Goal: Information Seeking & Learning: Learn about a topic

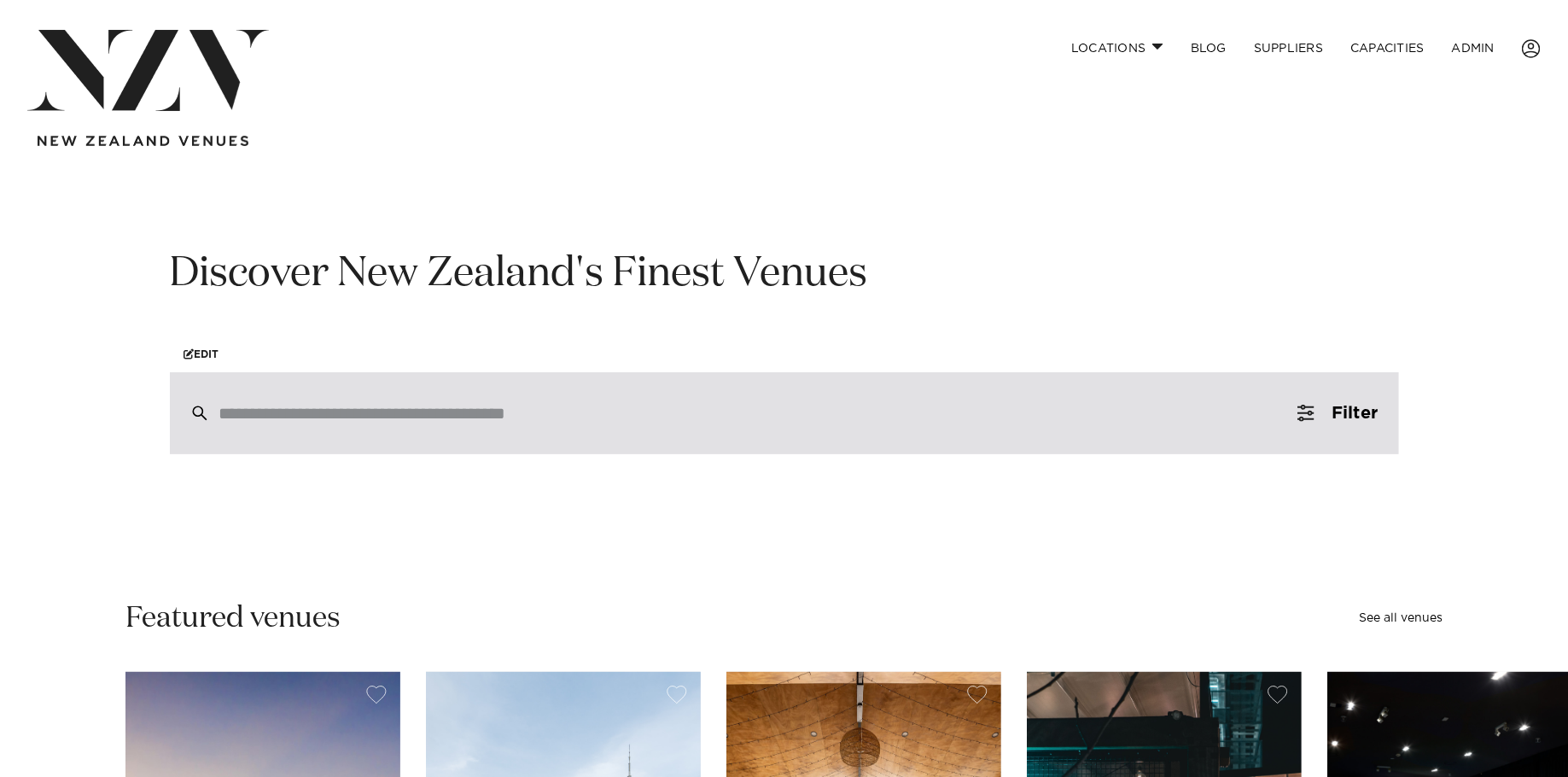
click at [620, 420] on input "search" at bounding box center [749, 413] width 1057 height 19
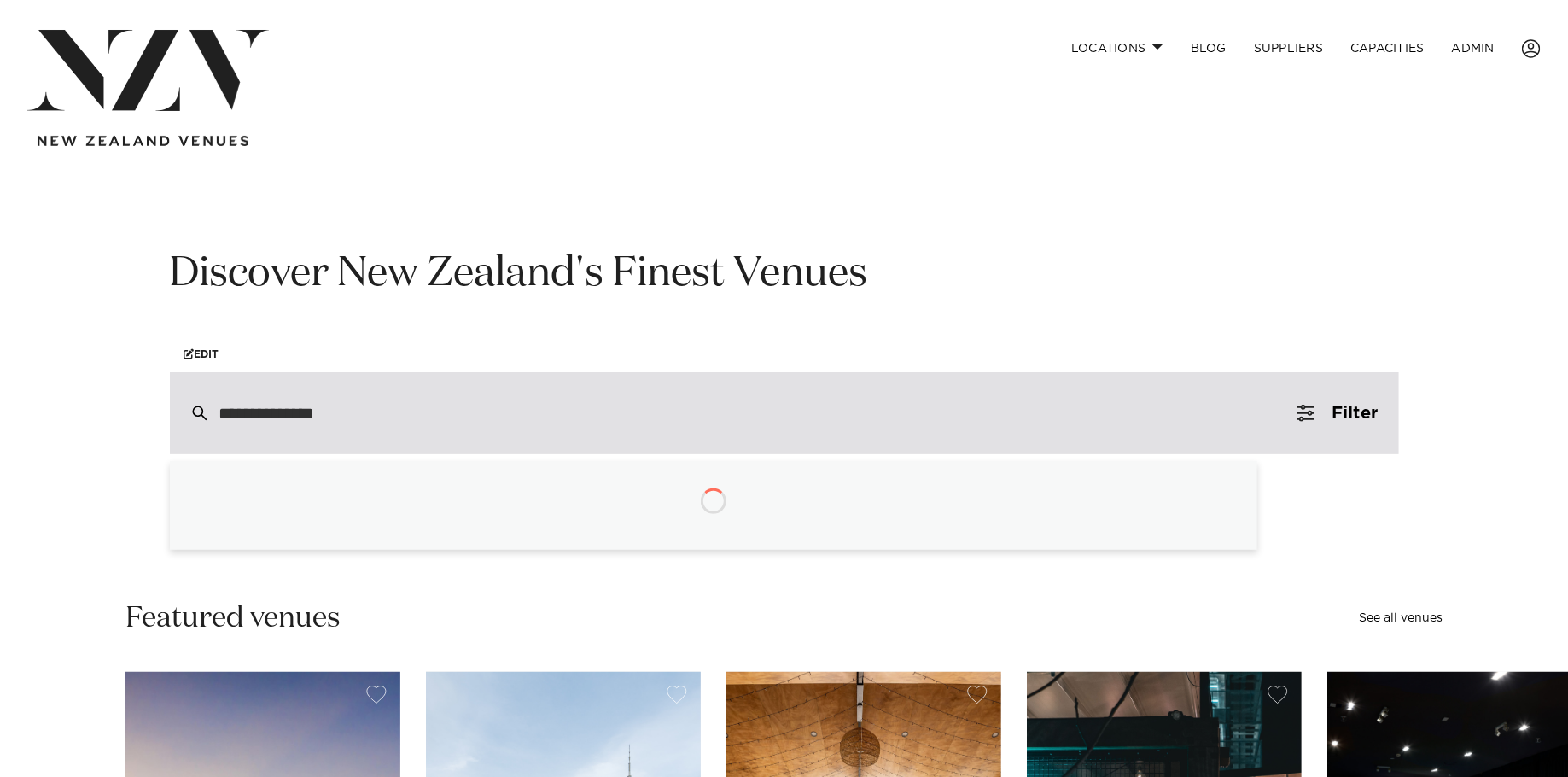
type input "**********"
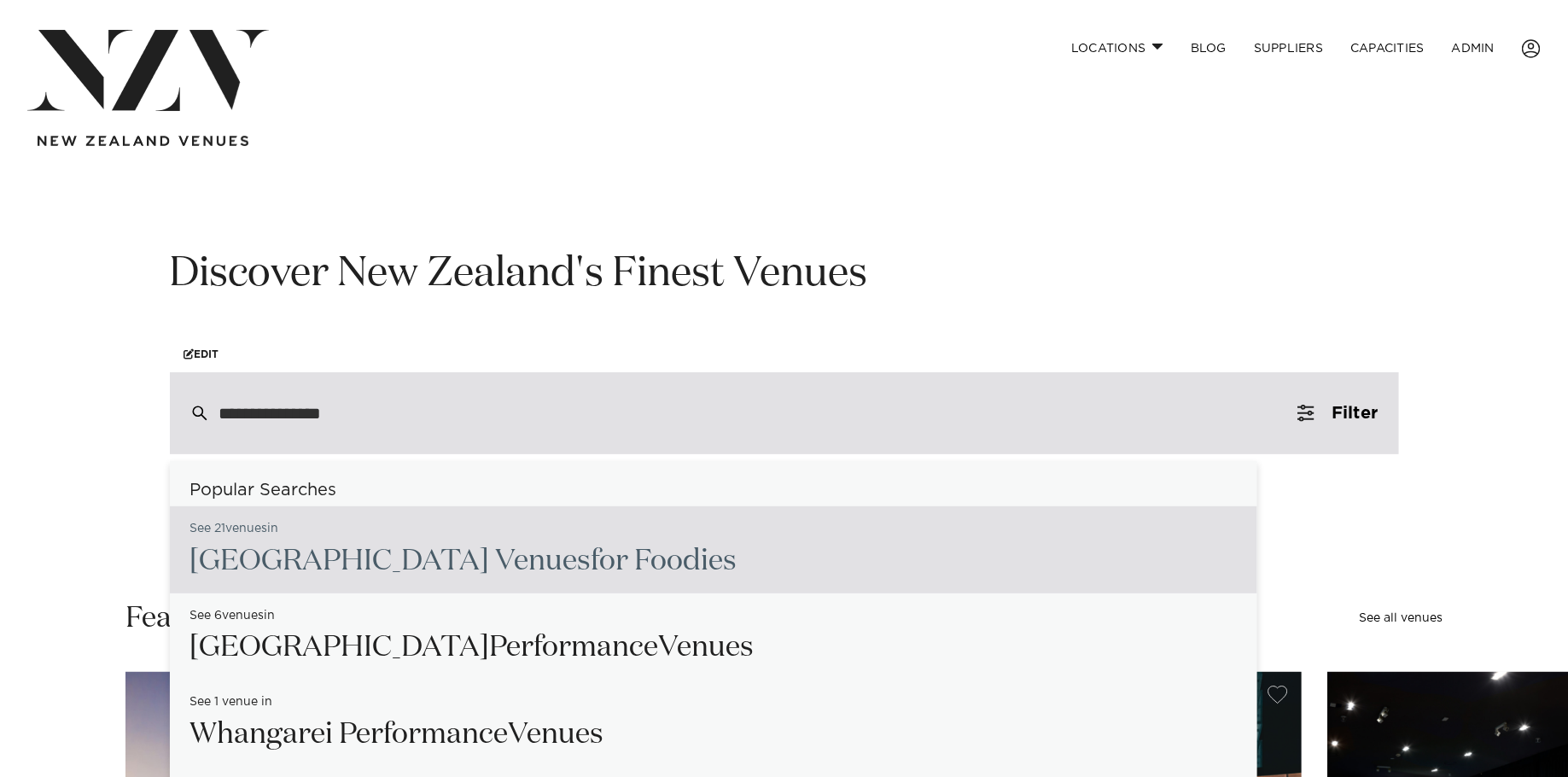
click at [318, 570] on h2 "Auckland Venues for Foodies" at bounding box center [464, 562] width 547 height 38
type input "**********"
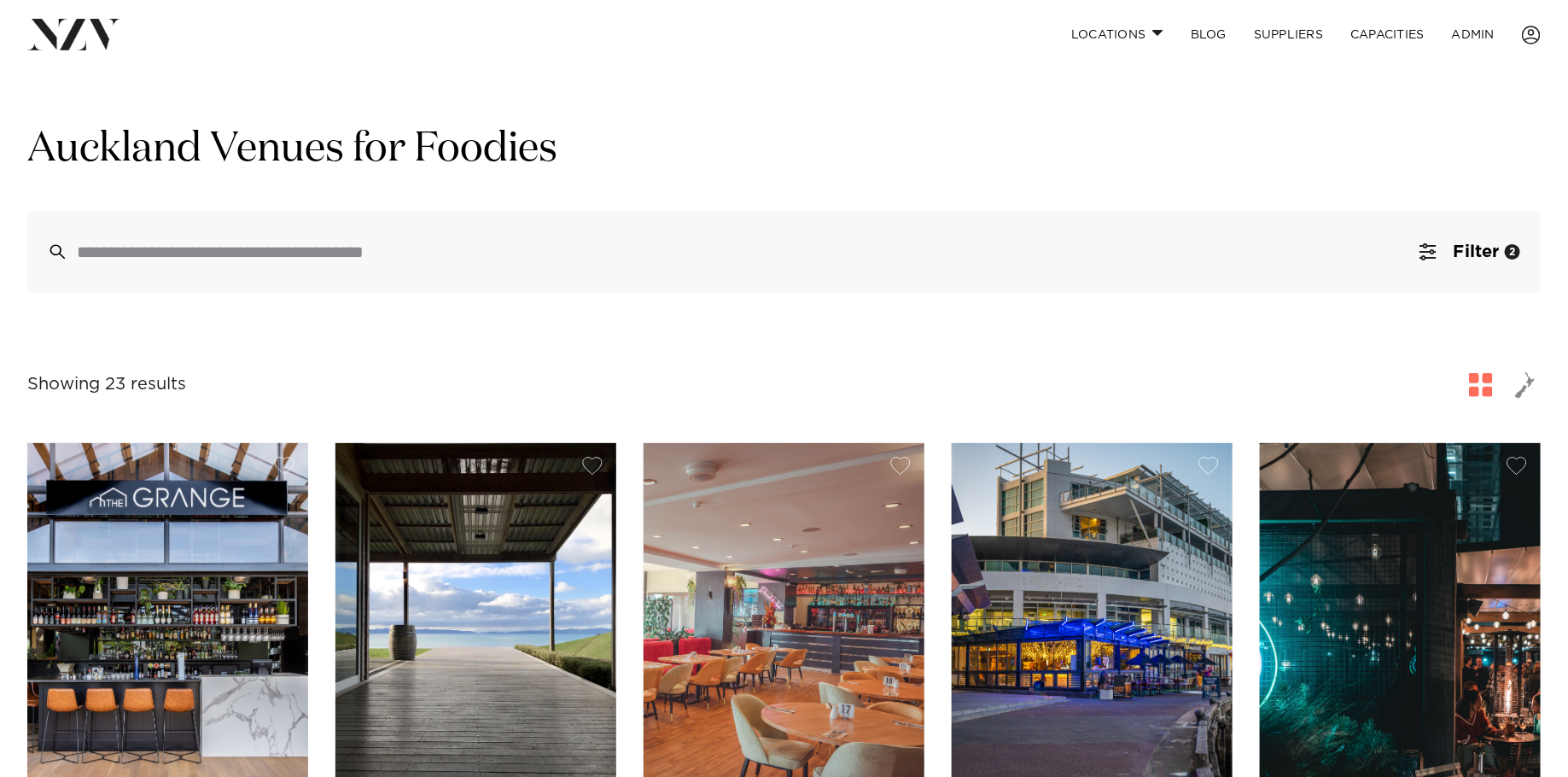
scroll to position [17, 0]
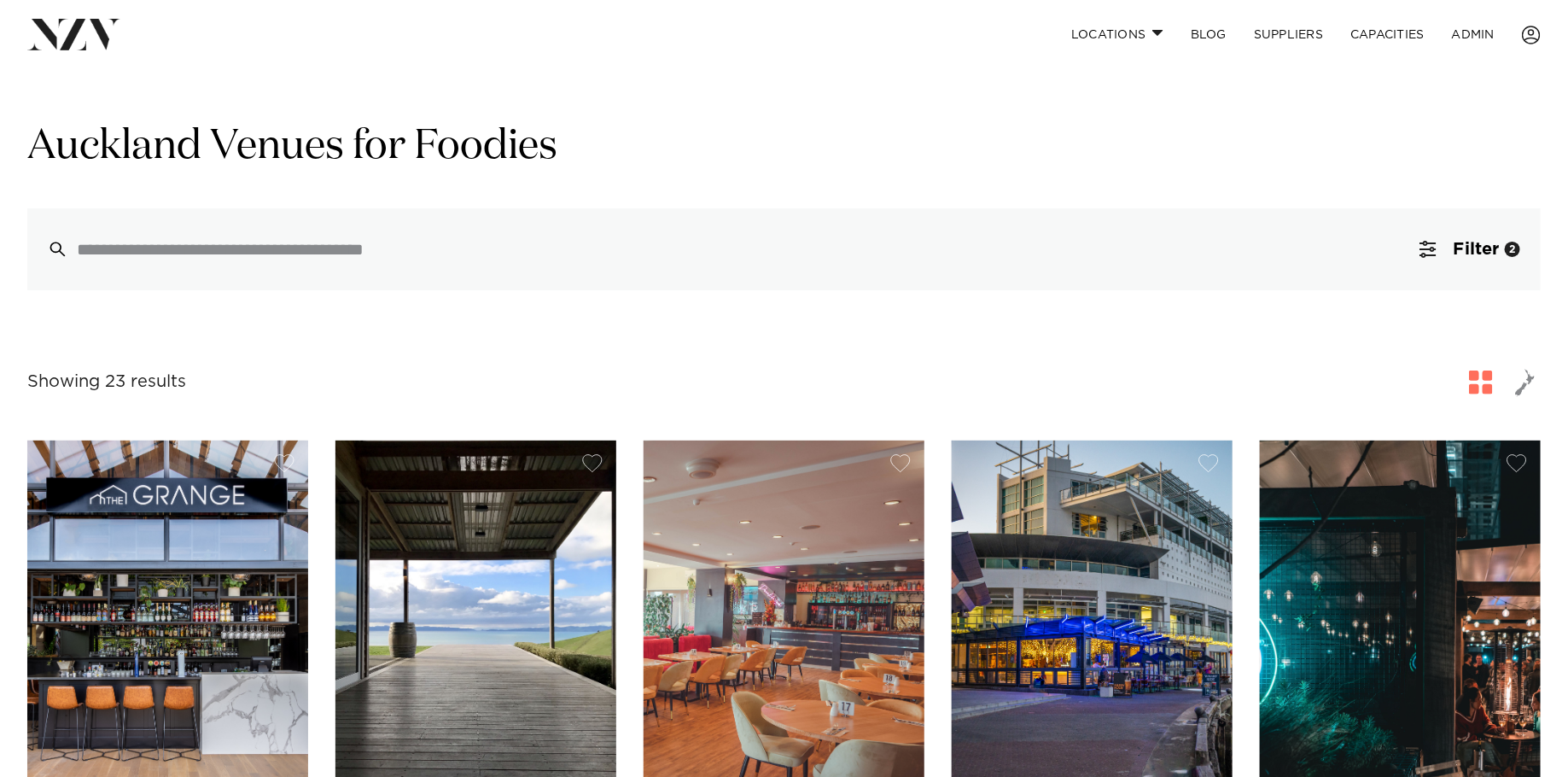
click at [64, 39] on img at bounding box center [74, 35] width 93 height 31
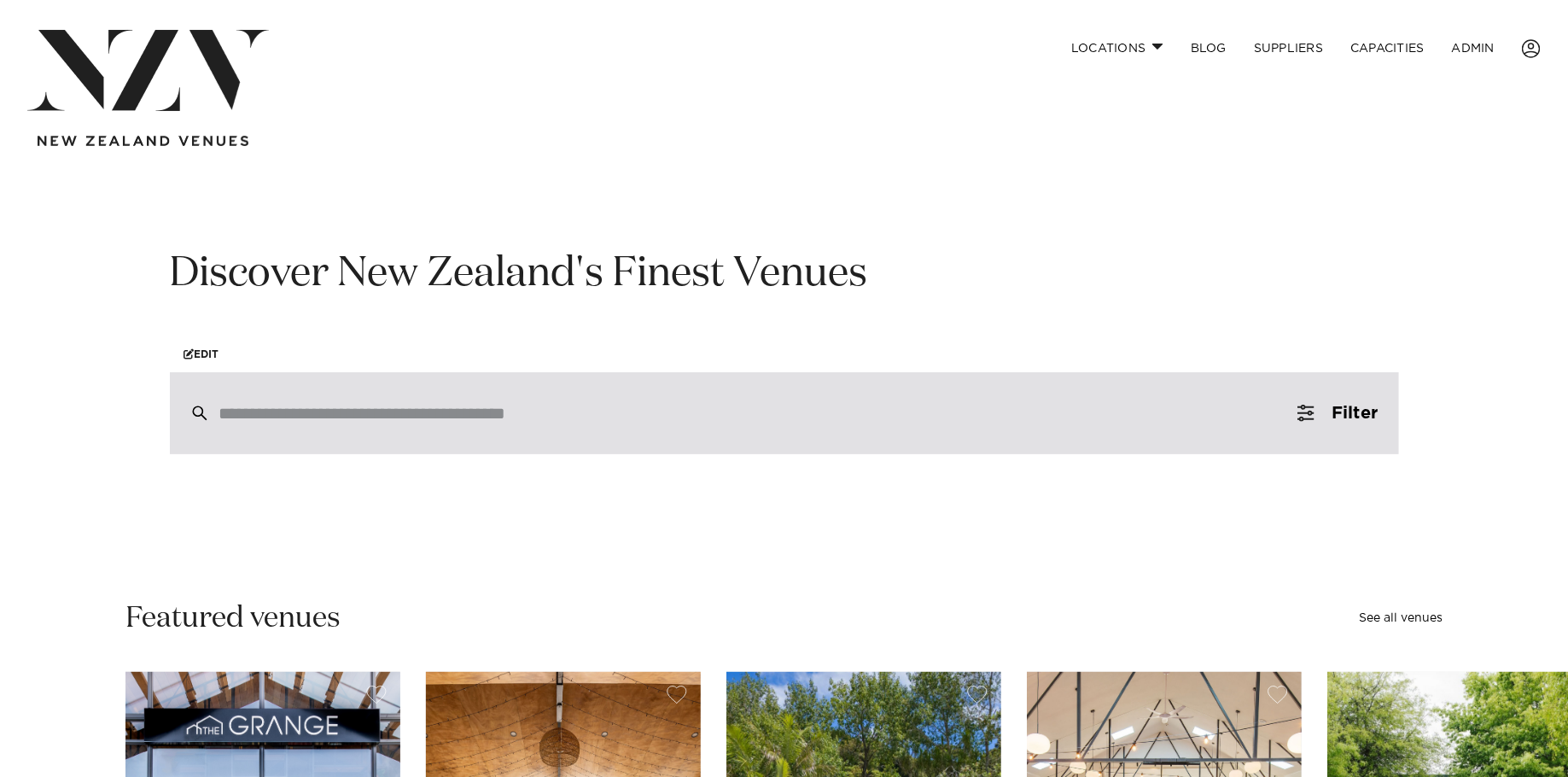
click at [326, 418] on input "search" at bounding box center [749, 413] width 1057 height 19
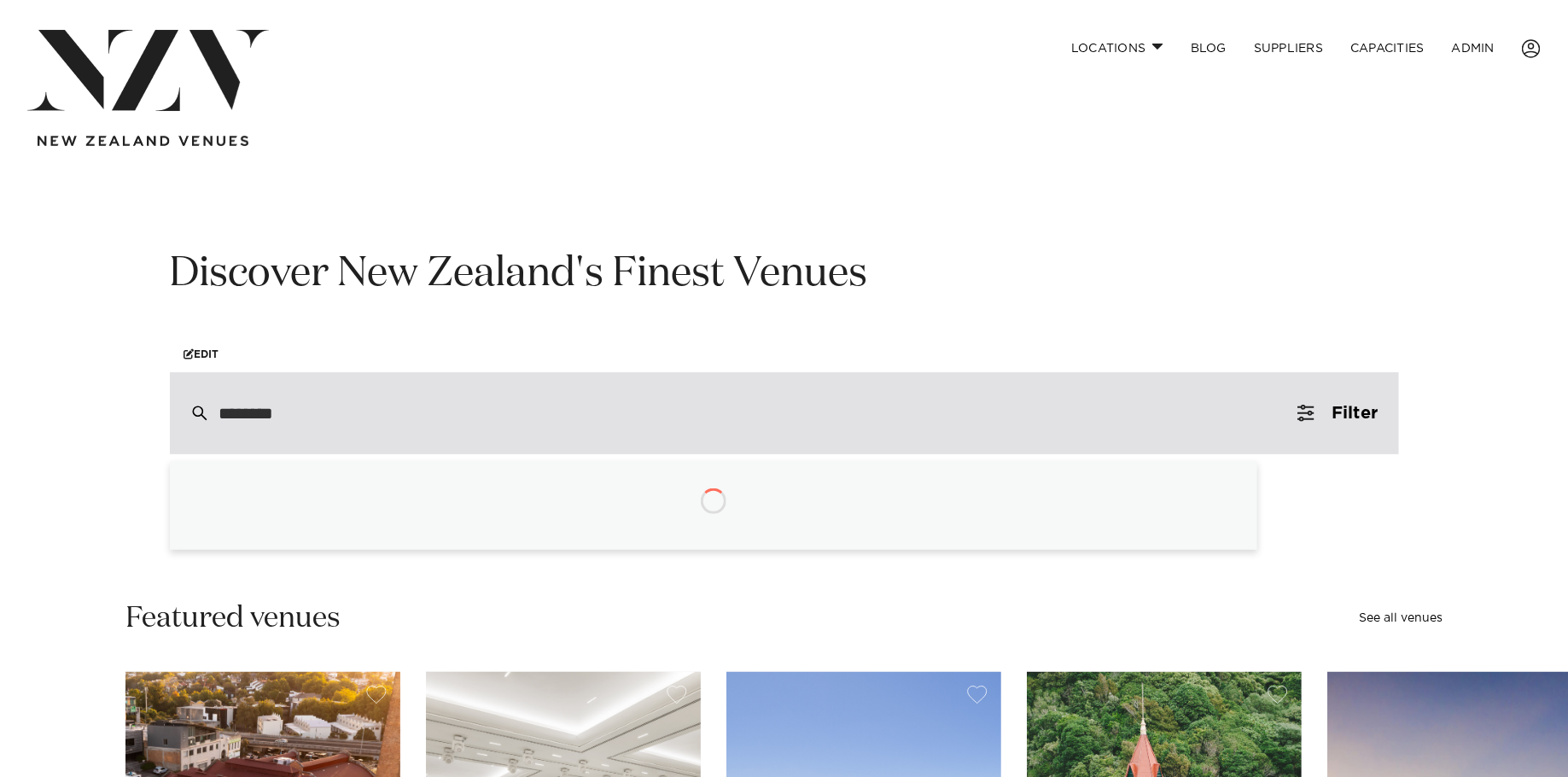
type input "********"
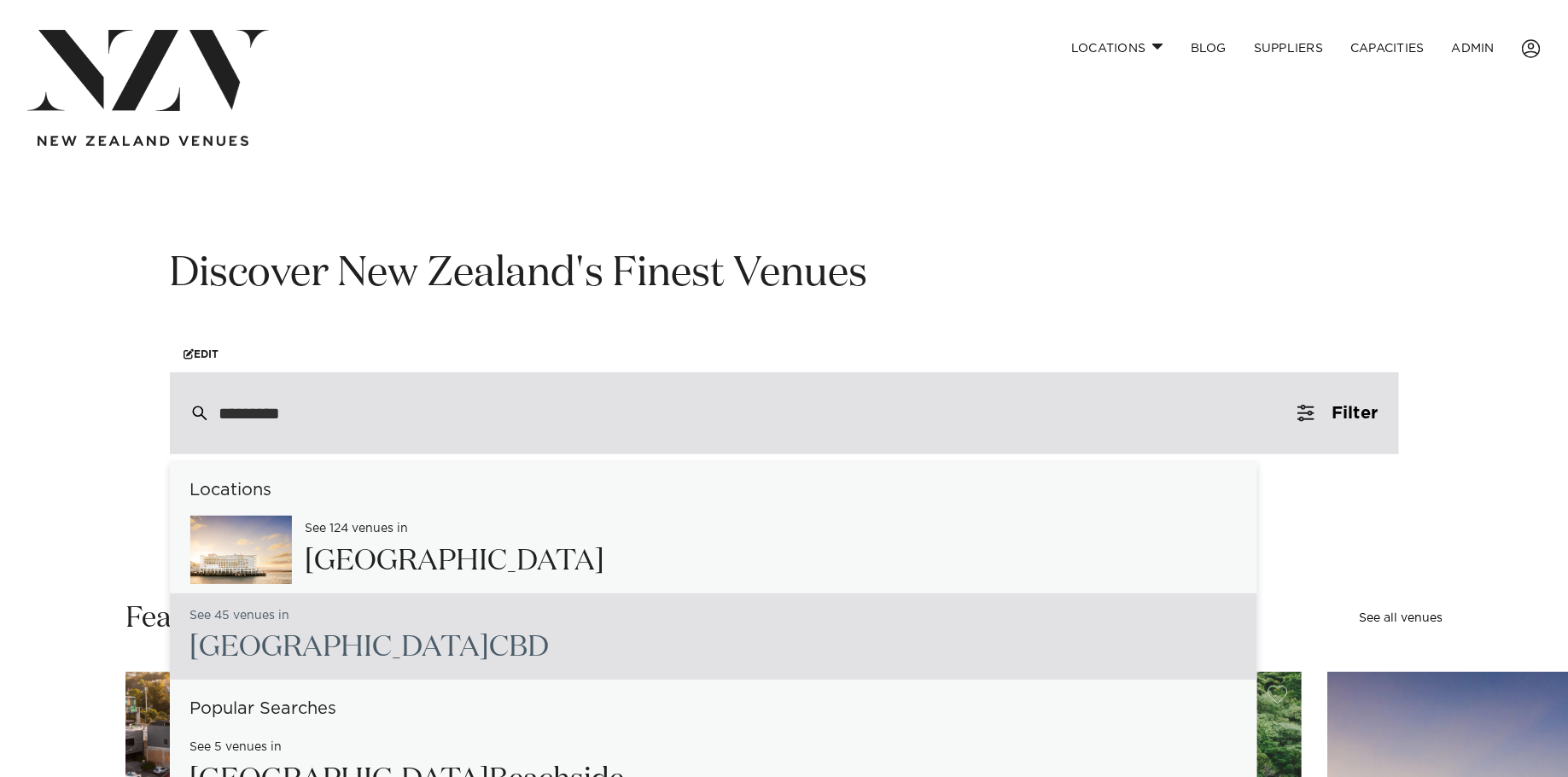
scroll to position [85, 0]
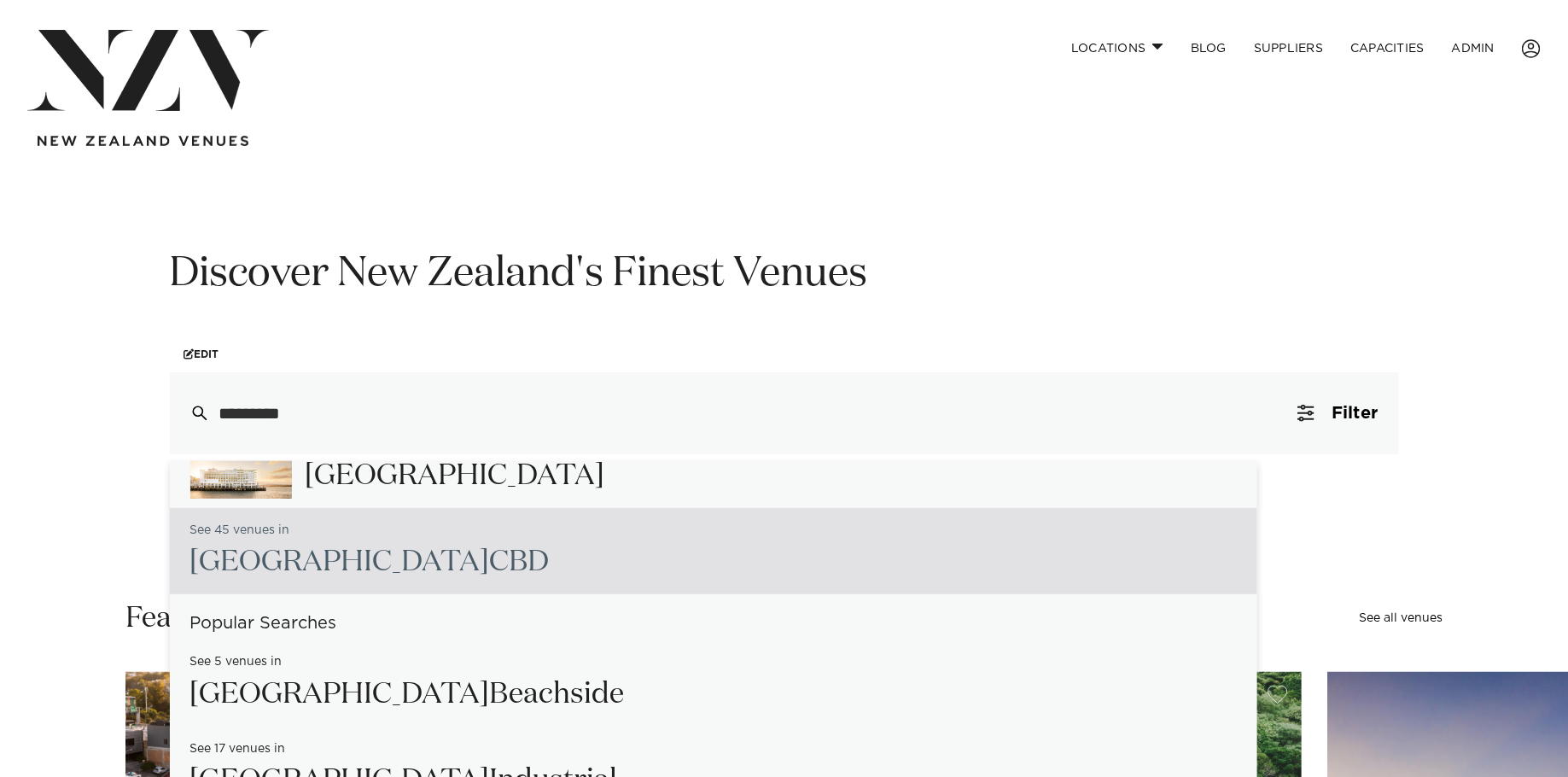
click at [316, 578] on h2 "Auckland CBD" at bounding box center [371, 563] width 360 height 38
type input "**********"
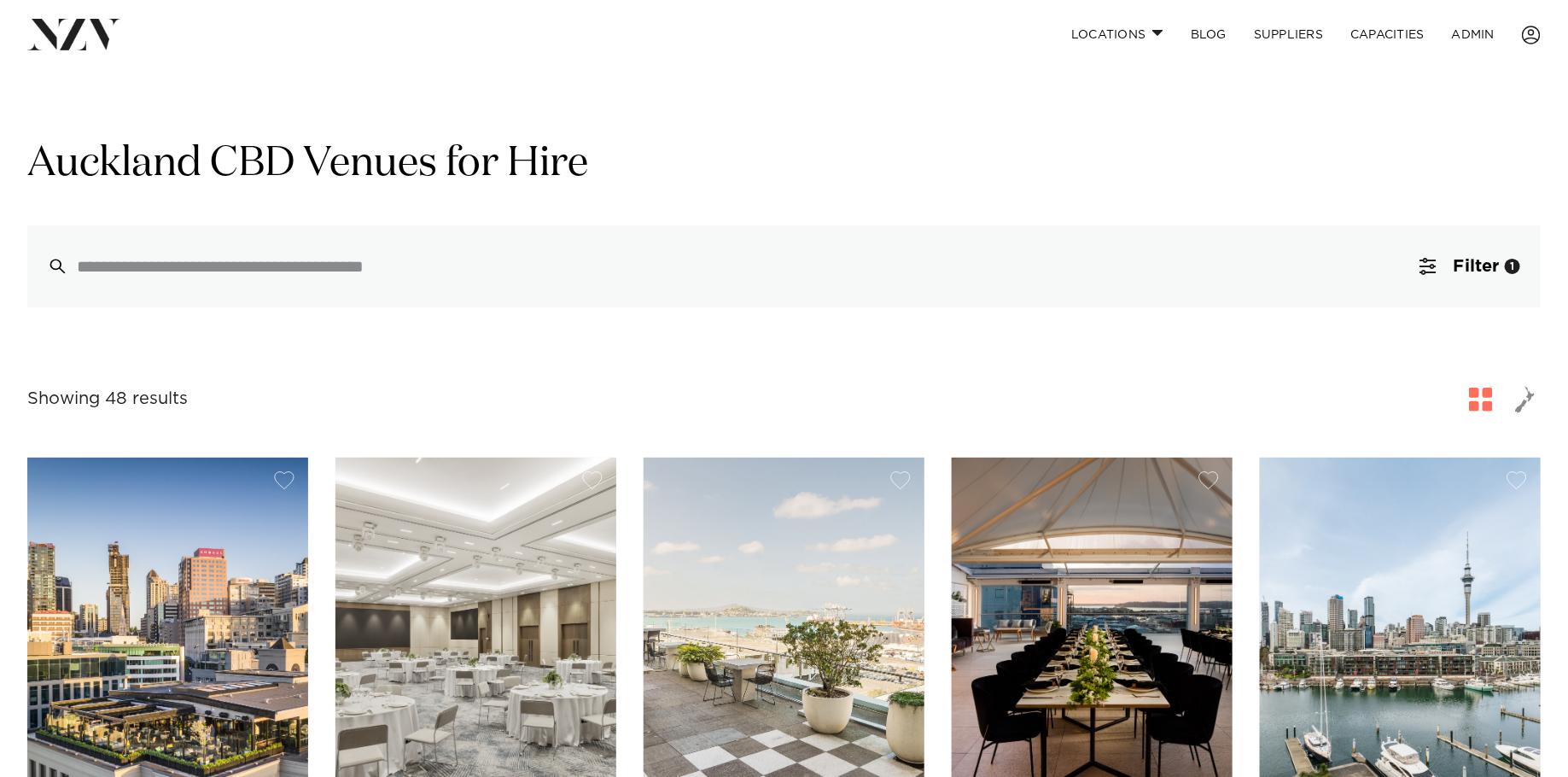
click at [65, 40] on img at bounding box center [74, 35] width 93 height 31
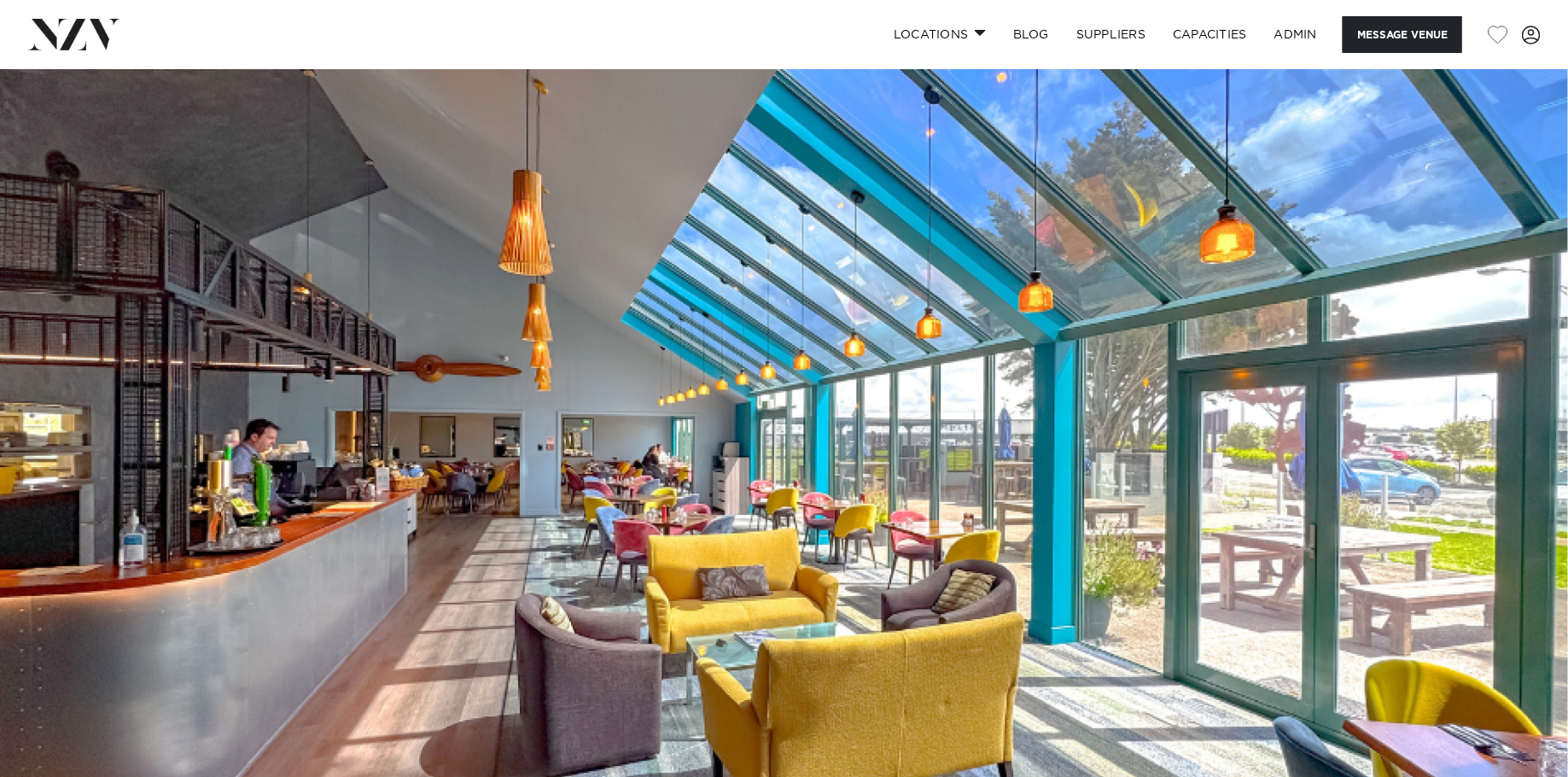
click at [521, 445] on img at bounding box center [784, 436] width 1568 height 735
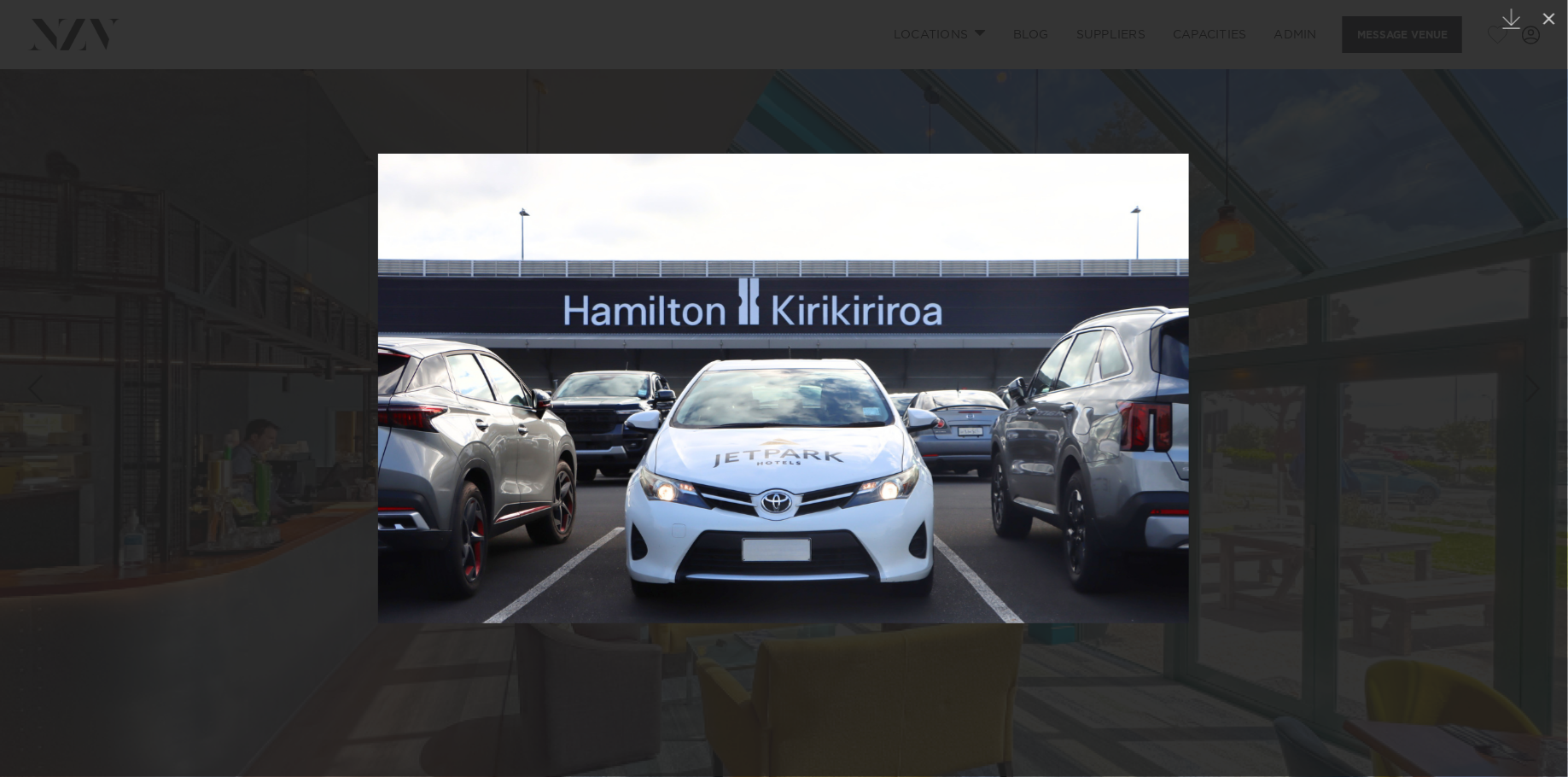
click at [1339, 398] on div at bounding box center [784, 388] width 1568 height 777
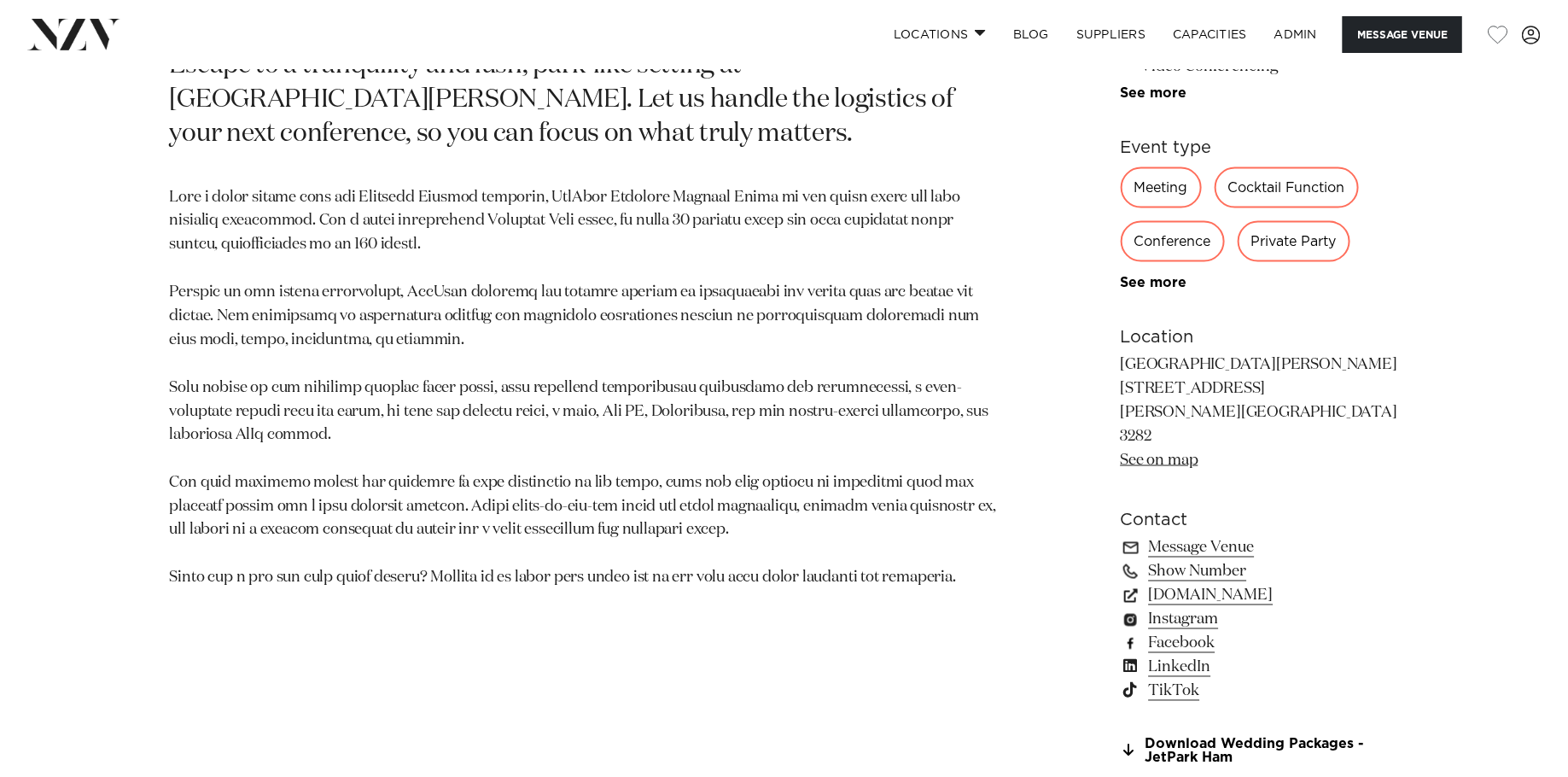
scroll to position [1043, 0]
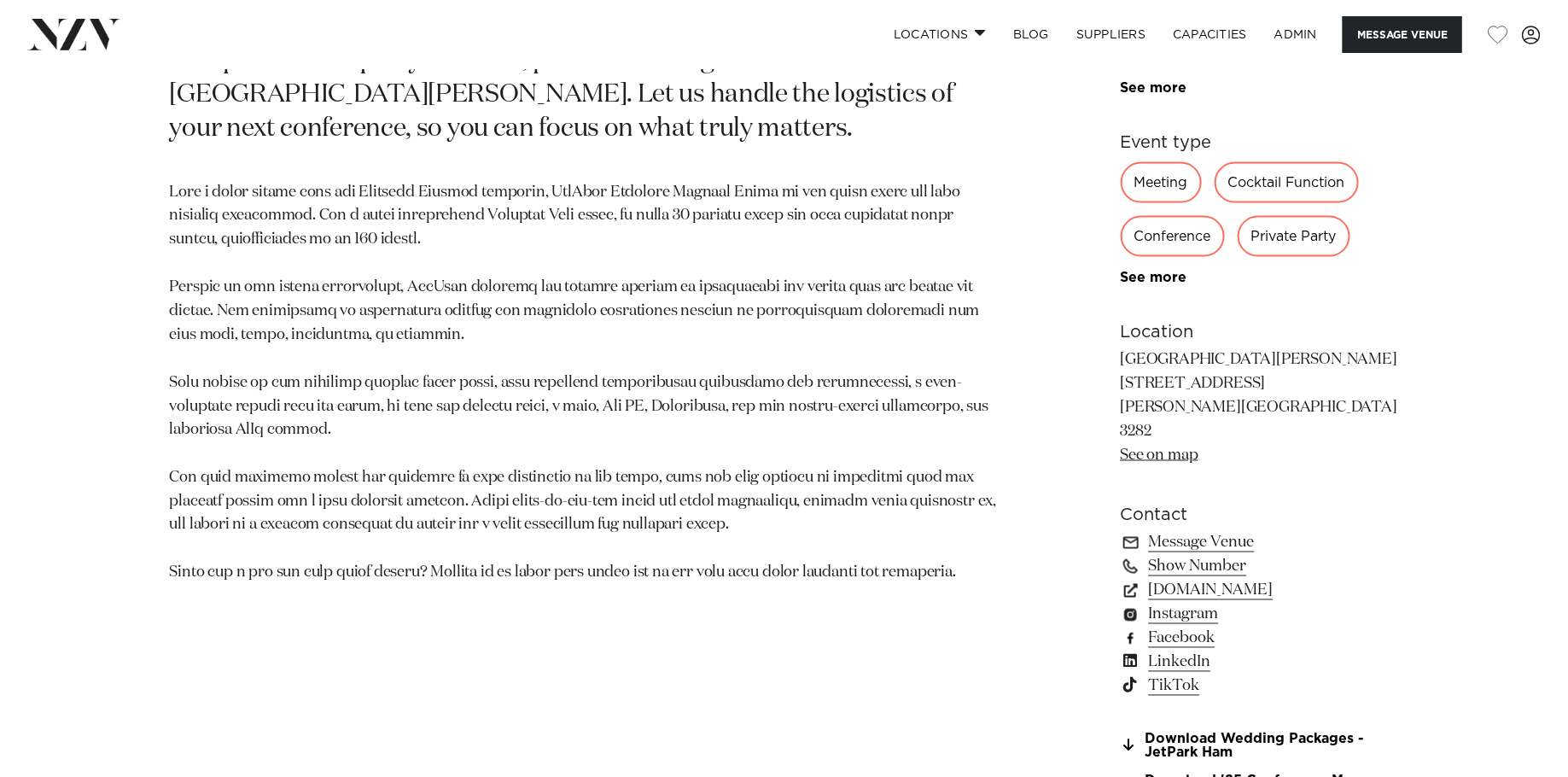
click at [1173, 627] on link "Facebook" at bounding box center [1260, 639] width 278 height 24
click at [1208, 579] on link "www.jetparkhamilton.co.nz" at bounding box center [1260, 591] width 278 height 24
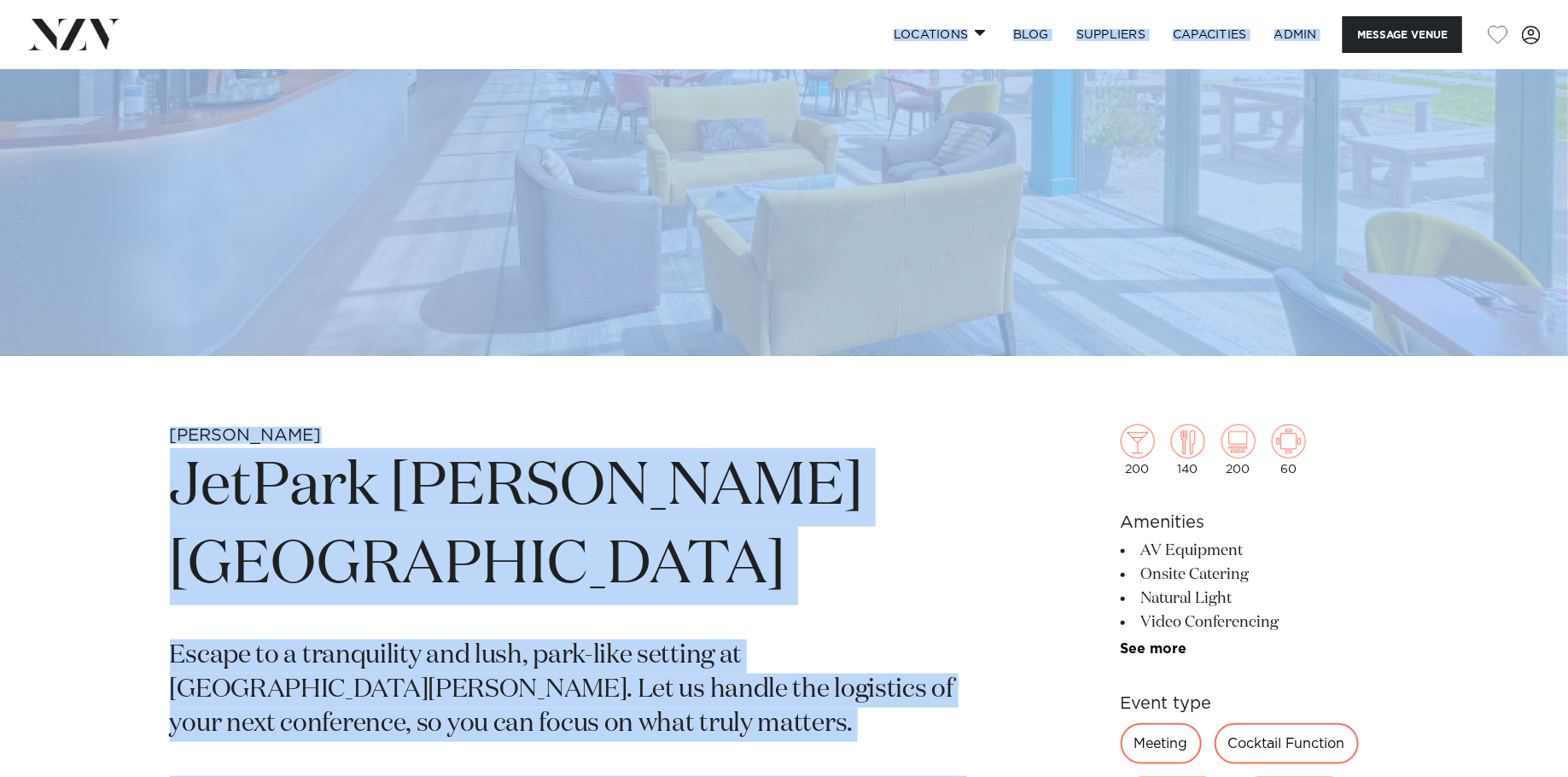
scroll to position [284, 0]
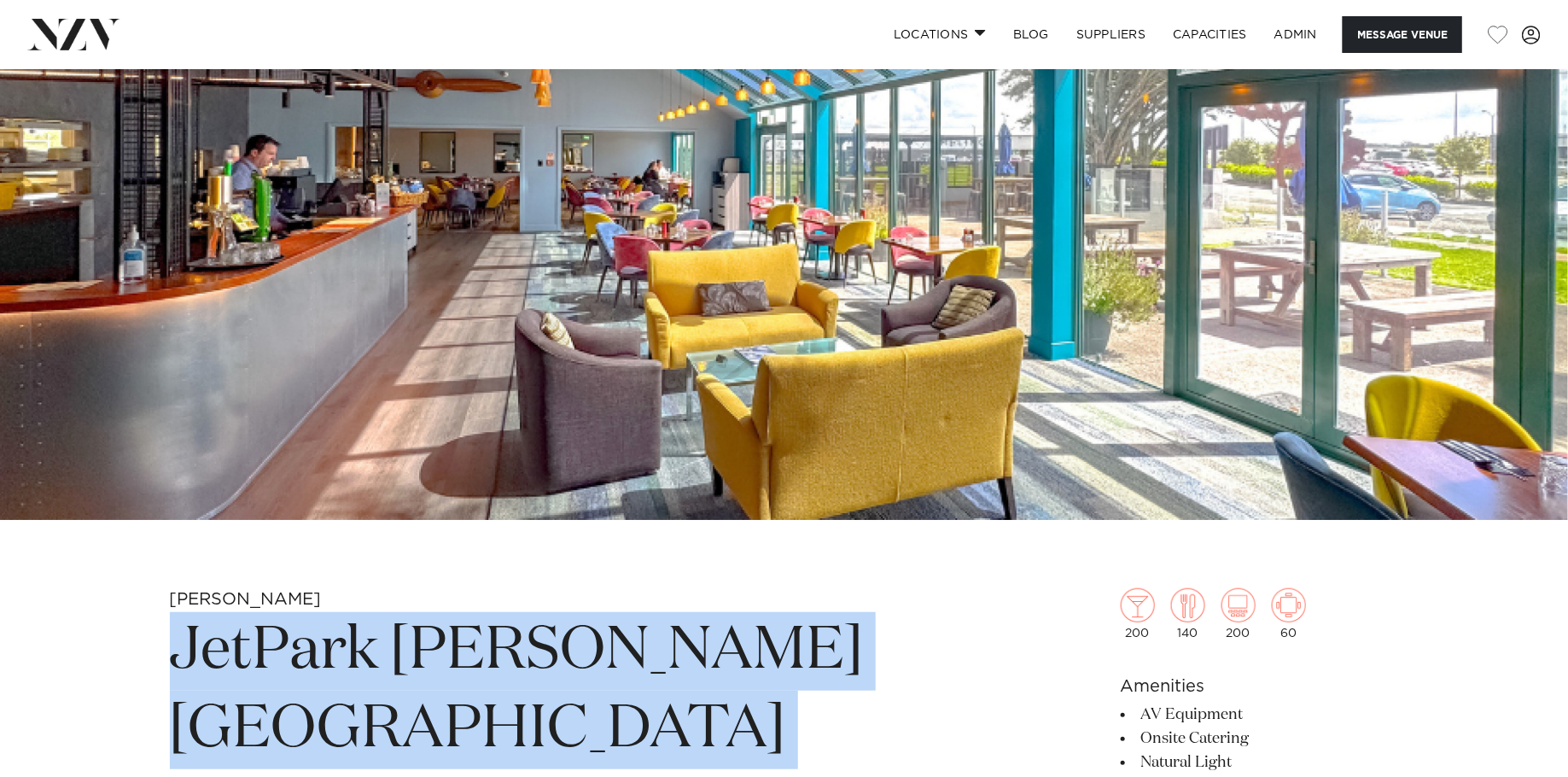
drag, startPoint x: 1021, startPoint y: 623, endPoint x: 163, endPoint y: 641, distance: 858.2
copy section "JetPark Hamilton Hotel Escape to a tranquility and lush, park-like setting at J…"
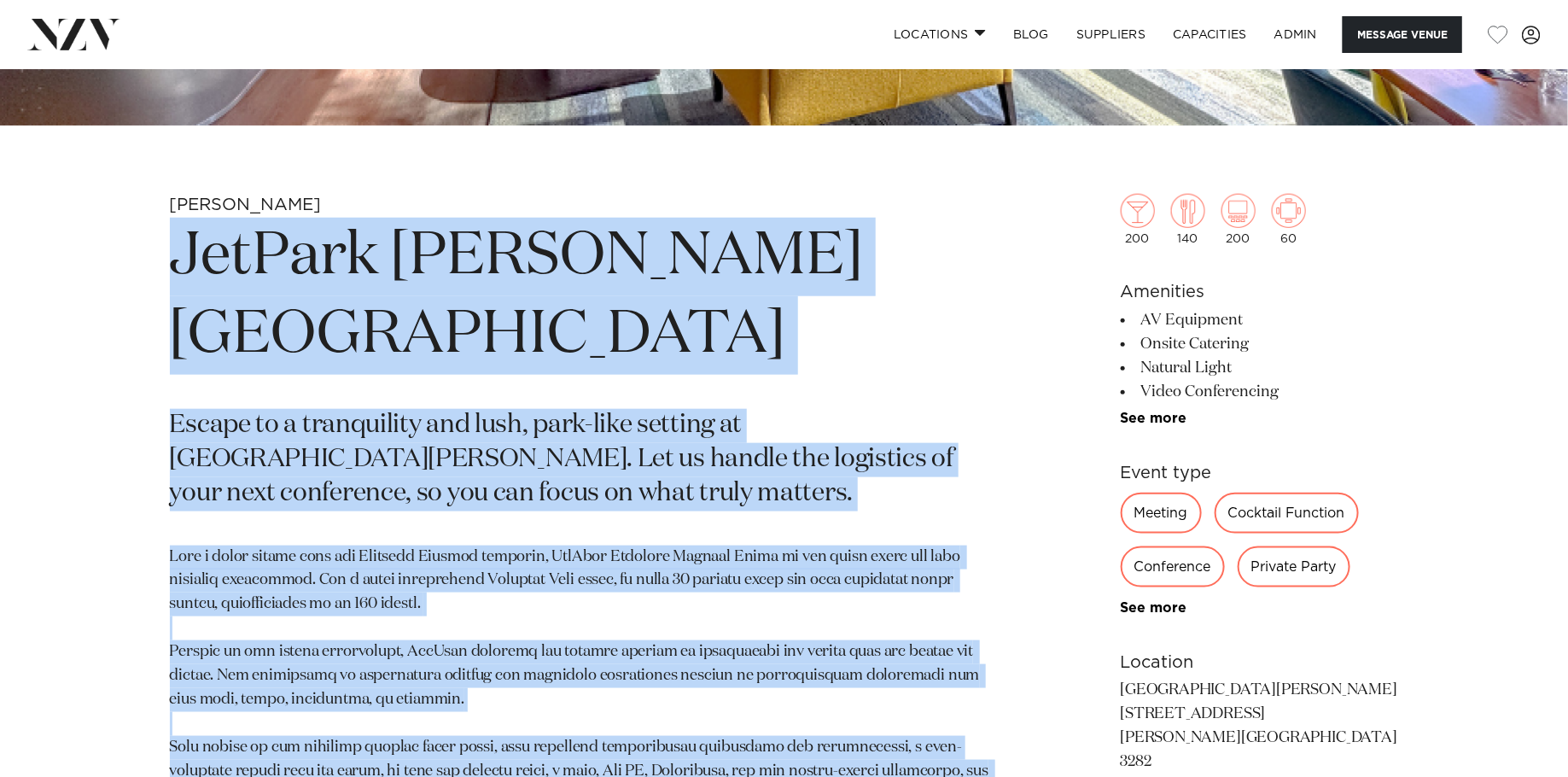
scroll to position [758, 0]
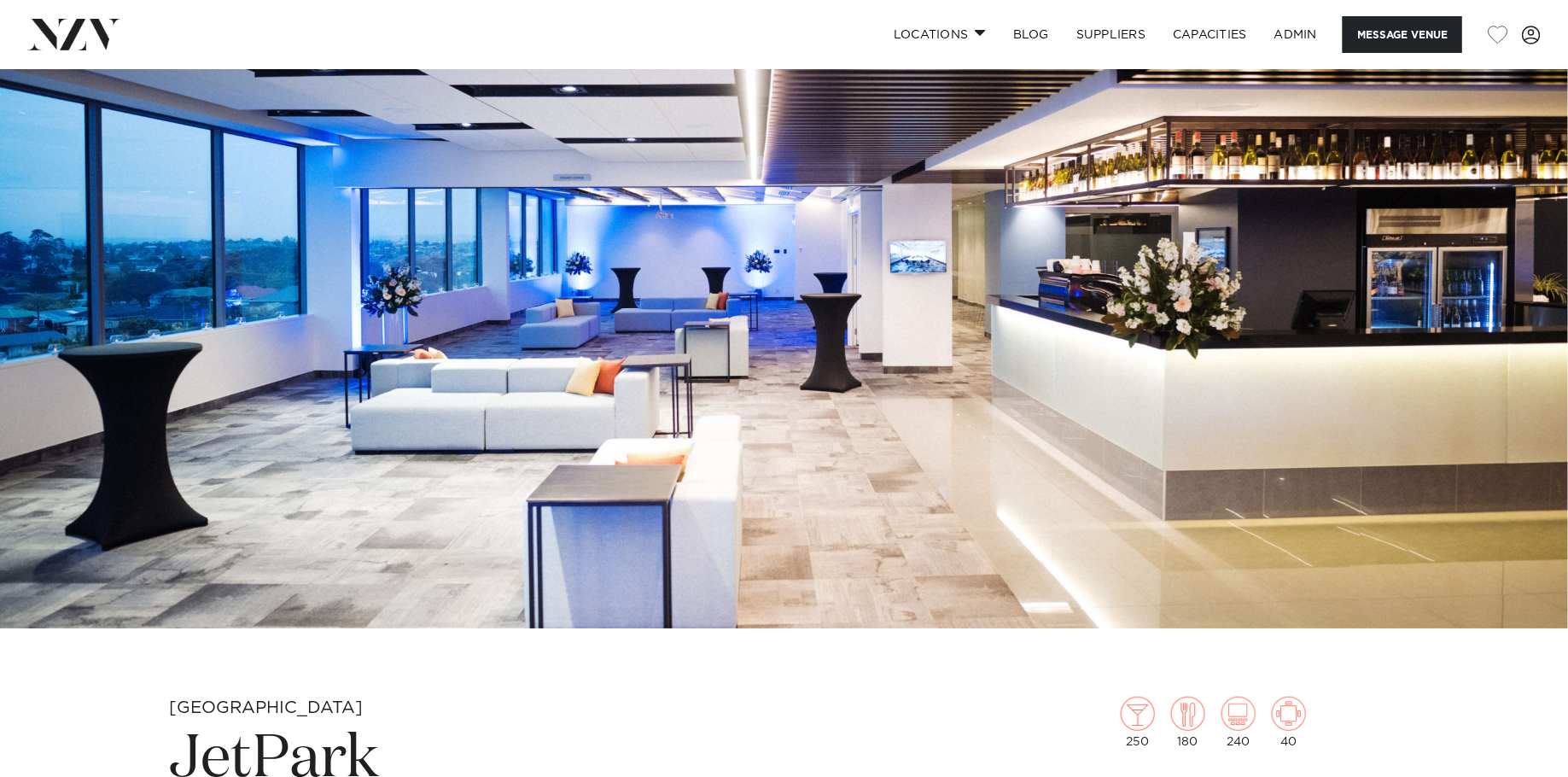
scroll to position [423, 0]
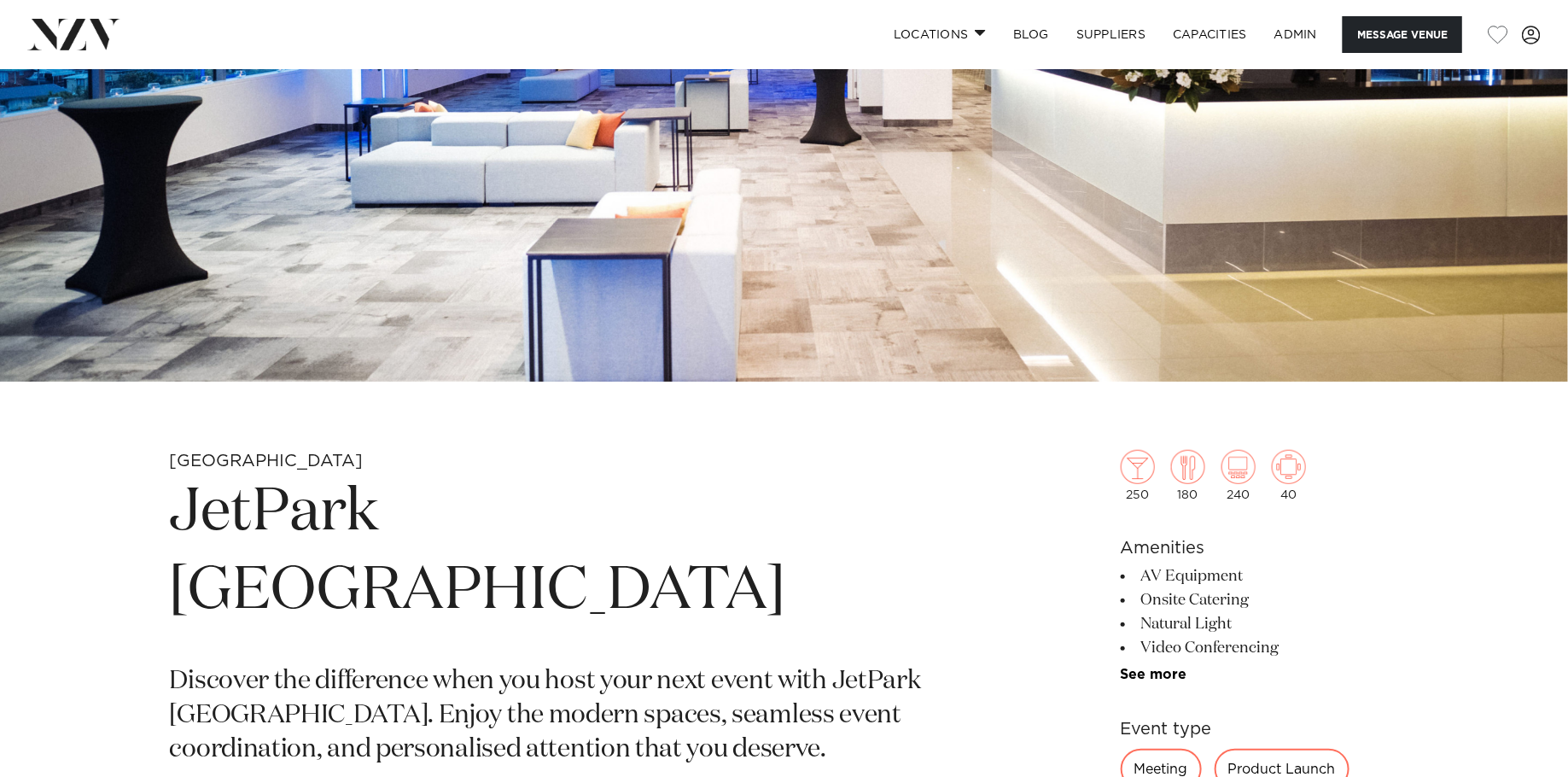
click at [551, 304] on img at bounding box center [784, 14] width 1568 height 735
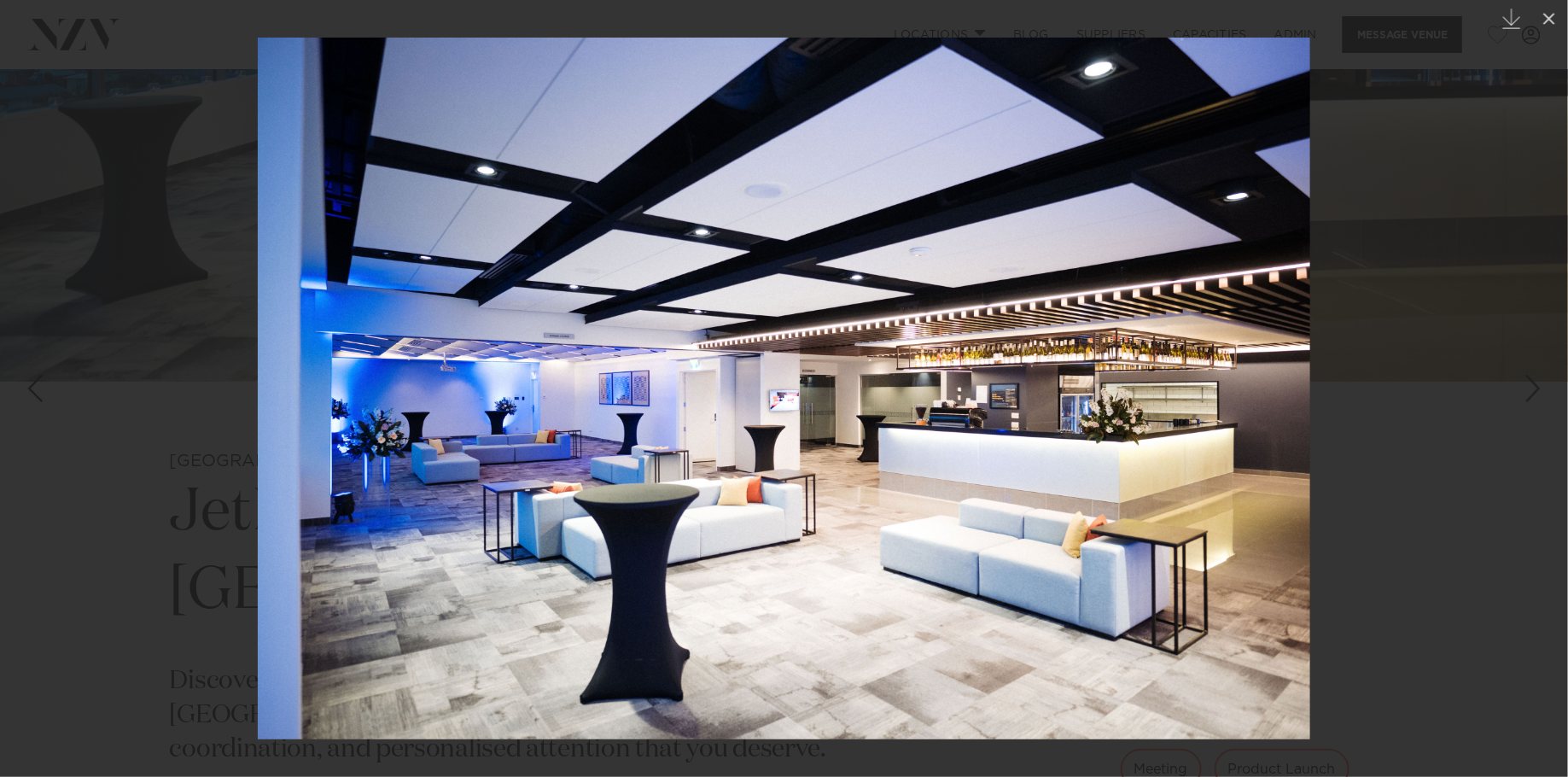
click at [1482, 249] on div at bounding box center [784, 388] width 1568 height 777
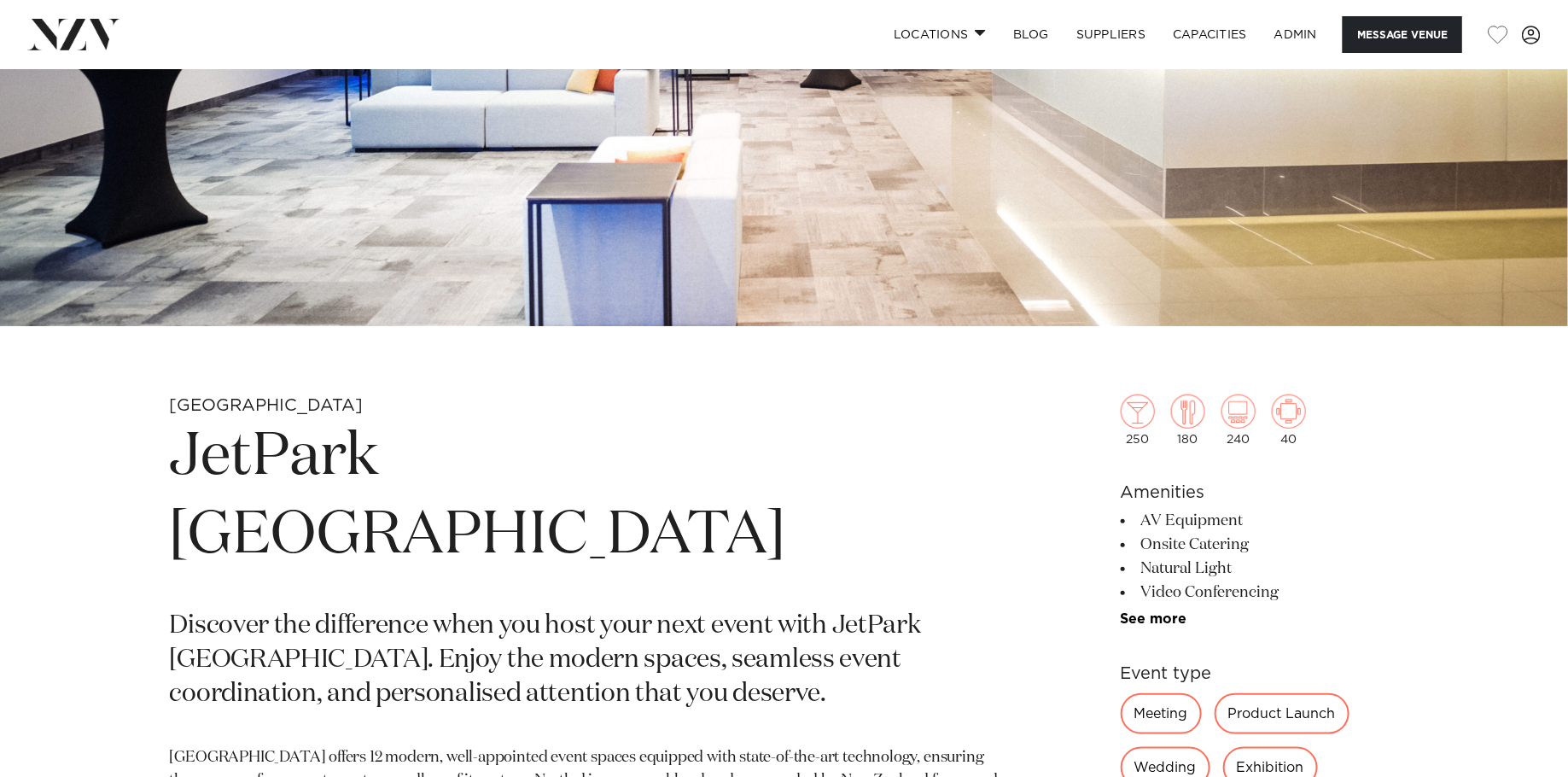
scroll to position [481, 0]
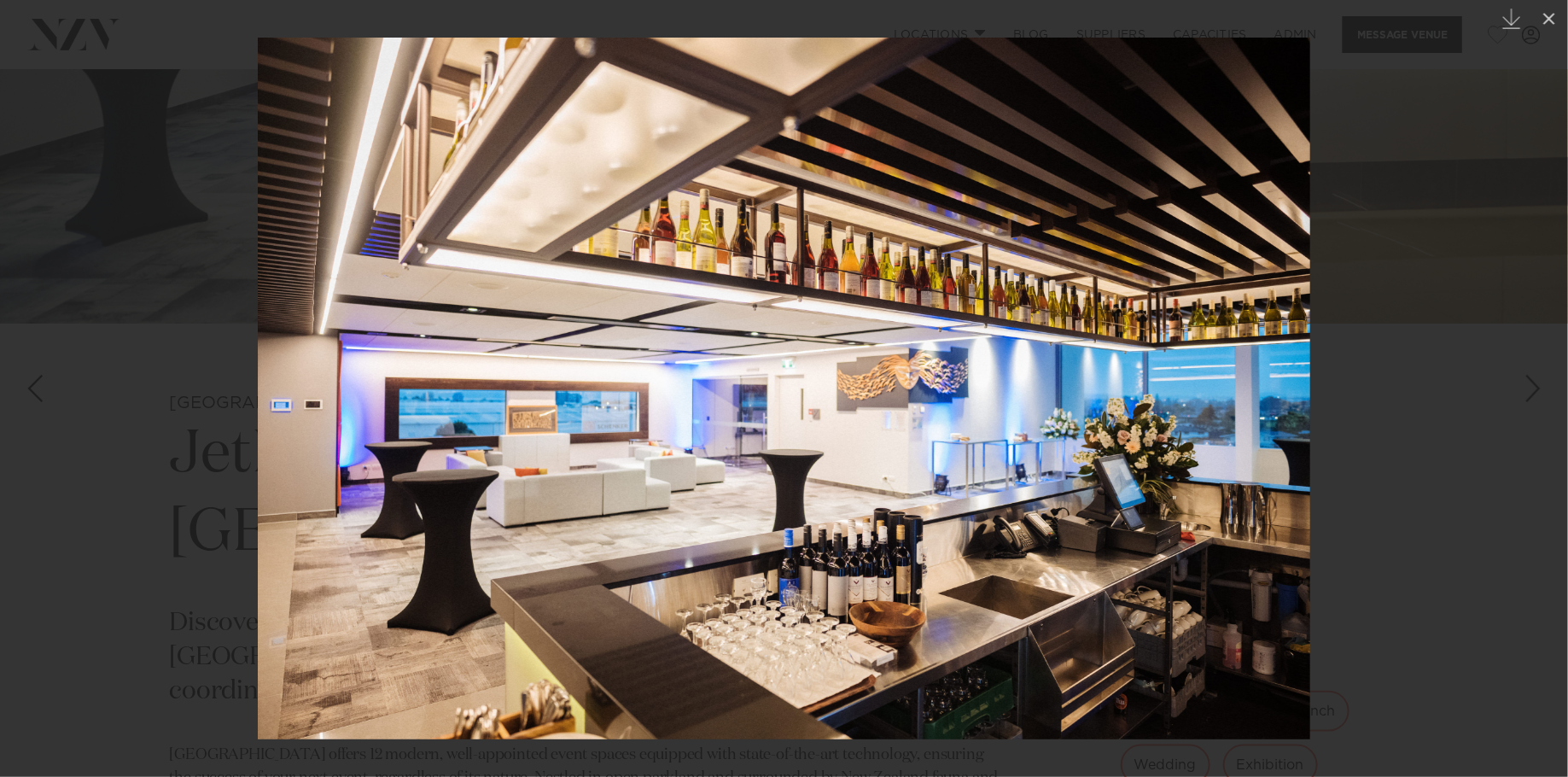
click at [1392, 272] on div at bounding box center [784, 388] width 1568 height 777
click at [1474, 368] on div at bounding box center [784, 388] width 1568 height 777
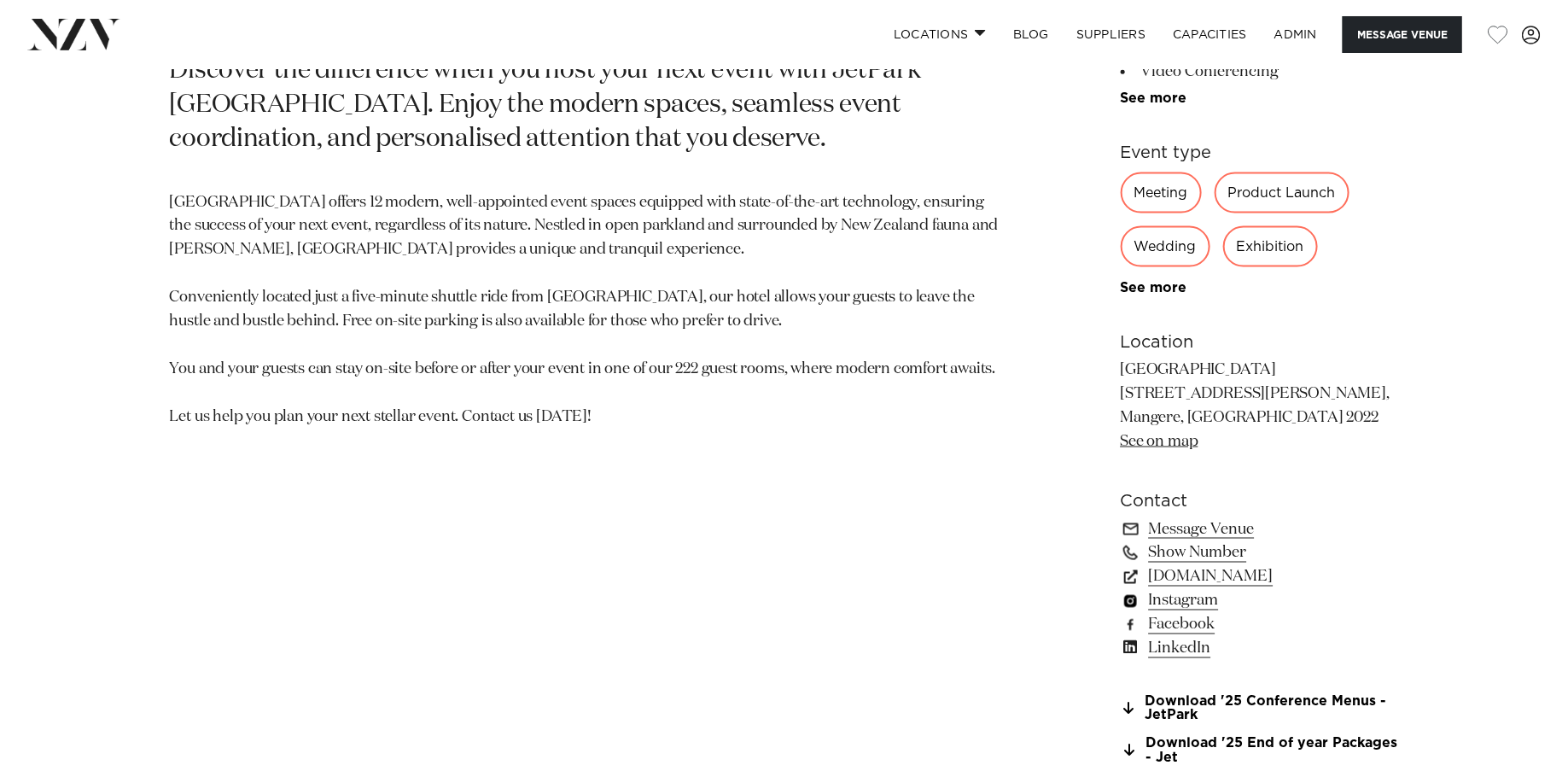
scroll to position [1251, 0]
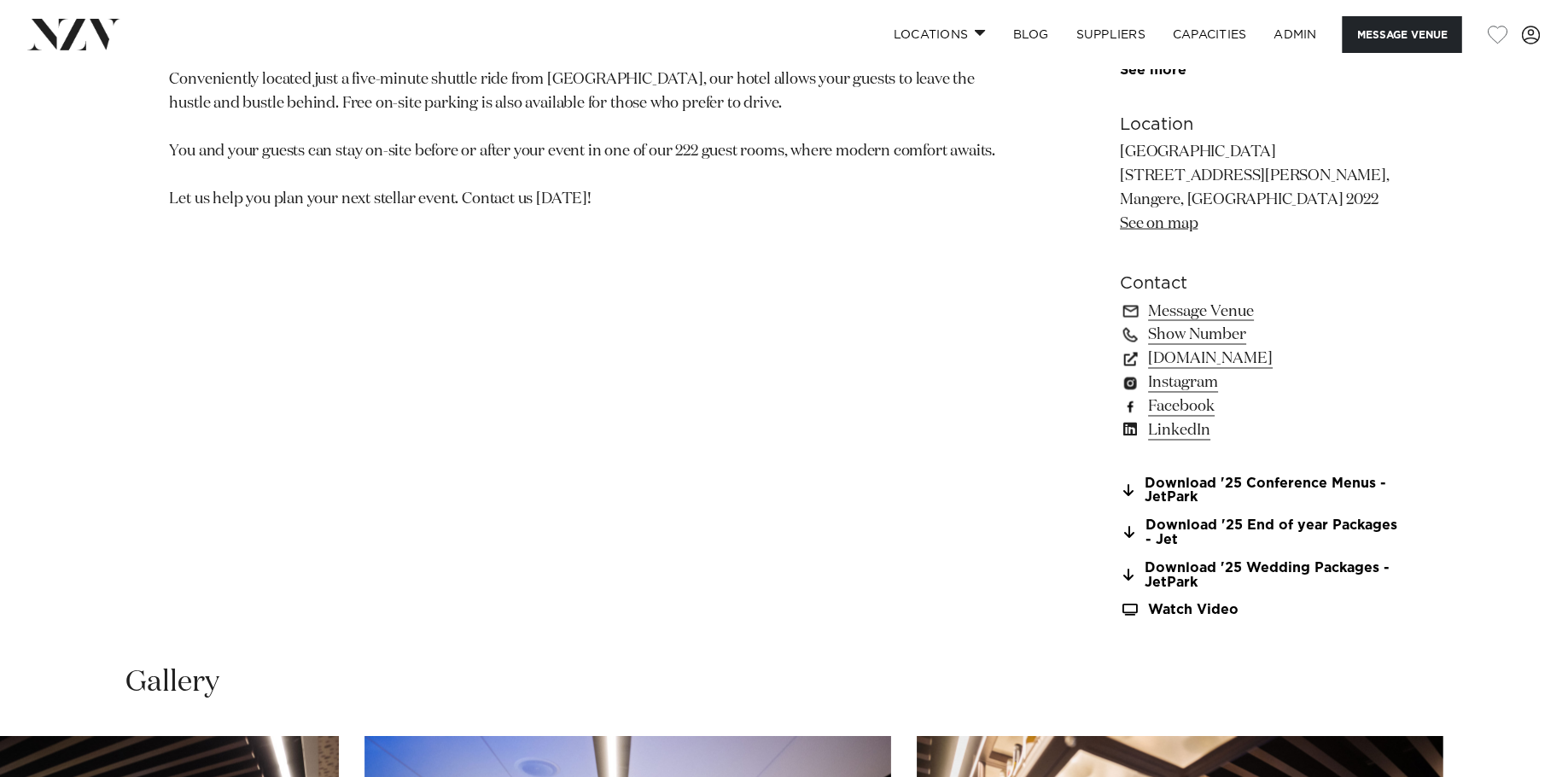
click at [1175, 413] on link "Facebook" at bounding box center [1260, 407] width 278 height 24
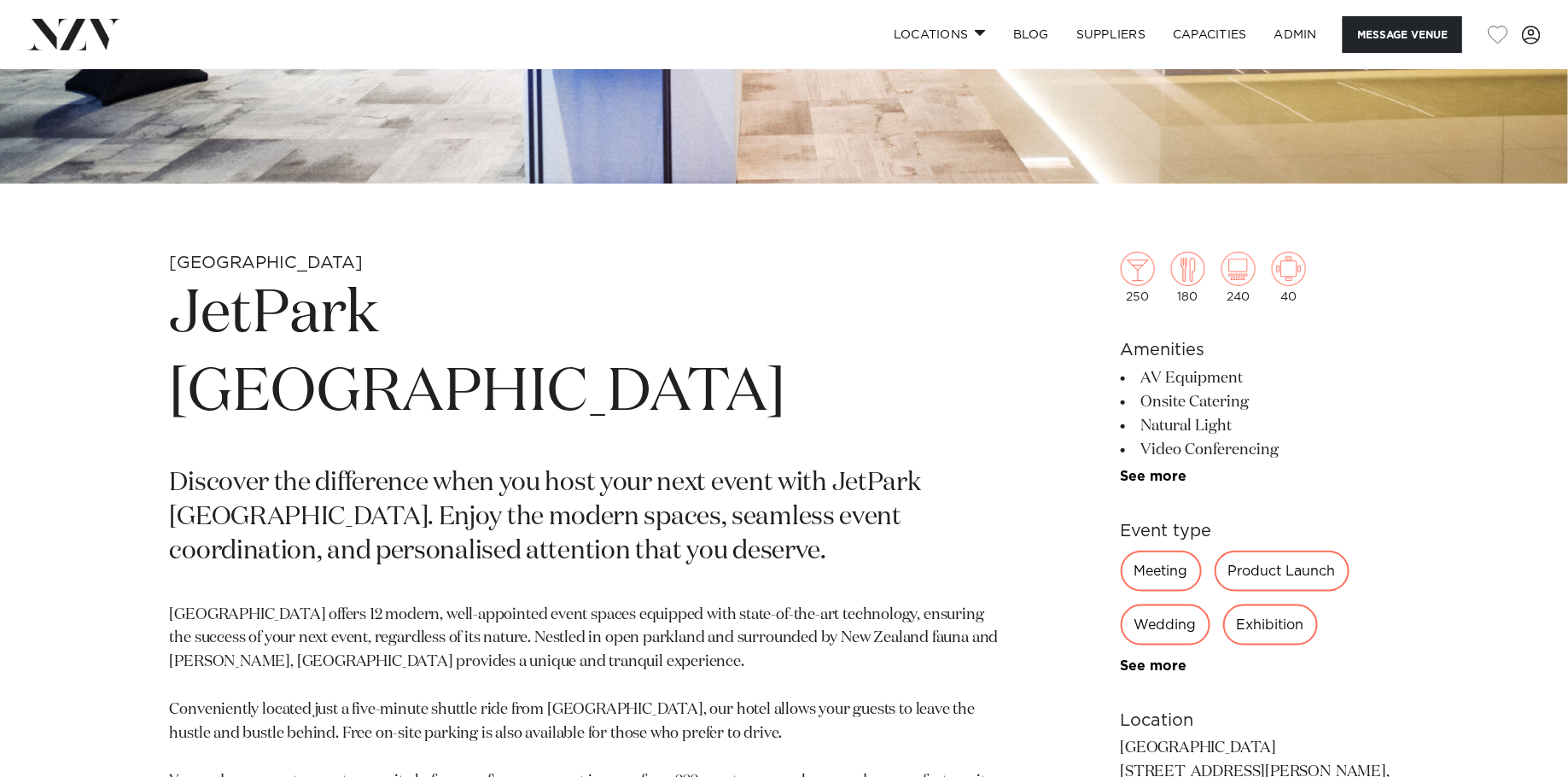
scroll to position [822, 0]
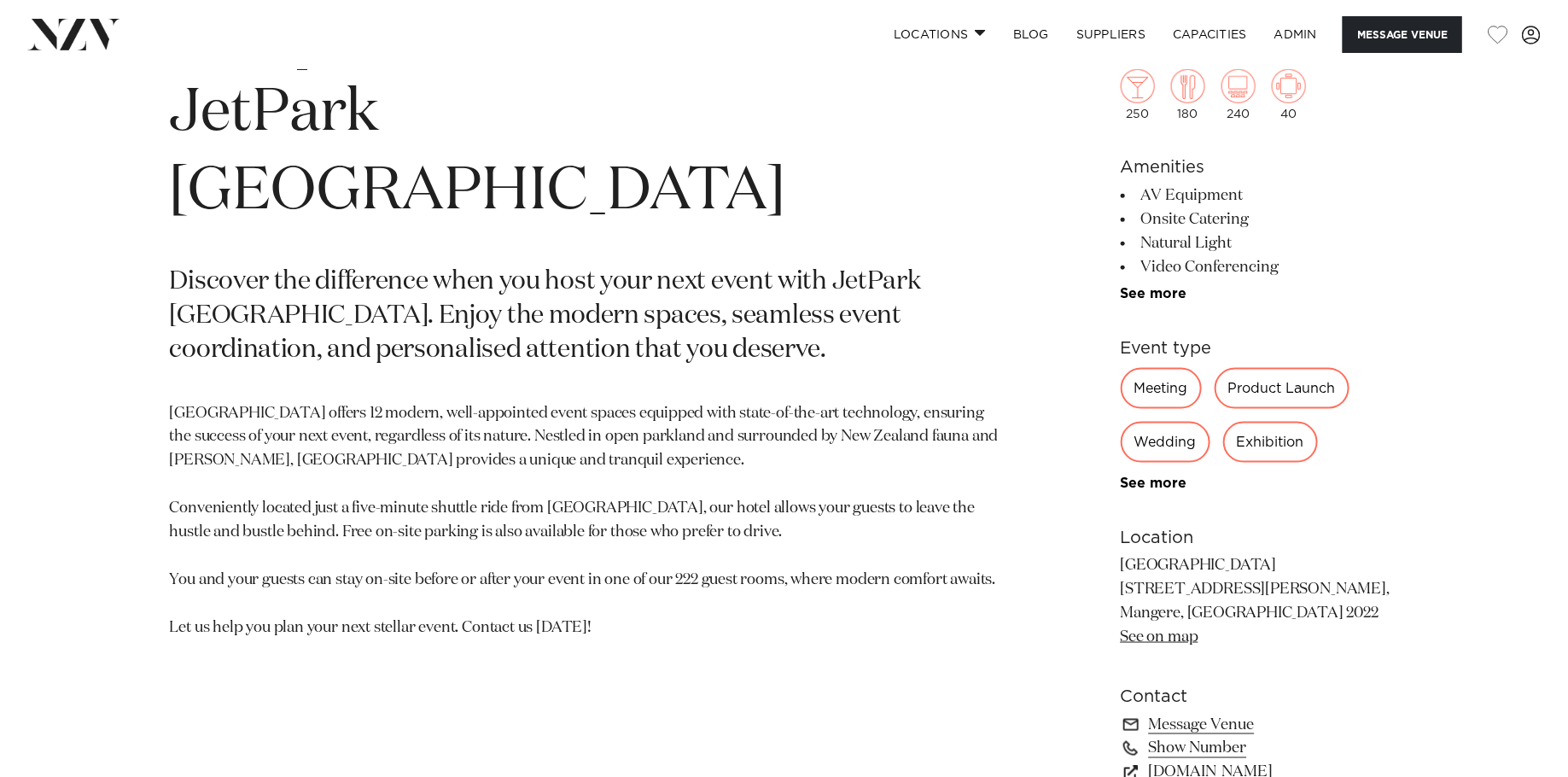
drag, startPoint x: 716, startPoint y: 568, endPoint x: 124, endPoint y: 124, distance: 740.0
click at [124, 124] on div "Auckland JetPark Auckland Hotel Discover the difference when you host your next…" at bounding box center [784, 558] width 1453 height 1017
copy section "JetPark Auckland Hotel Discover the difference when you host your next event wi…"
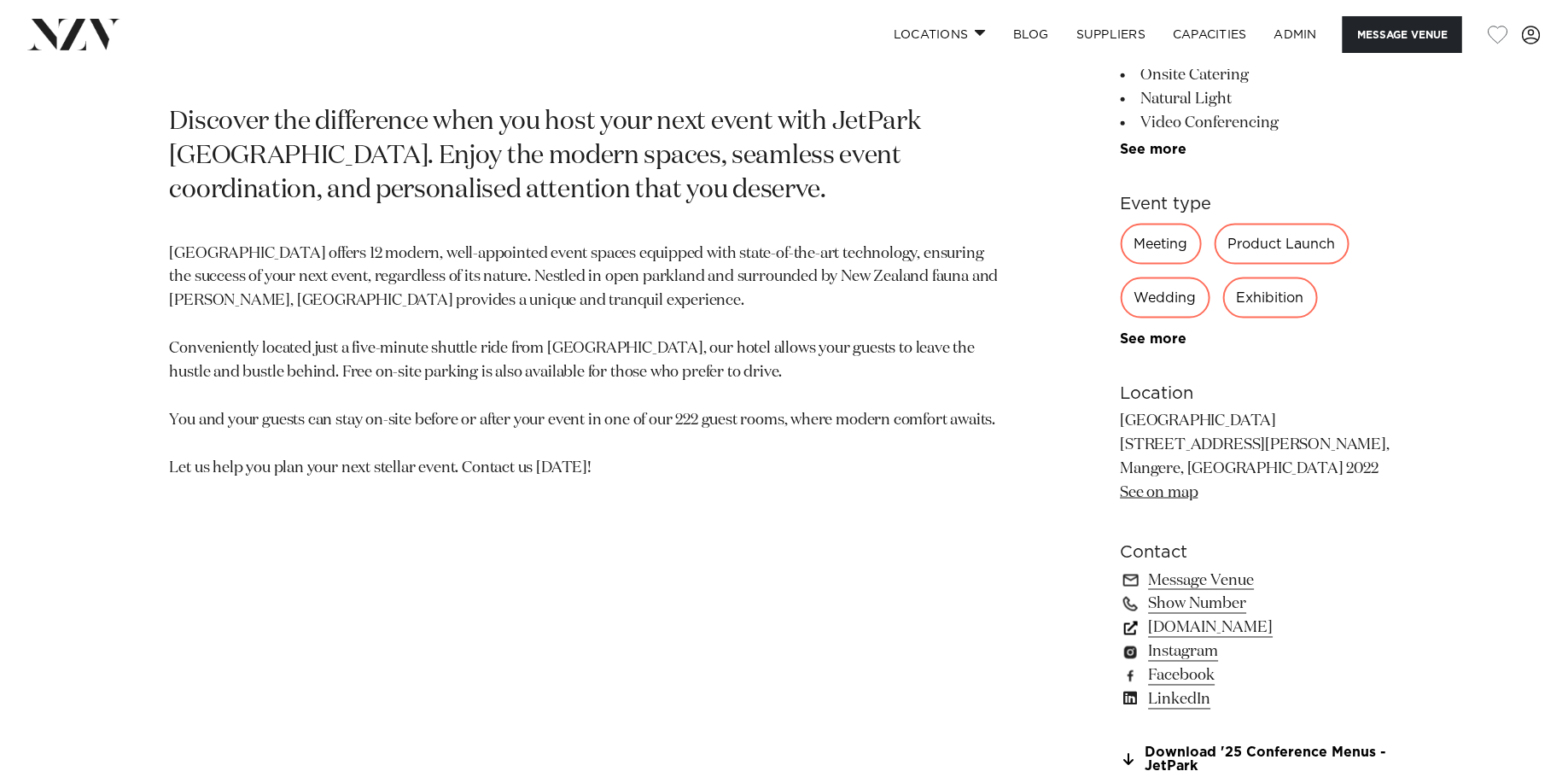
click at [1236, 633] on link "[DOMAIN_NAME]" at bounding box center [1260, 628] width 278 height 24
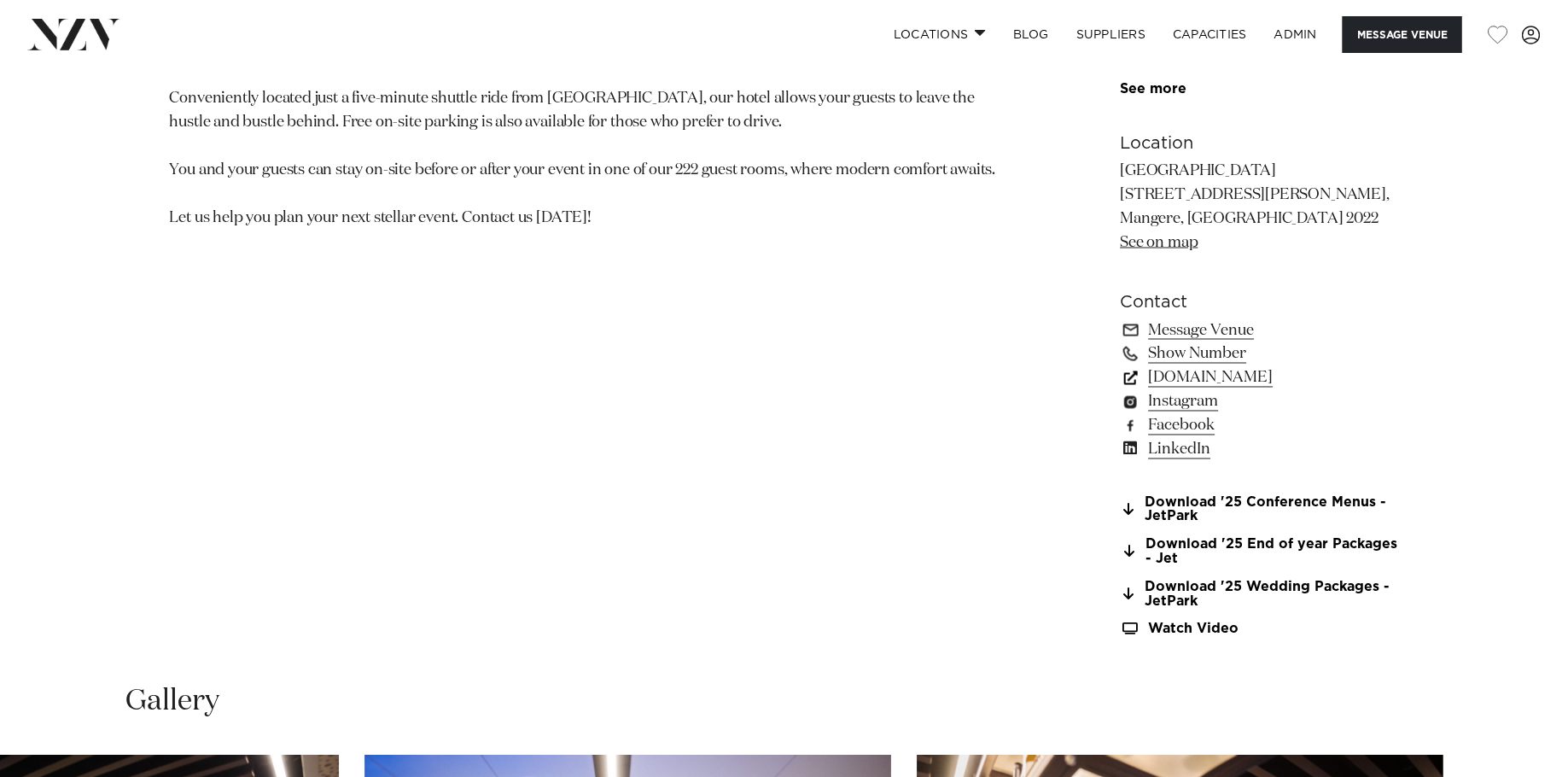
scroll to position [1249, 0]
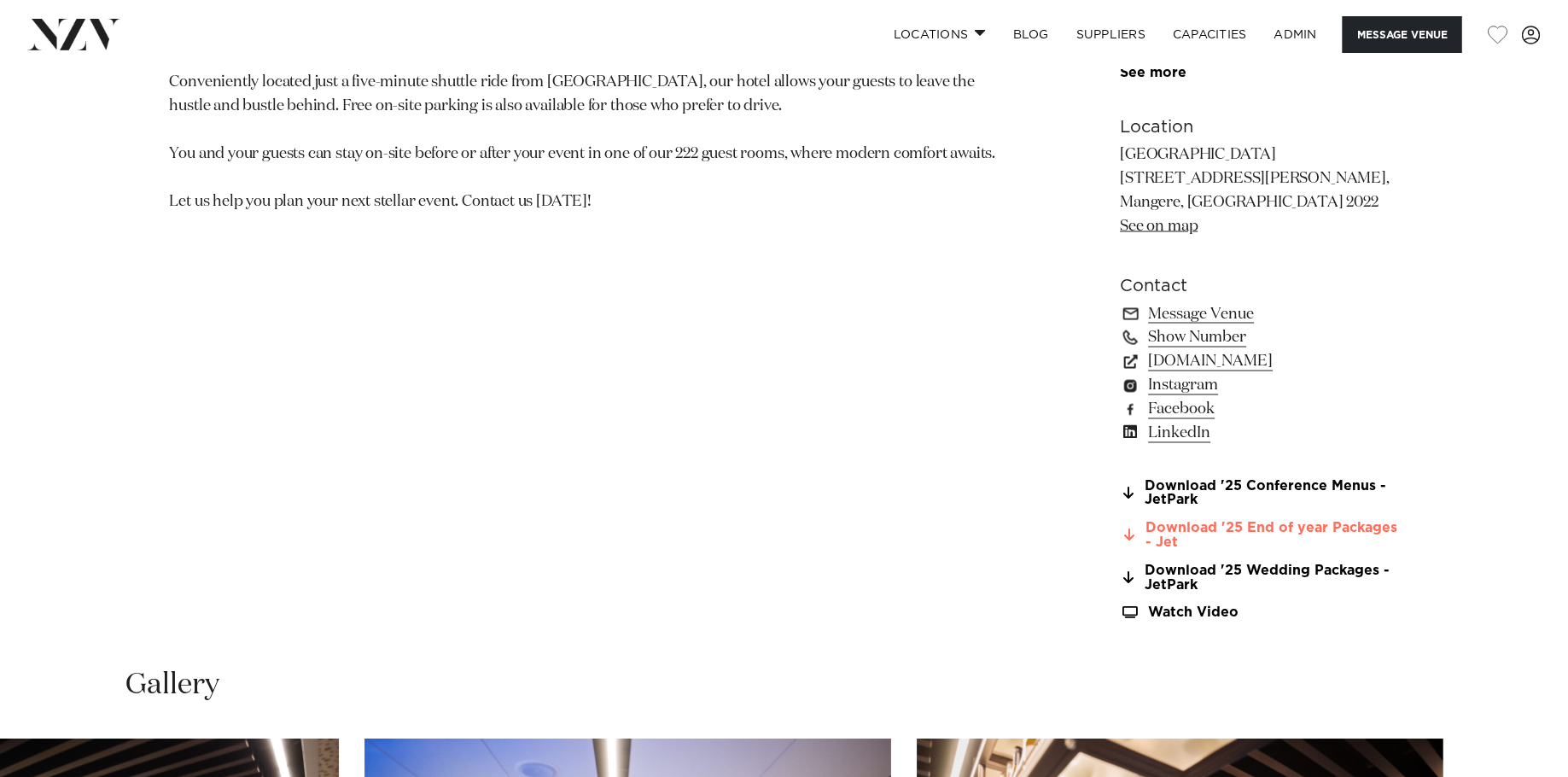
click at [1182, 534] on link "Download '25 End of year Packages - Jet" at bounding box center [1260, 536] width 278 height 29
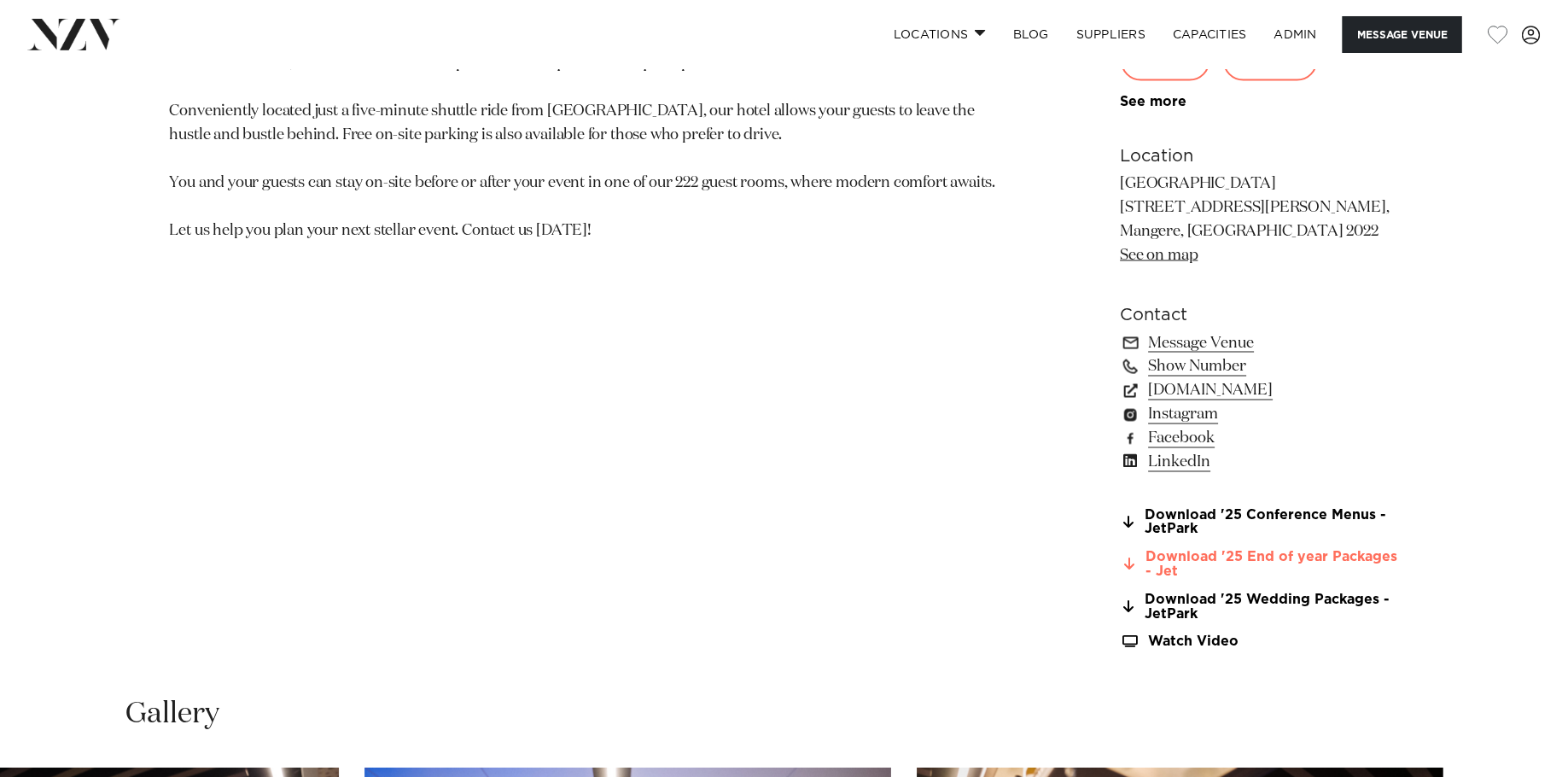
scroll to position [1235, 0]
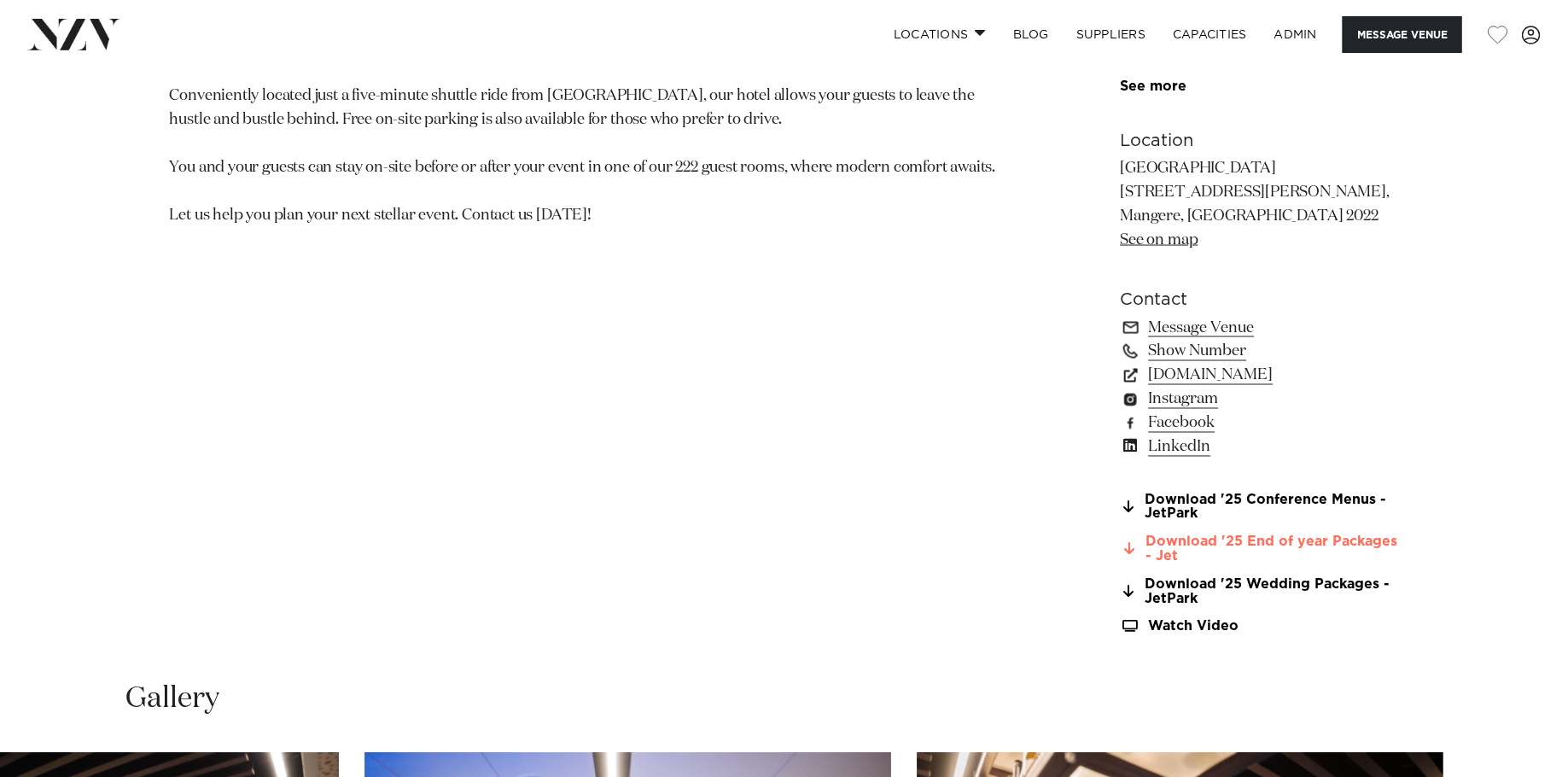
click at [1236, 539] on link "Download '25 End of year Packages - Jet" at bounding box center [1260, 550] width 278 height 29
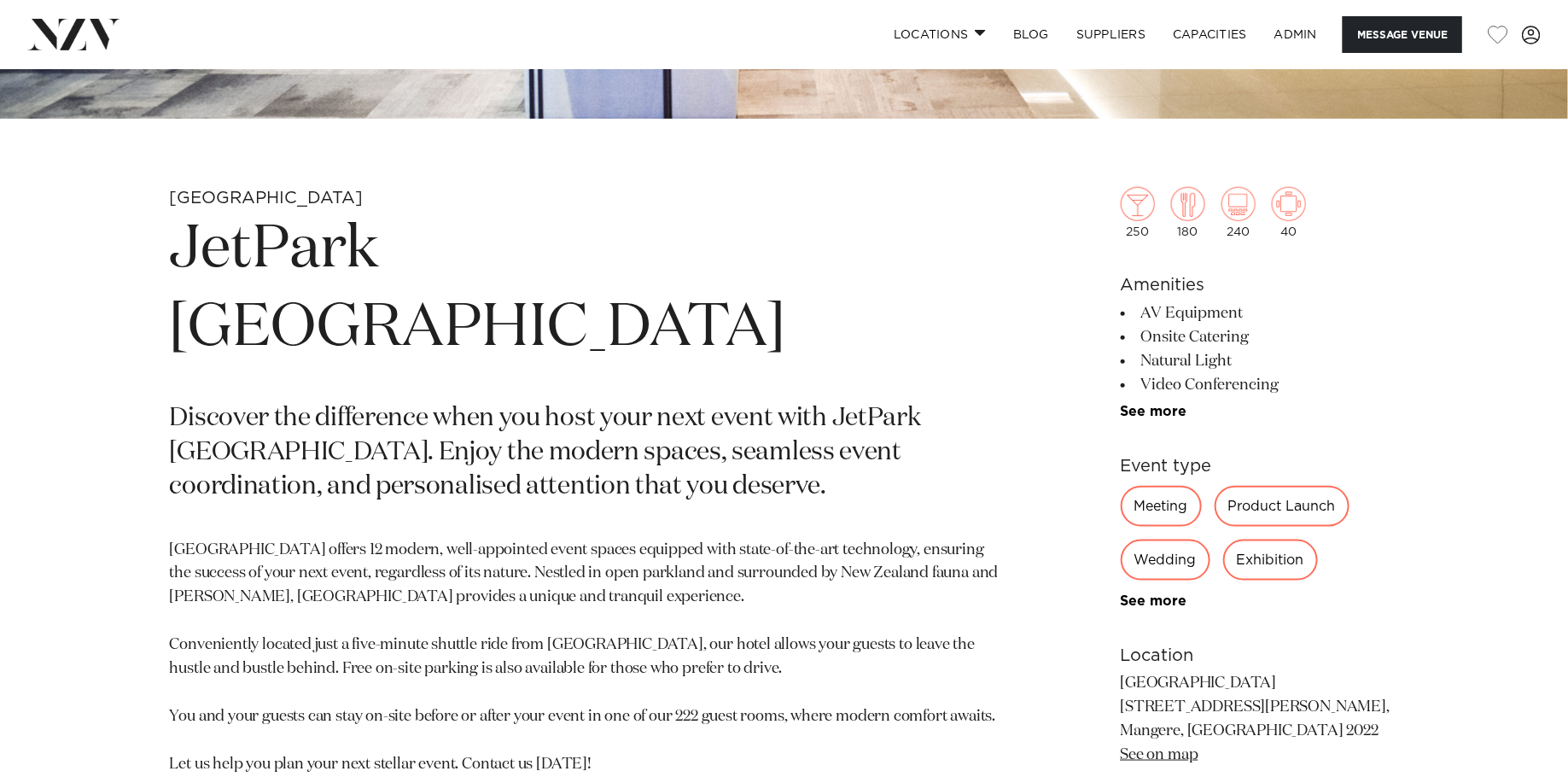
scroll to position [716, 0]
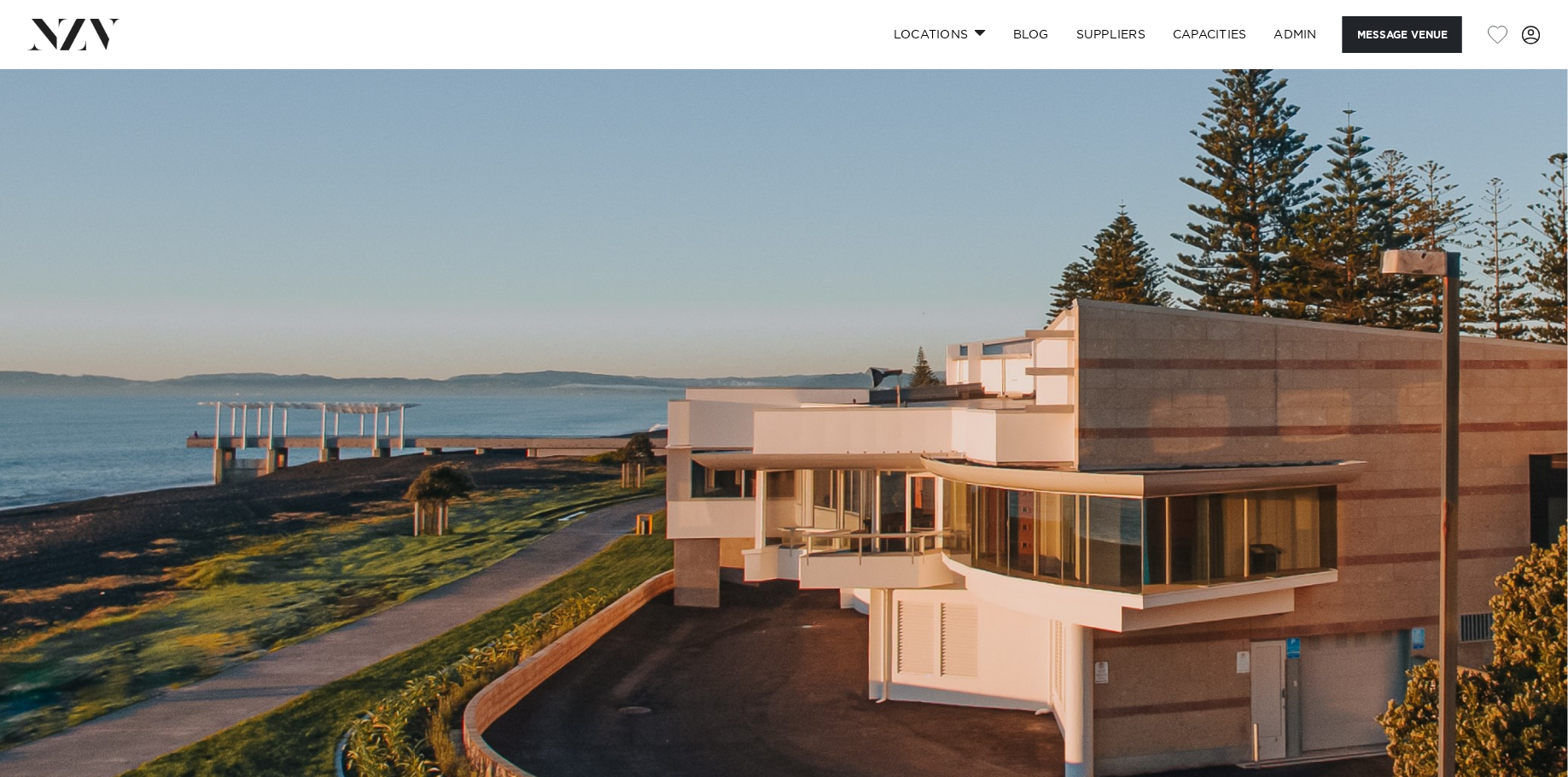
click at [726, 358] on img at bounding box center [784, 436] width 1568 height 735
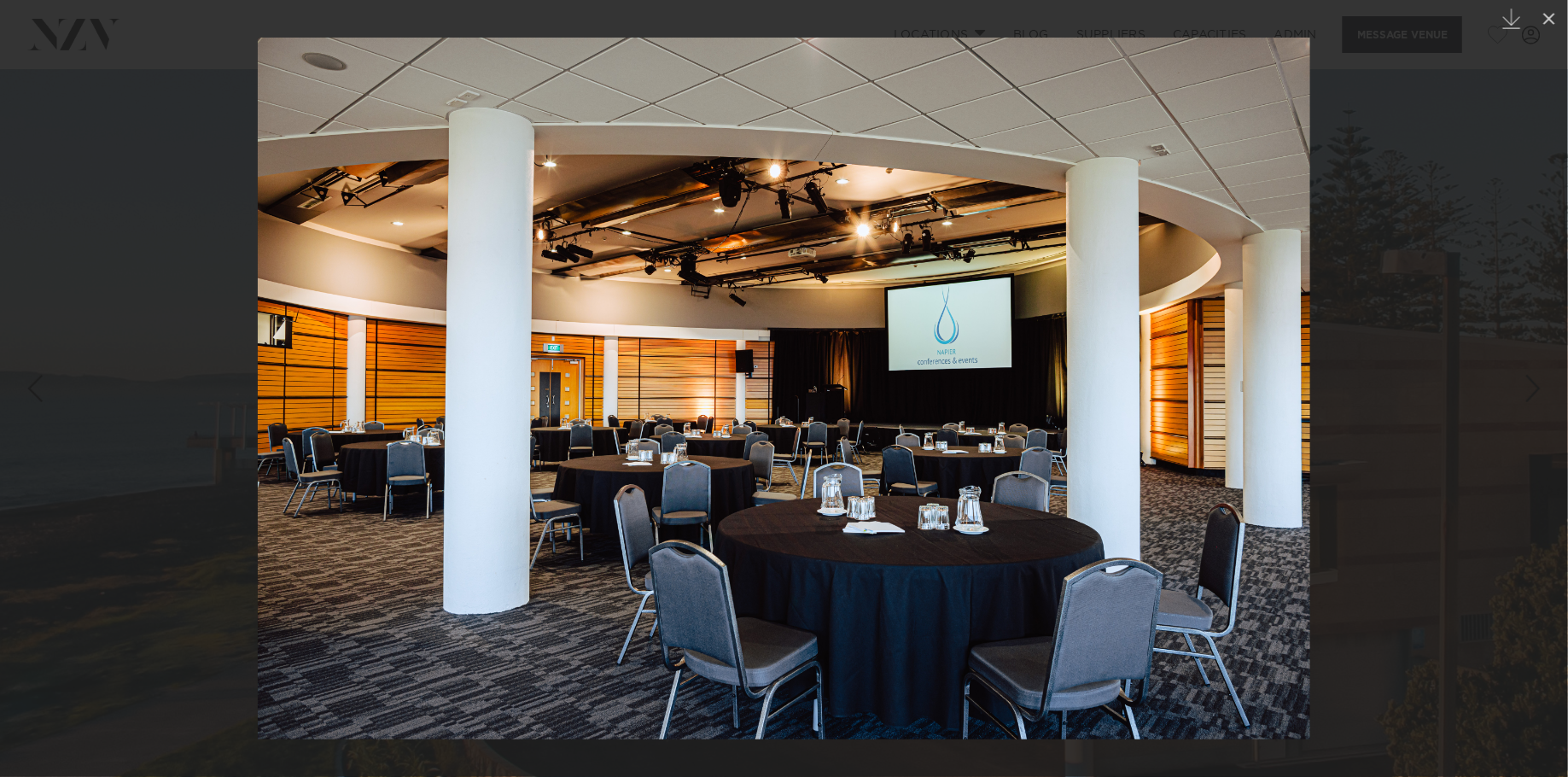
drag, startPoint x: 227, startPoint y: 357, endPoint x: 233, endPoint y: 370, distance: 14.3
click at [227, 357] on div at bounding box center [784, 388] width 1568 height 777
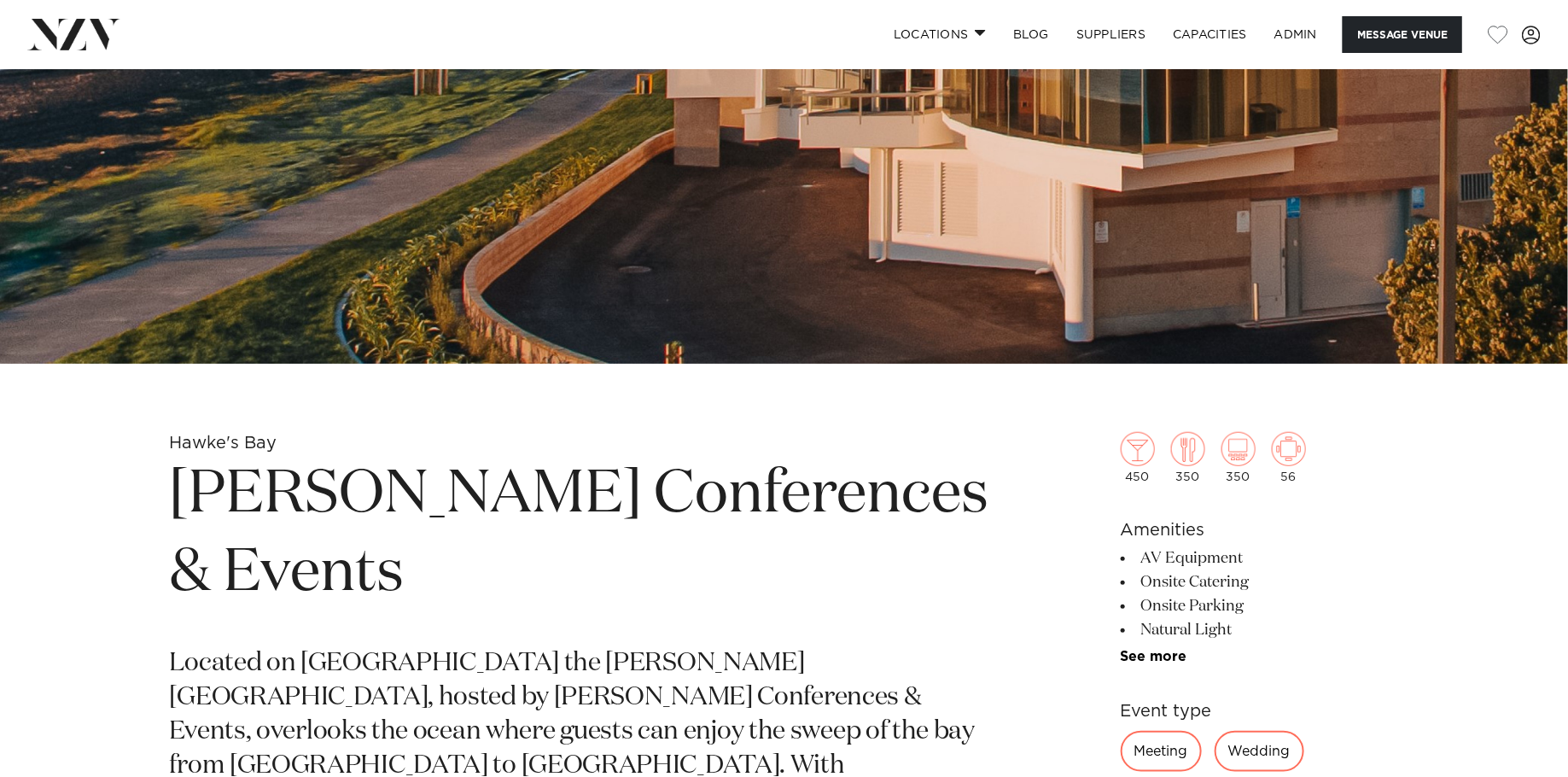
scroll to position [535, 0]
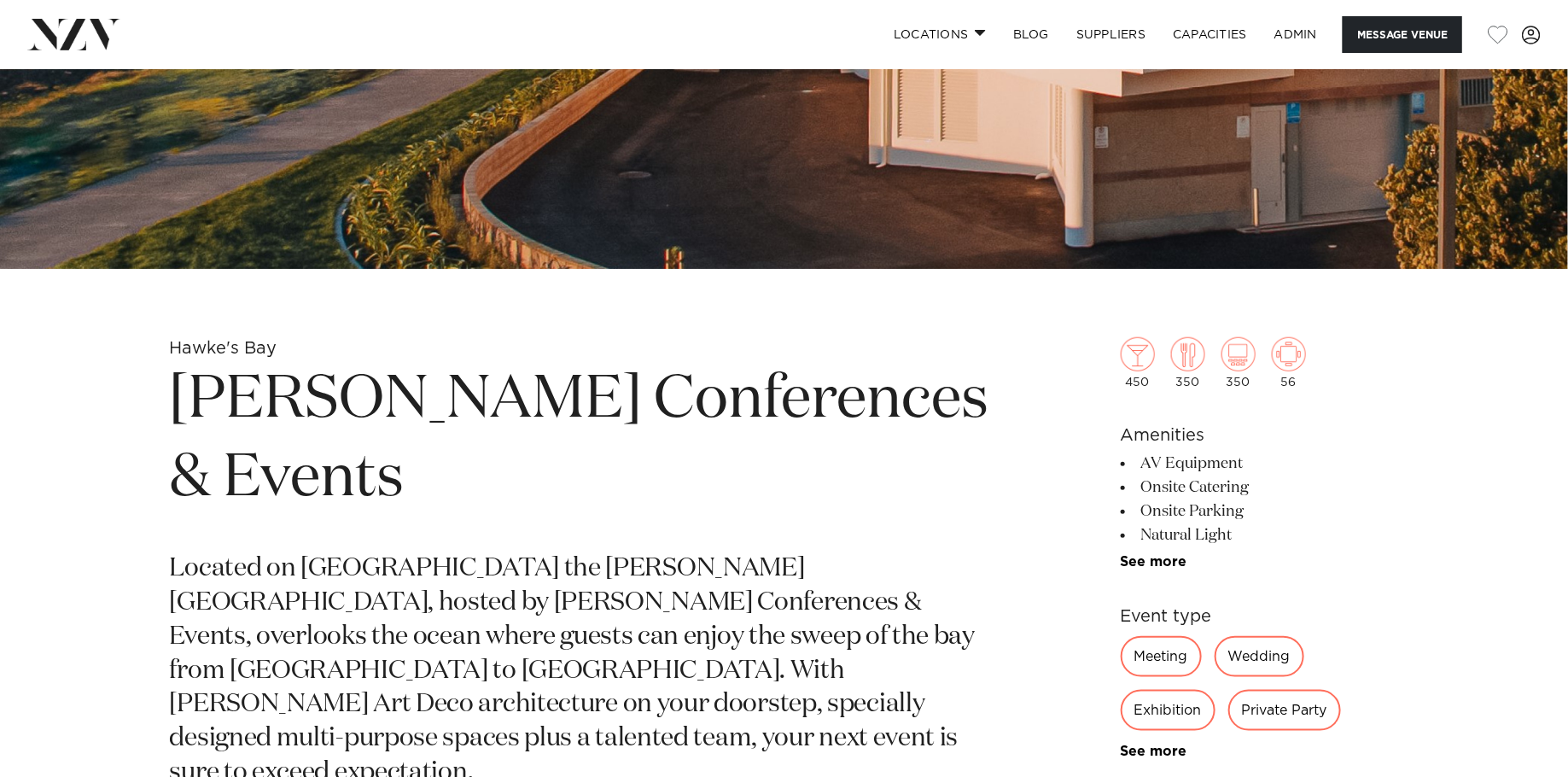
click at [645, 433] on h1 "Napier Conferences & Events" at bounding box center [584, 440] width 829 height 157
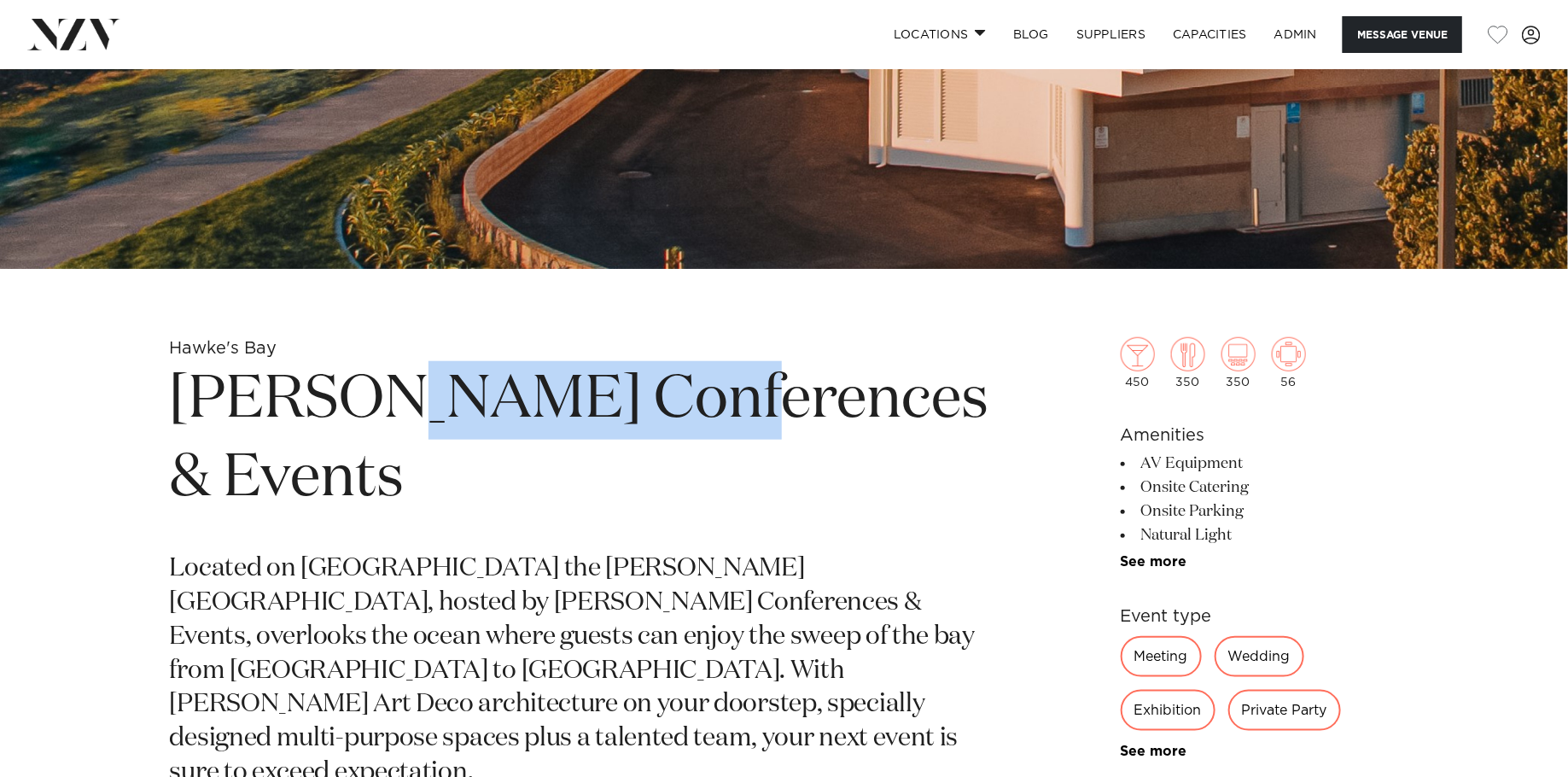
click at [645, 433] on h1 "Napier Conferences & Events" at bounding box center [584, 440] width 829 height 157
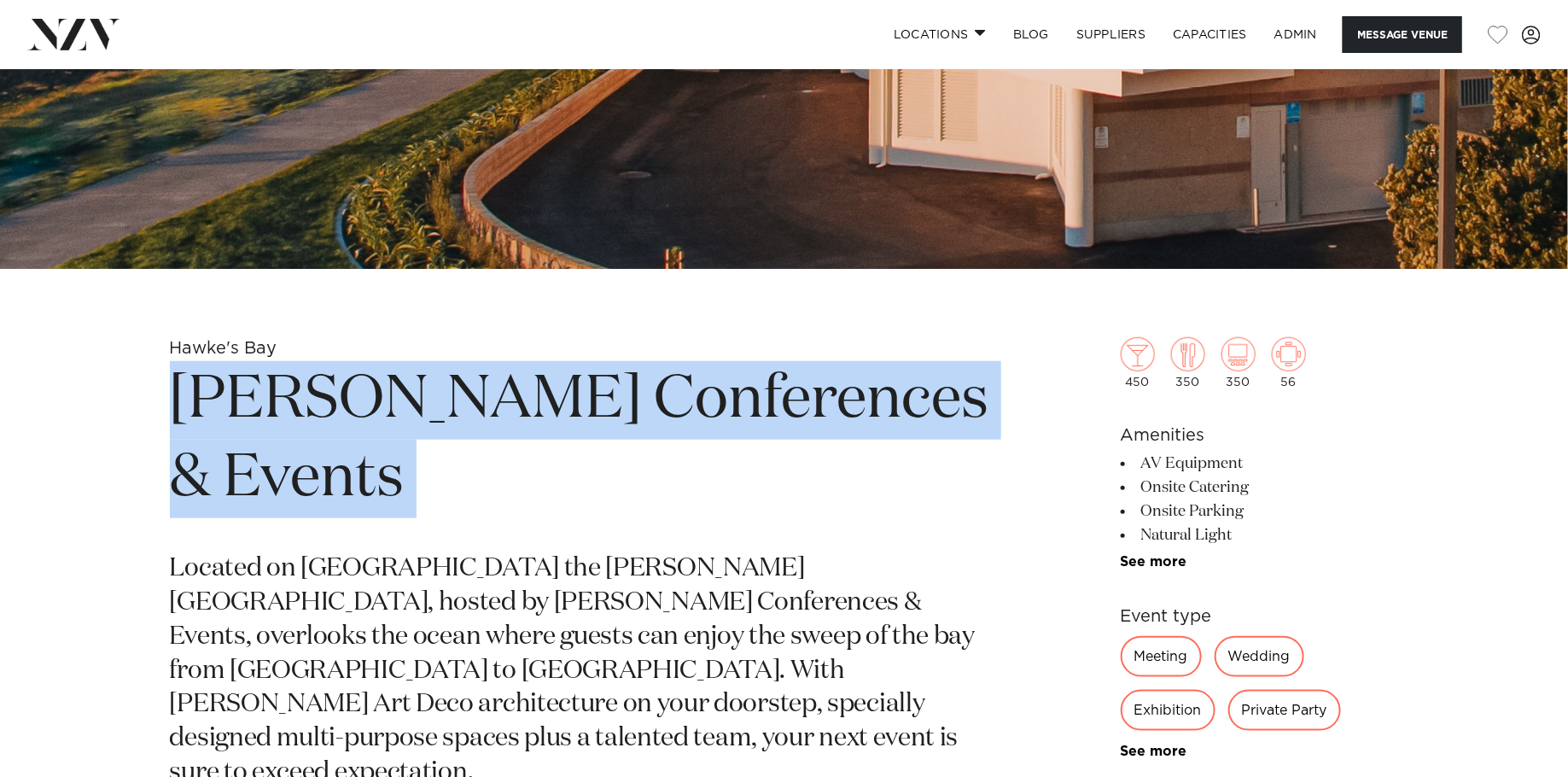
click at [645, 433] on h1 "Napier Conferences & Events" at bounding box center [584, 440] width 829 height 157
copy section "Napier Conferences & Events"
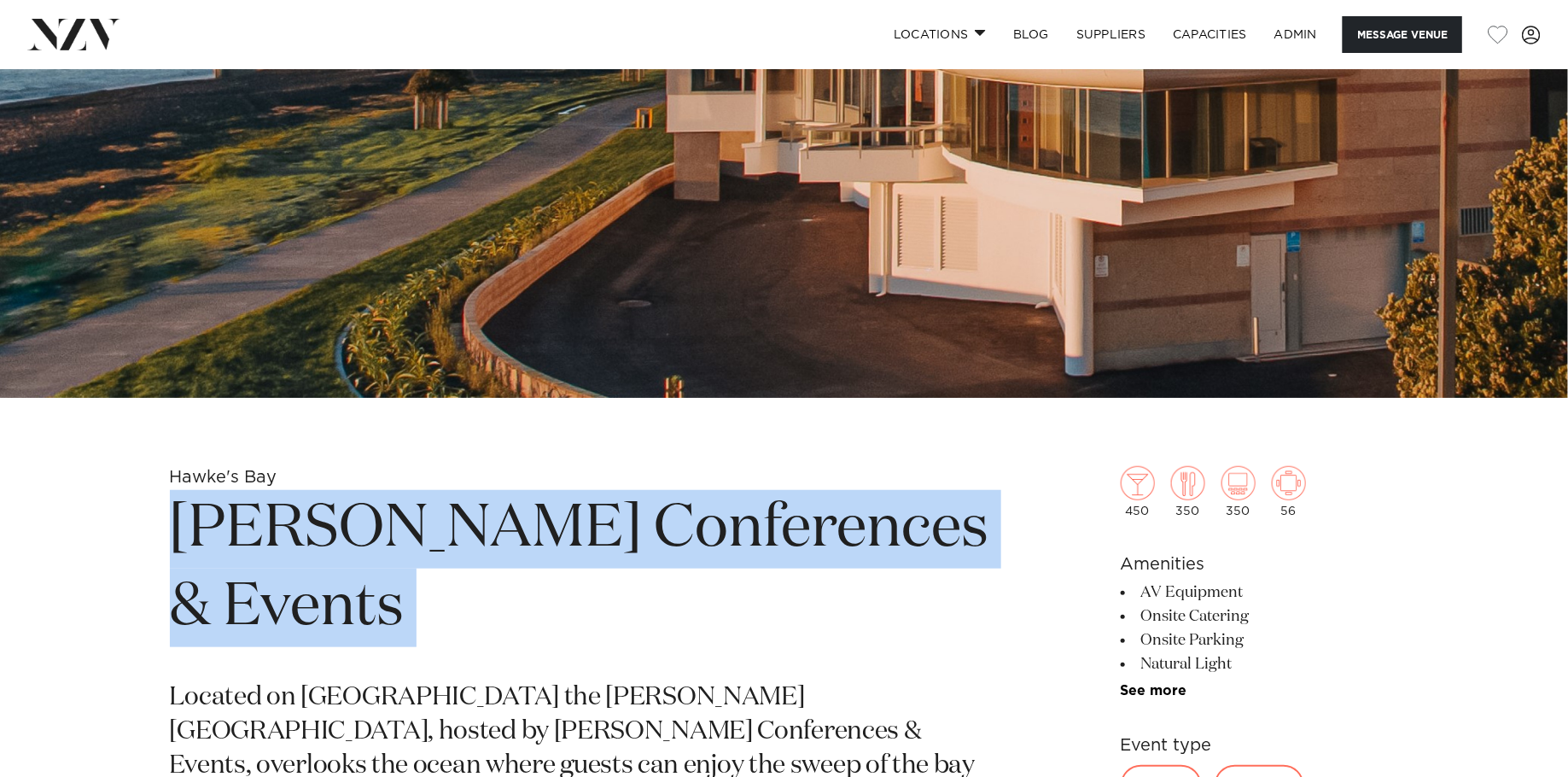
scroll to position [121, 0]
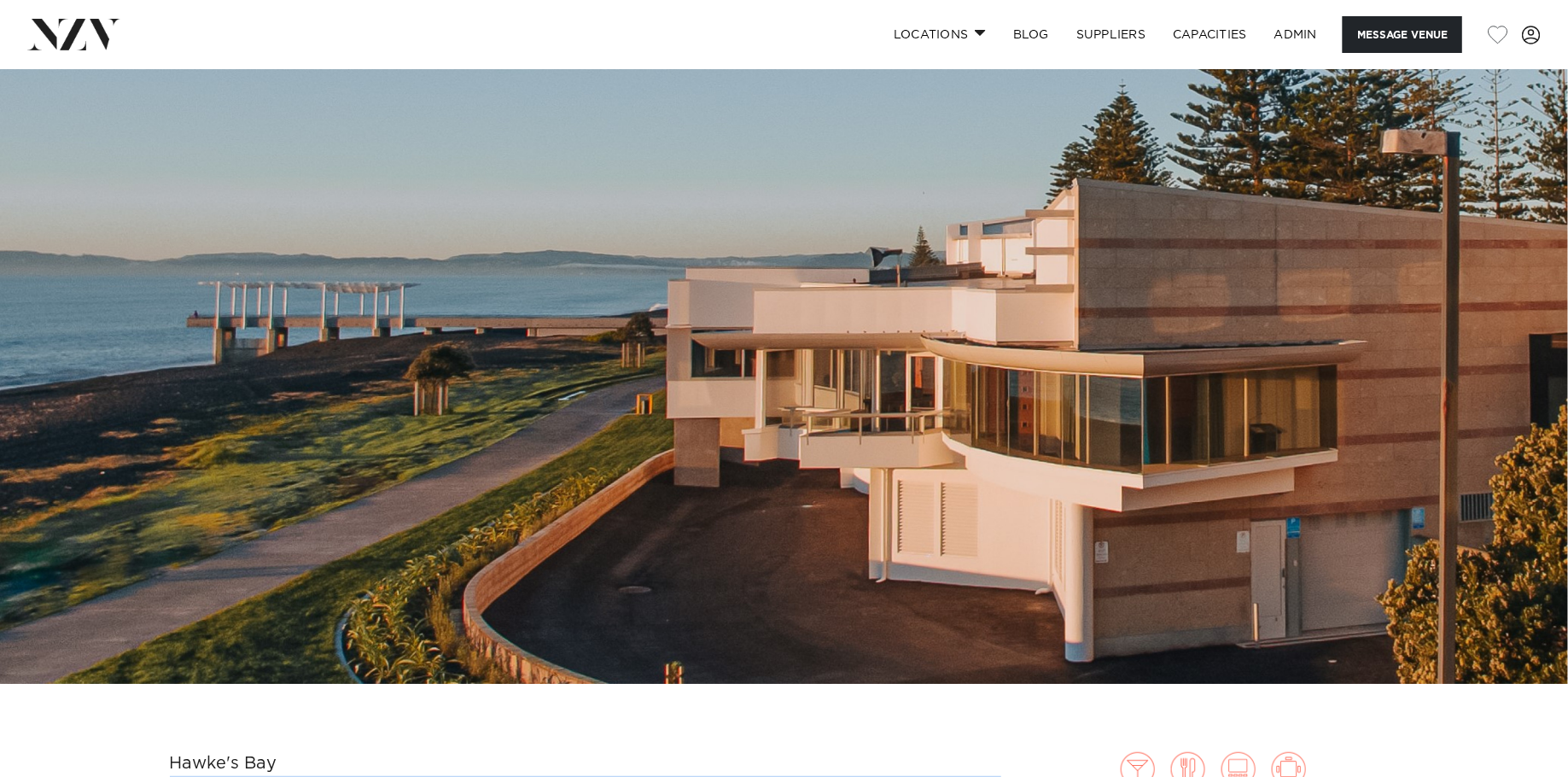
click at [729, 390] on img at bounding box center [784, 316] width 1568 height 735
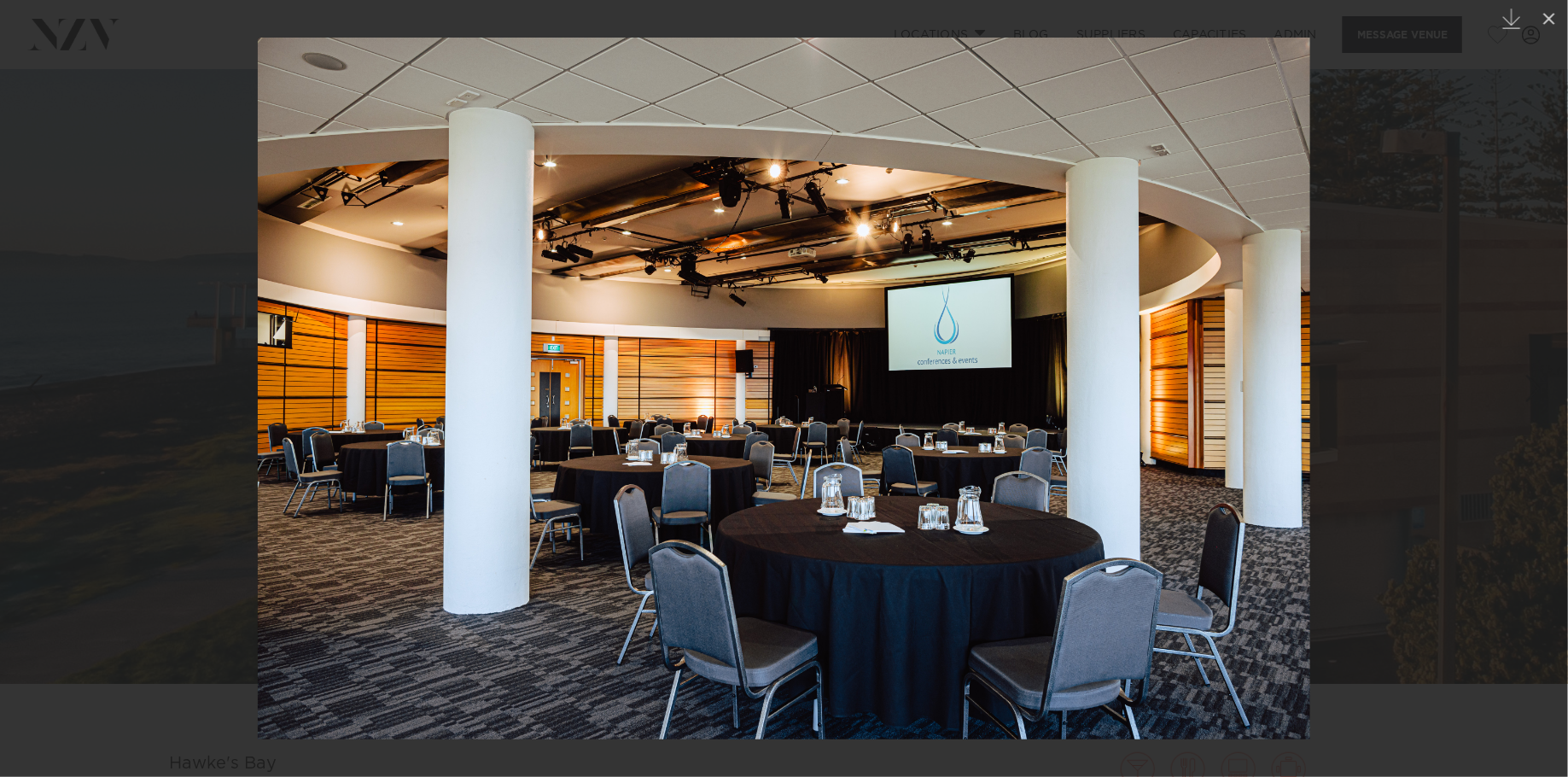
click at [62, 304] on div at bounding box center [784, 388] width 1568 height 777
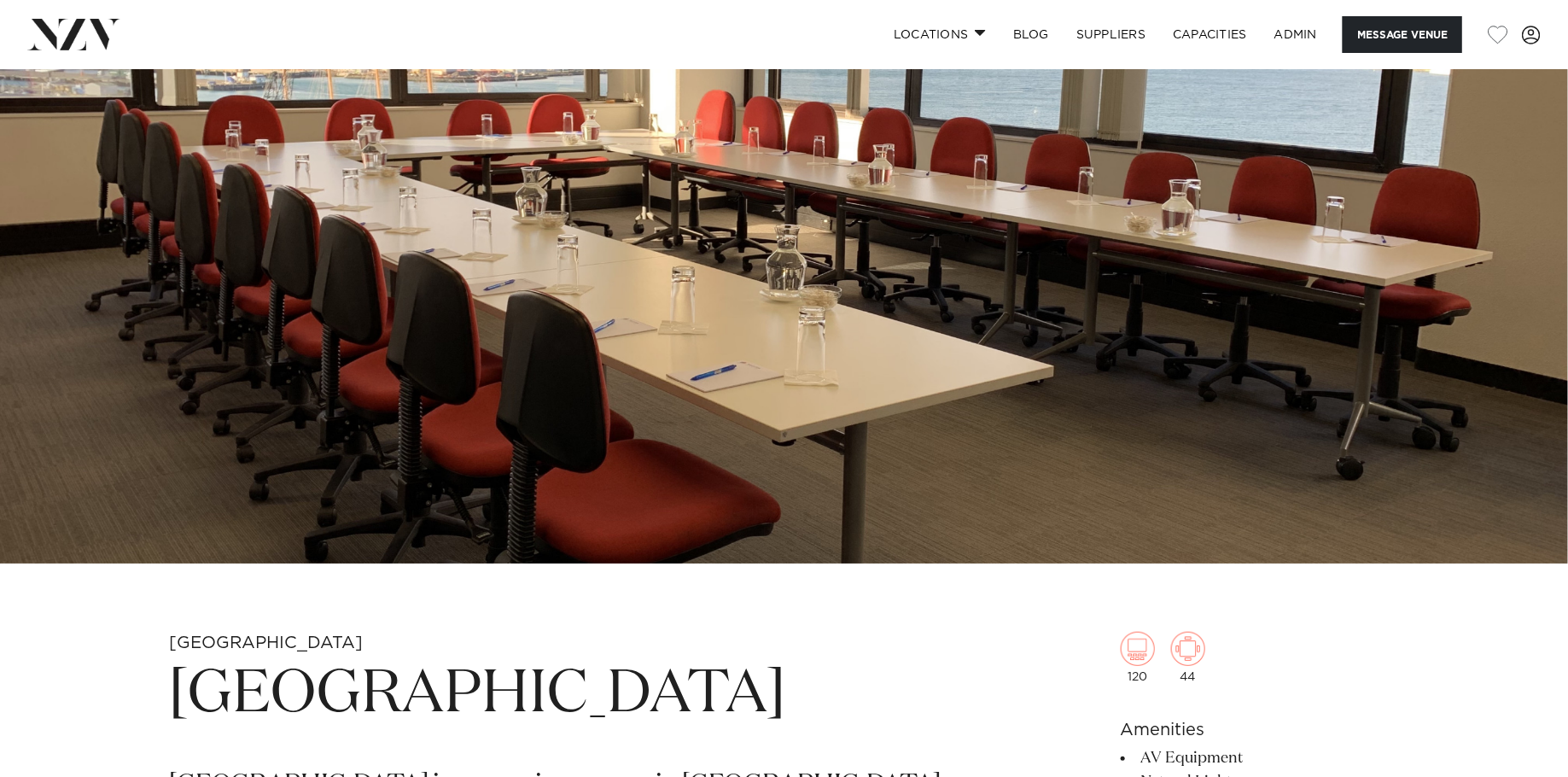
scroll to position [521, 0]
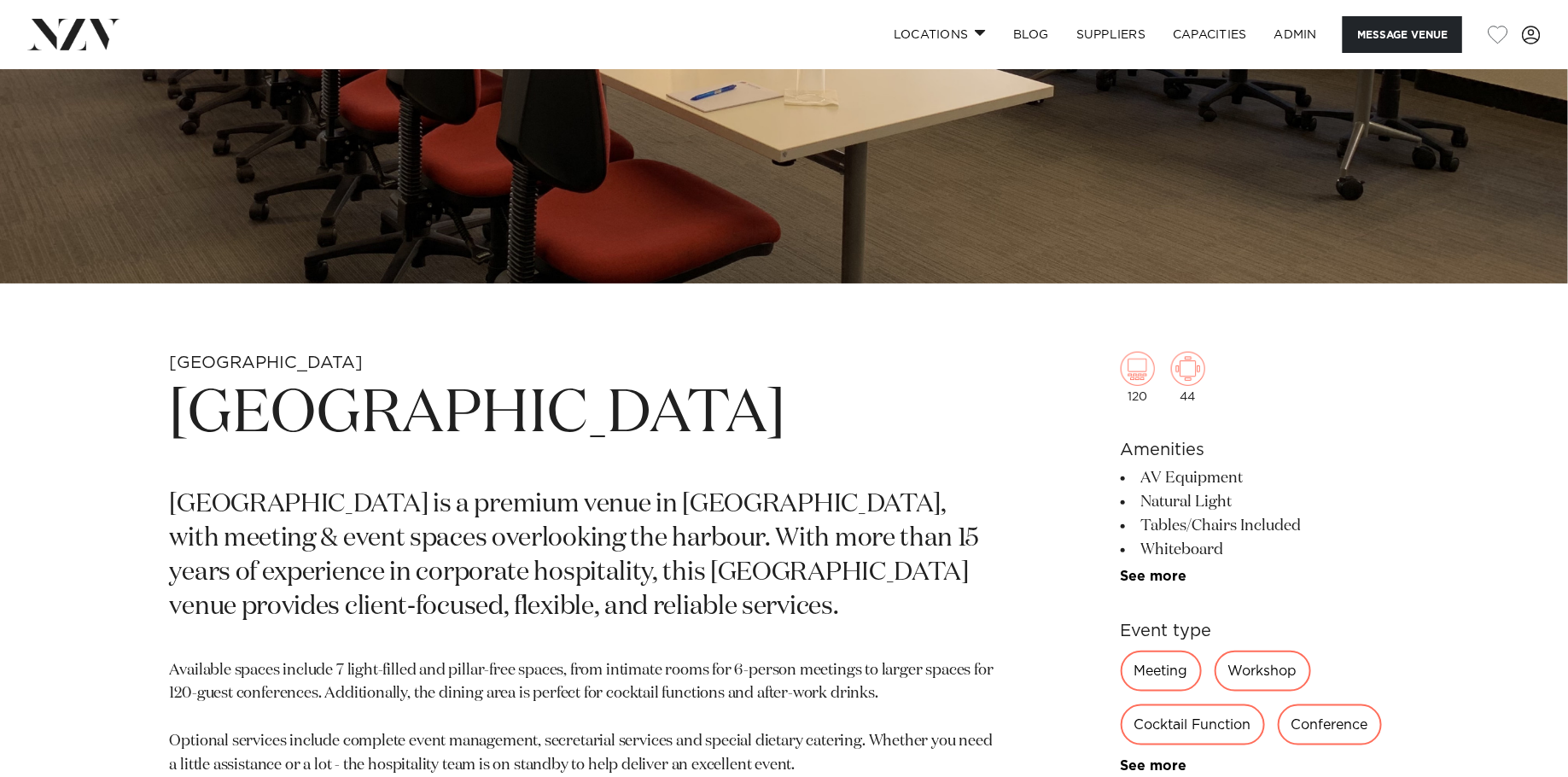
click at [635, 413] on h1 "Willeston Conference Centre" at bounding box center [584, 414] width 829 height 78
click at [636, 413] on h1 "Willeston Conference Centre" at bounding box center [584, 414] width 829 height 78
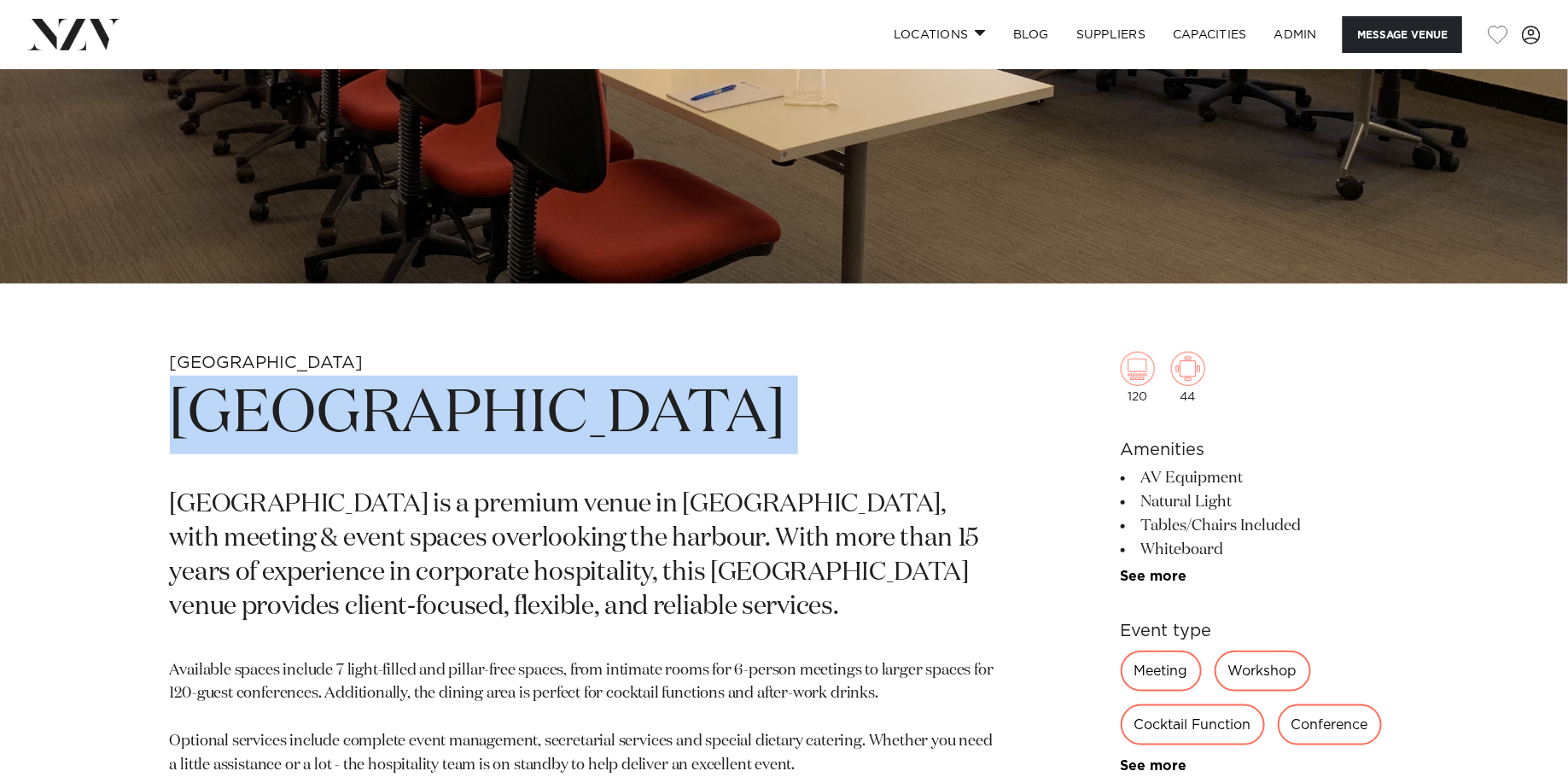
click at [636, 413] on h1 "Willeston Conference Centre" at bounding box center [584, 414] width 829 height 78
copy section "Willeston Conference Centre"
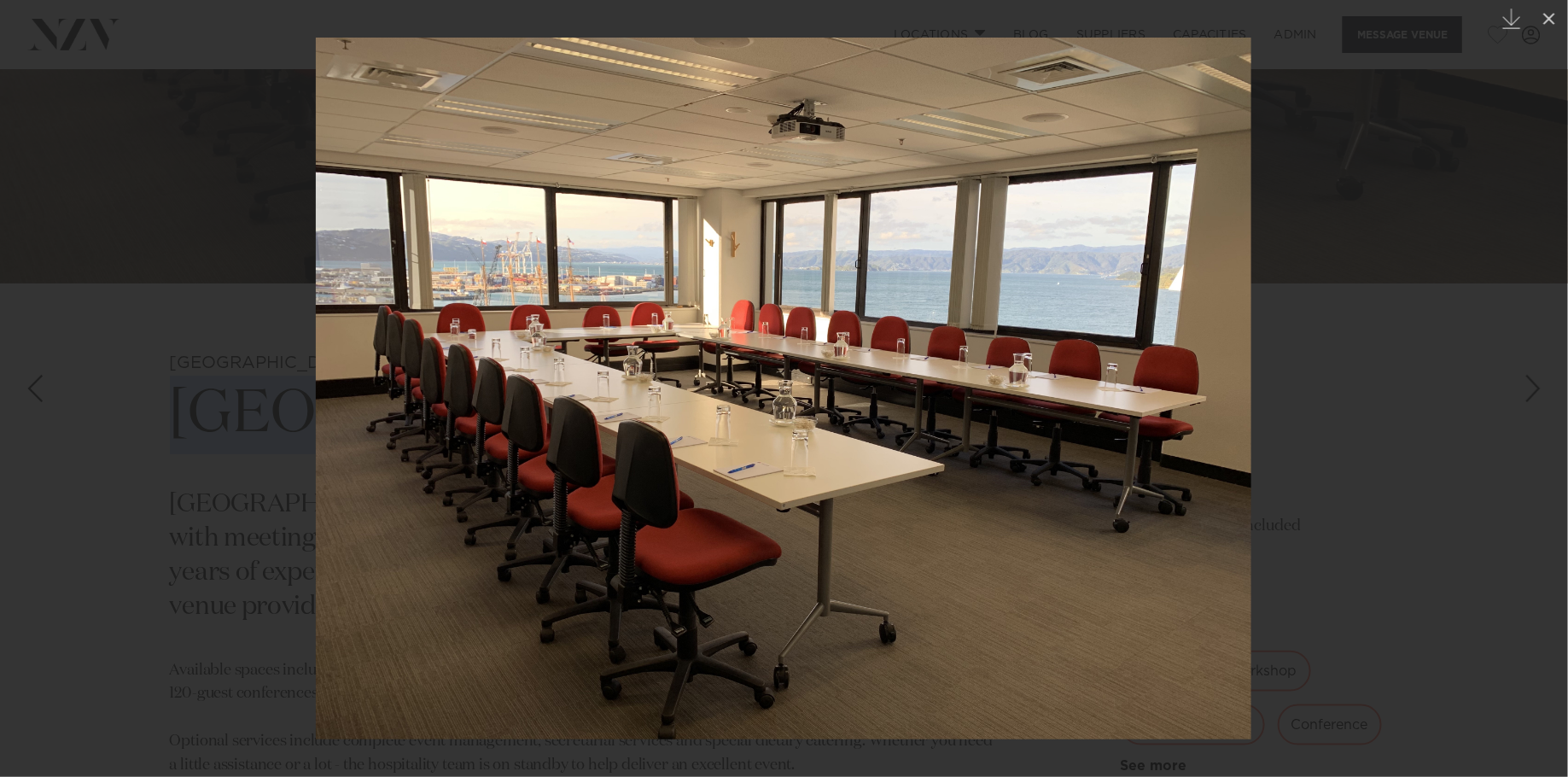
click at [74, 123] on div at bounding box center [784, 388] width 1568 height 777
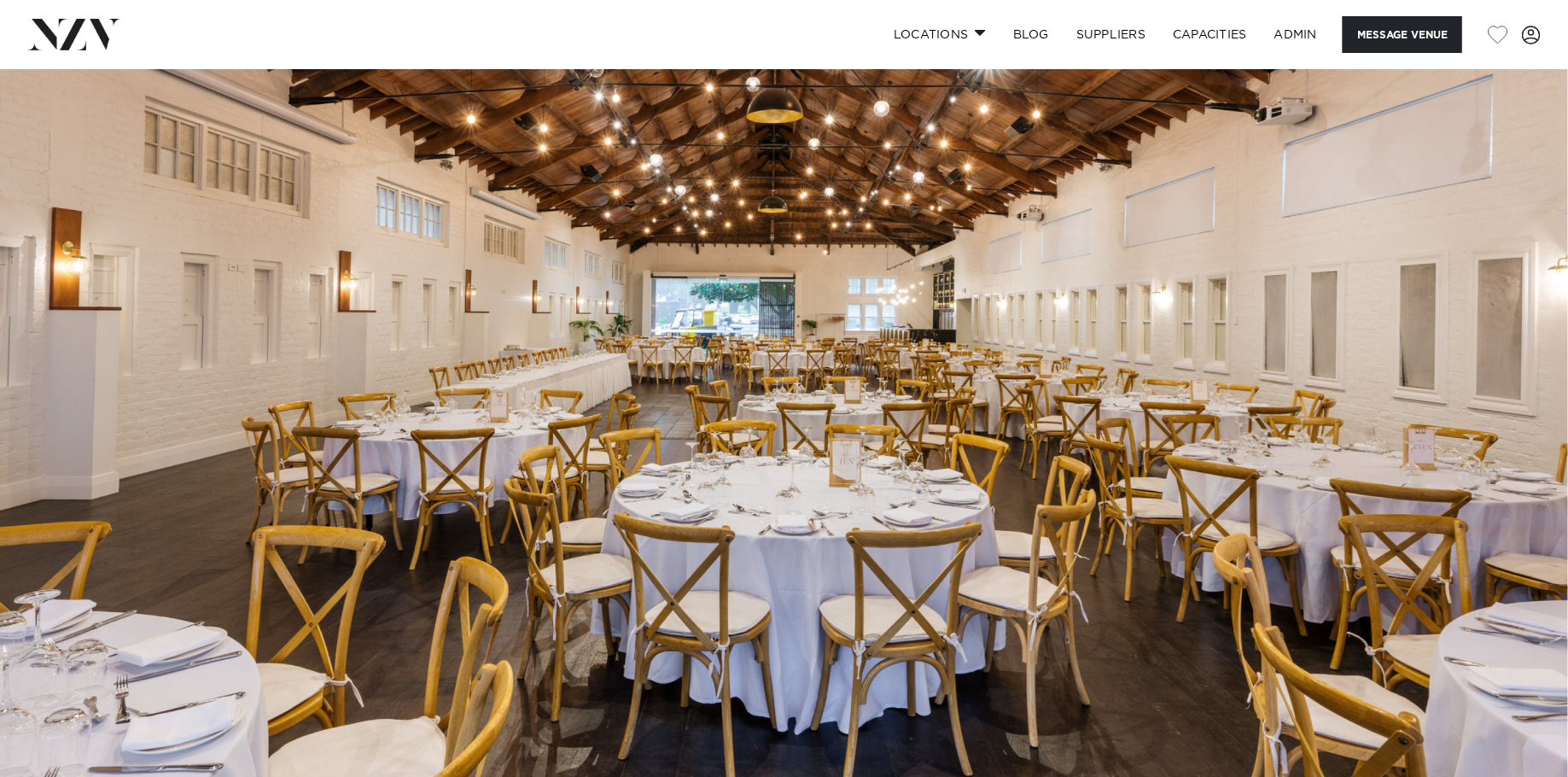
click at [1099, 348] on img at bounding box center [784, 436] width 1568 height 735
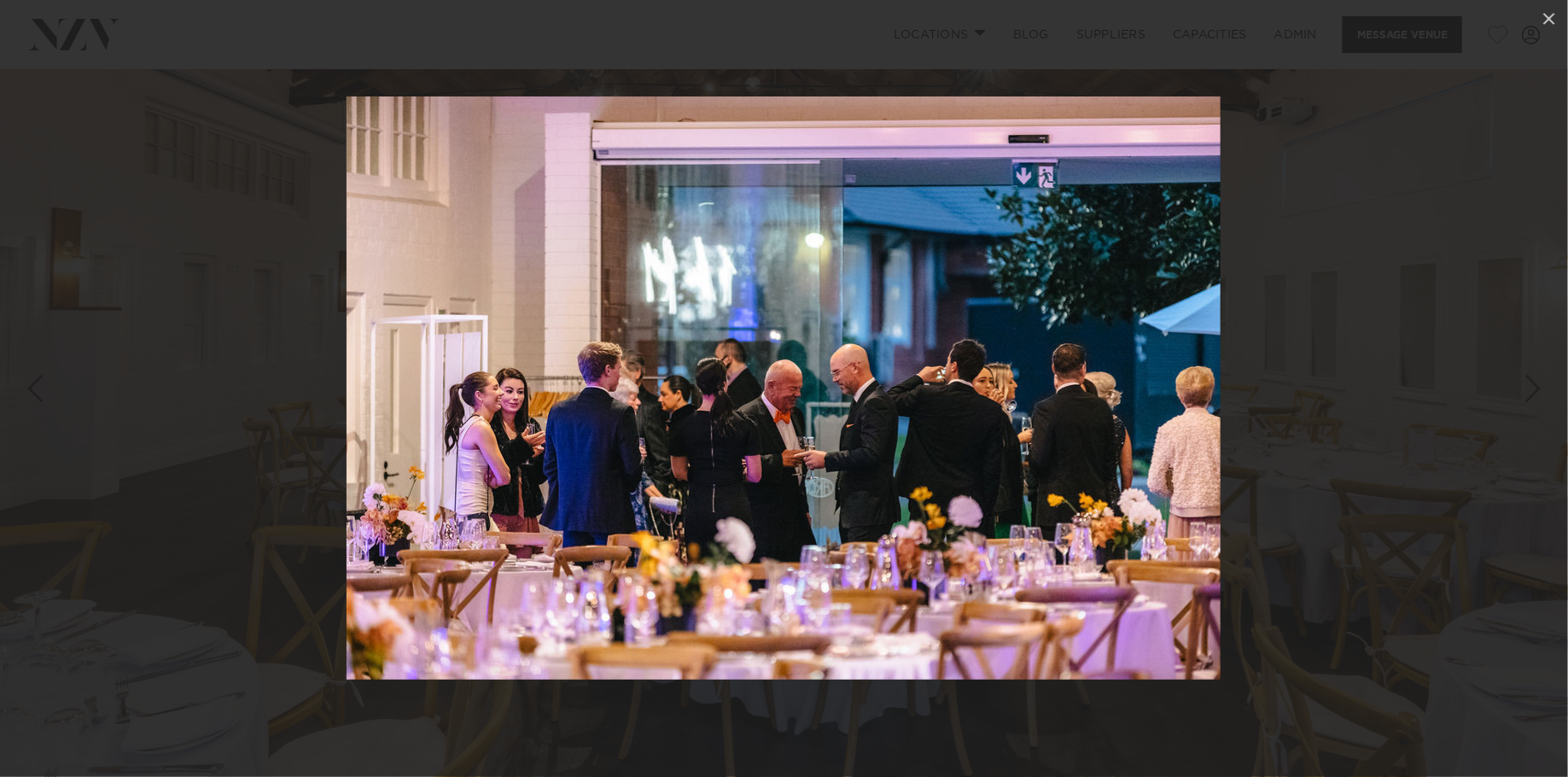
drag, startPoint x: 1398, startPoint y: 221, endPoint x: 1398, endPoint y: 162, distance: 59.0
click at [1398, 221] on div at bounding box center [784, 388] width 1568 height 777
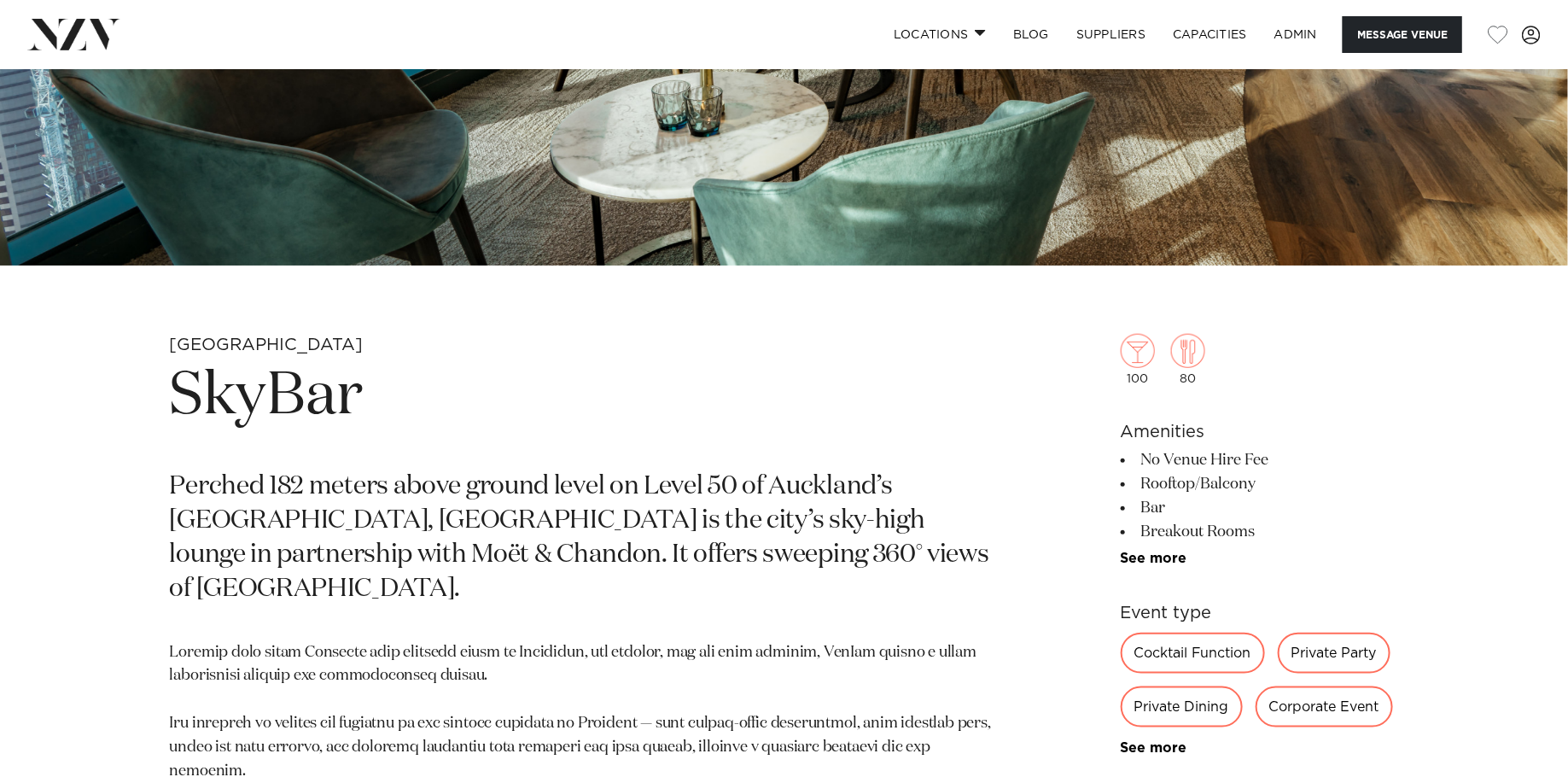
click at [302, 422] on h1 "SkyBar" at bounding box center [584, 397] width 829 height 78
copy section "SkyBar"
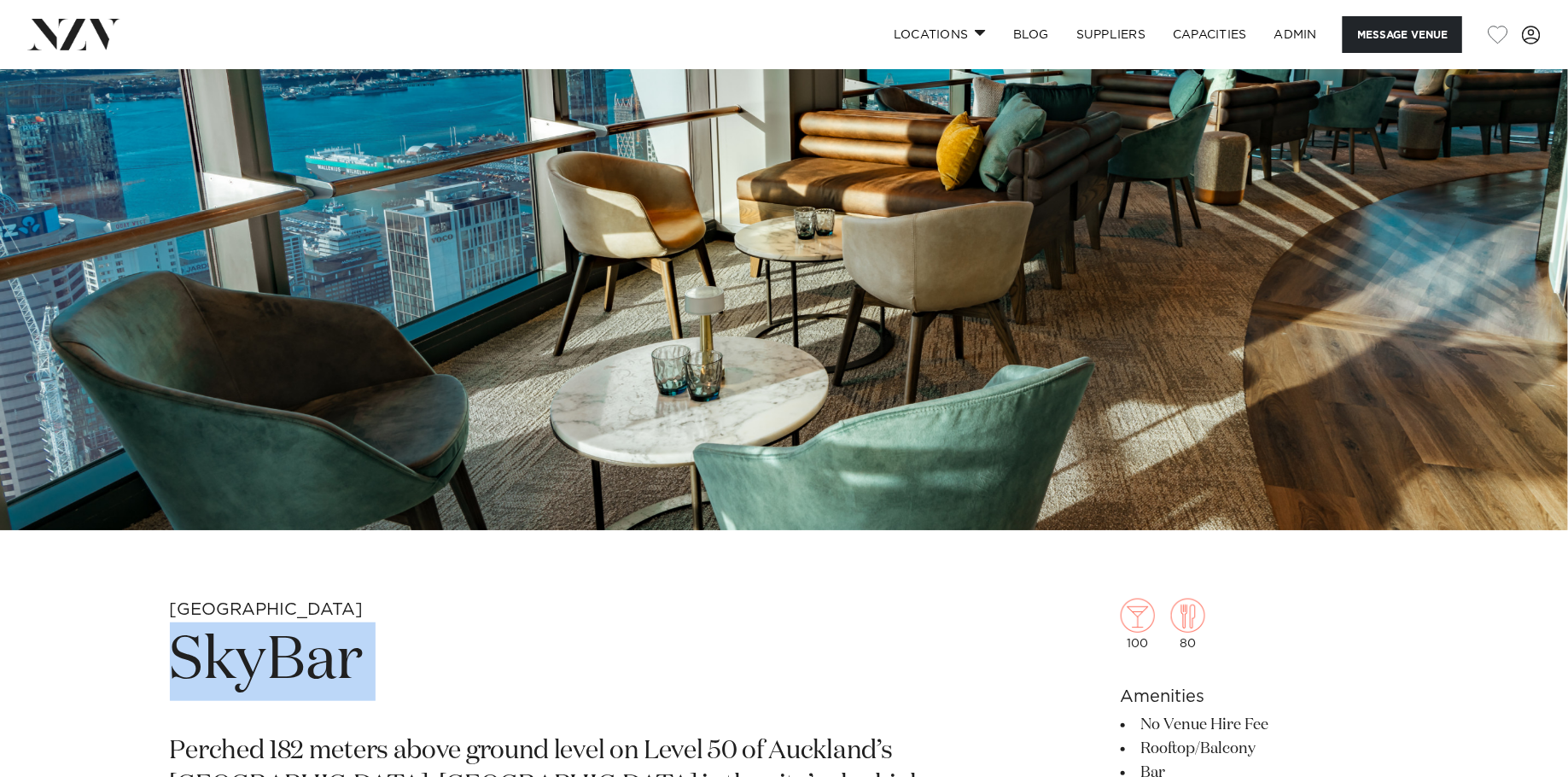
scroll to position [56, 0]
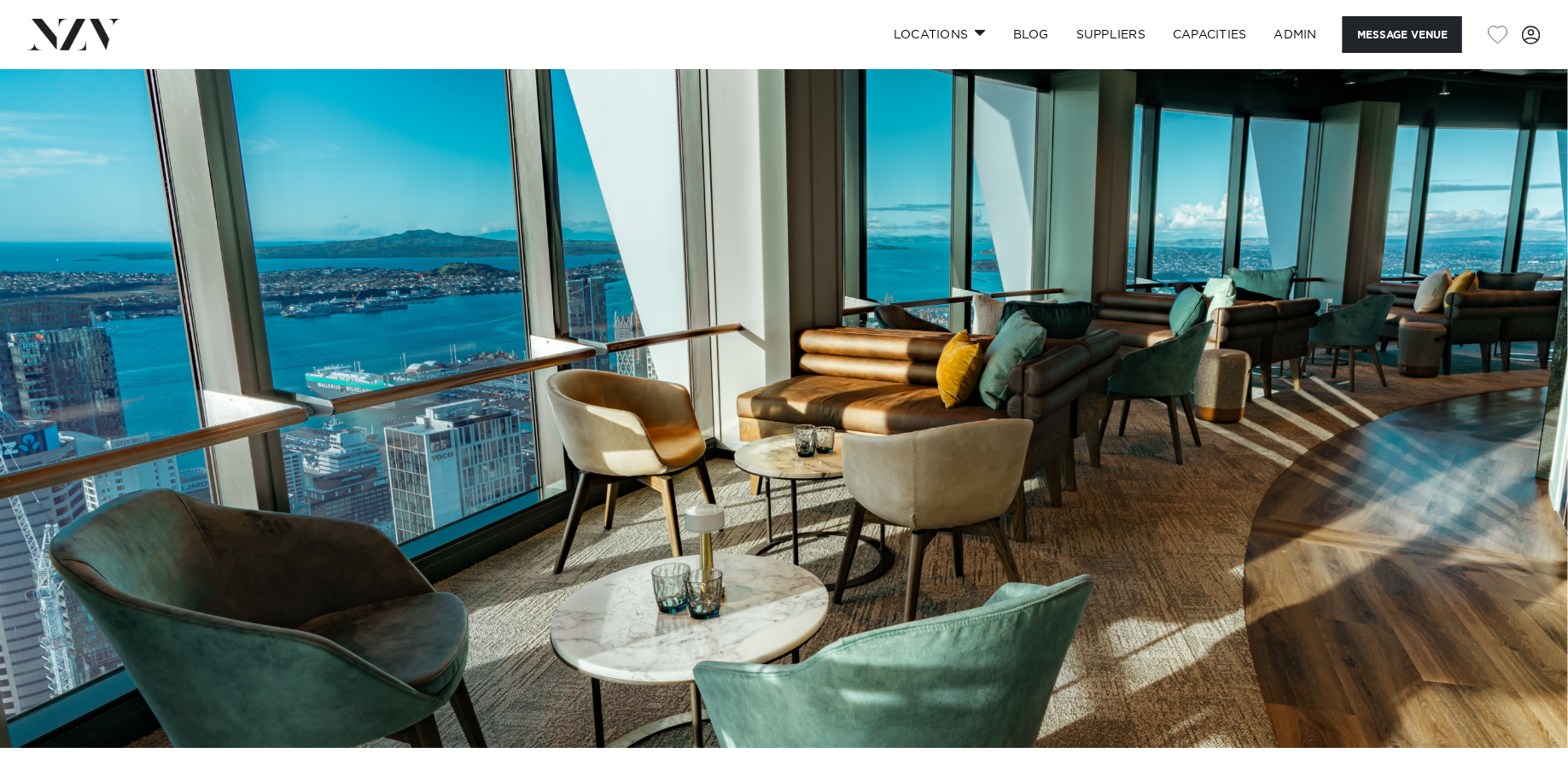
click at [771, 351] on img at bounding box center [784, 380] width 1568 height 735
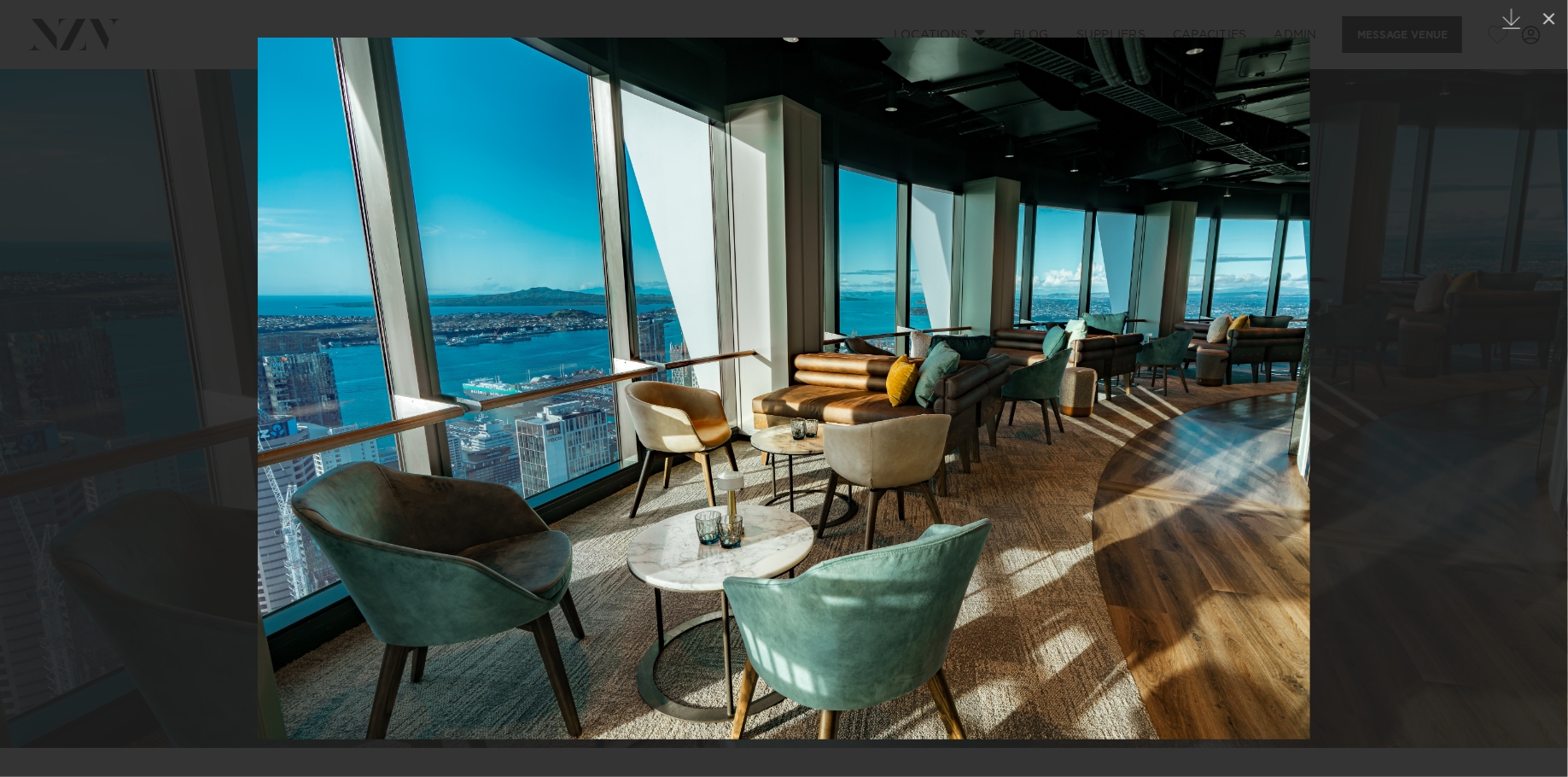
click at [140, 144] on div at bounding box center [784, 388] width 1568 height 777
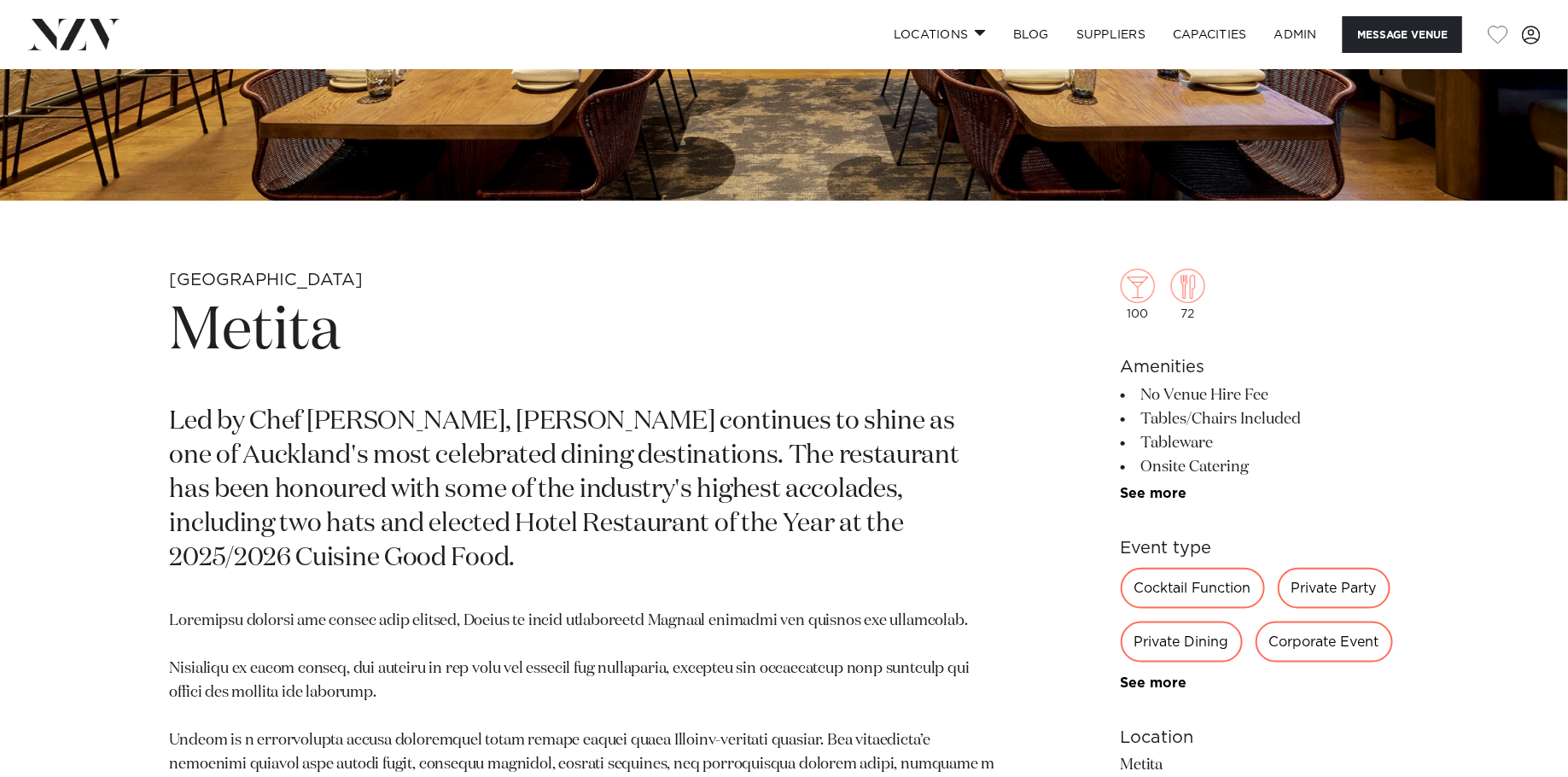
scroll to position [609, 0]
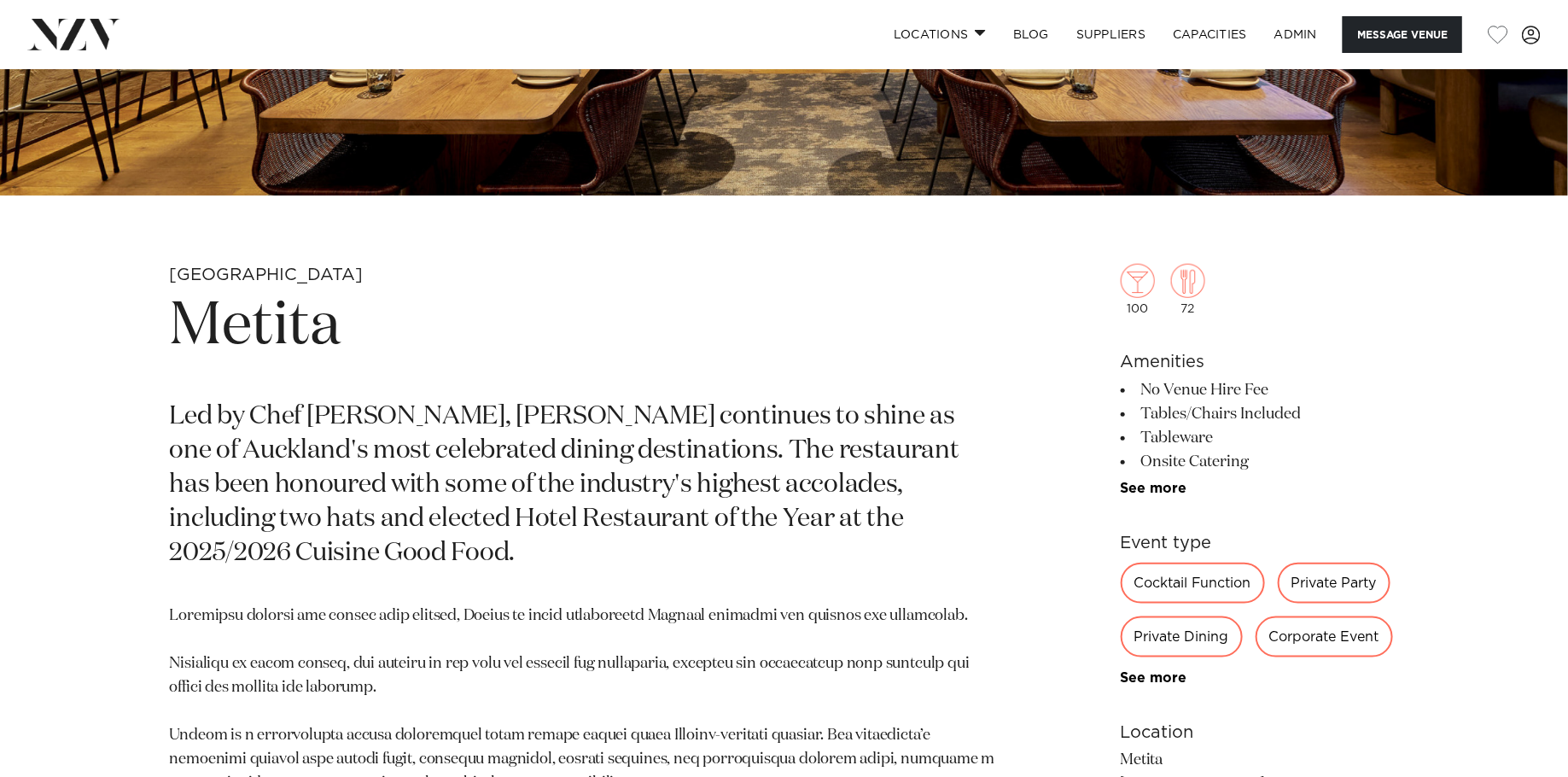
click at [298, 319] on h1 "Metita" at bounding box center [584, 327] width 829 height 78
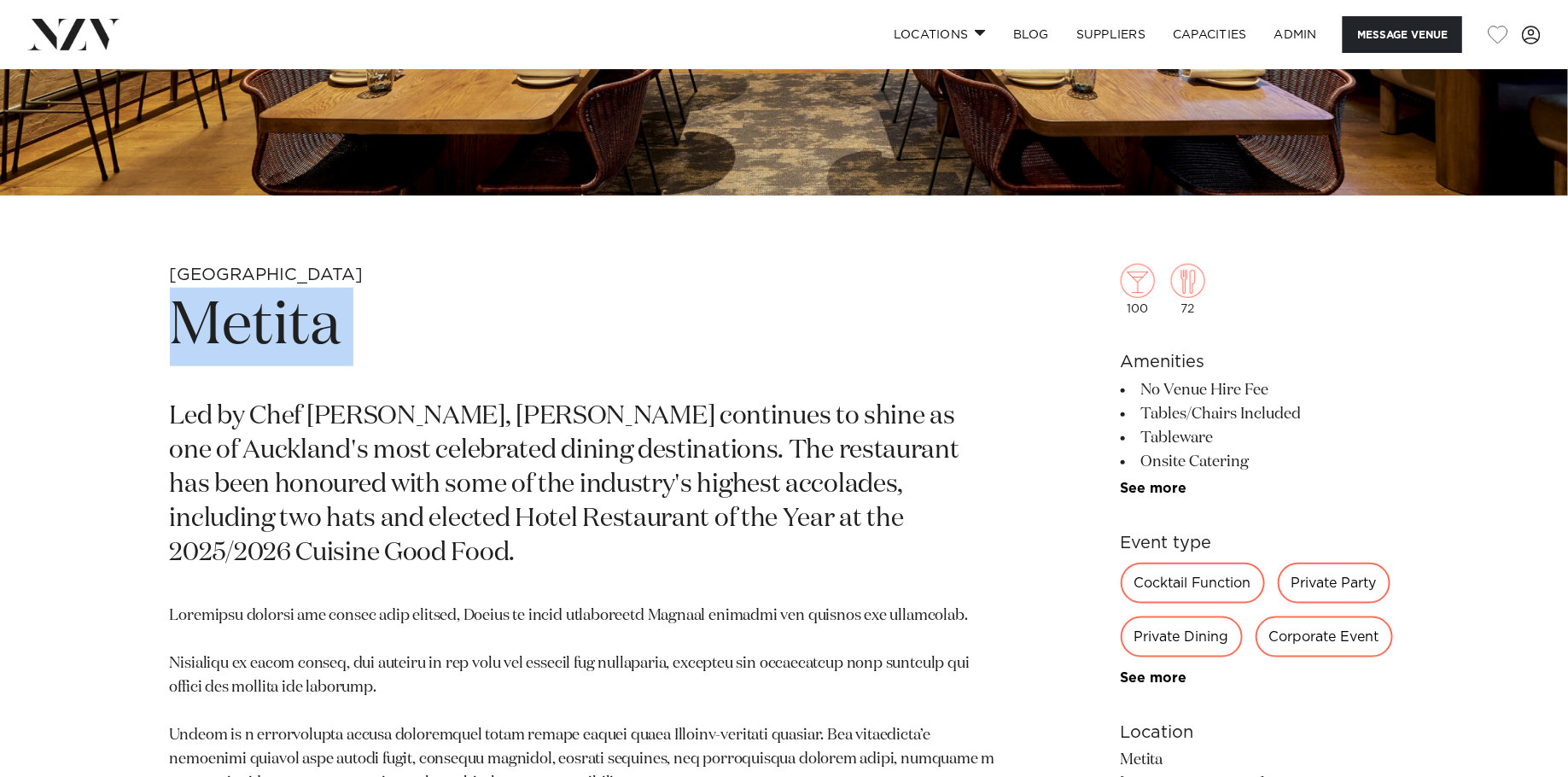
click at [298, 319] on h1 "Metita" at bounding box center [584, 327] width 829 height 78
copy section "Metita"
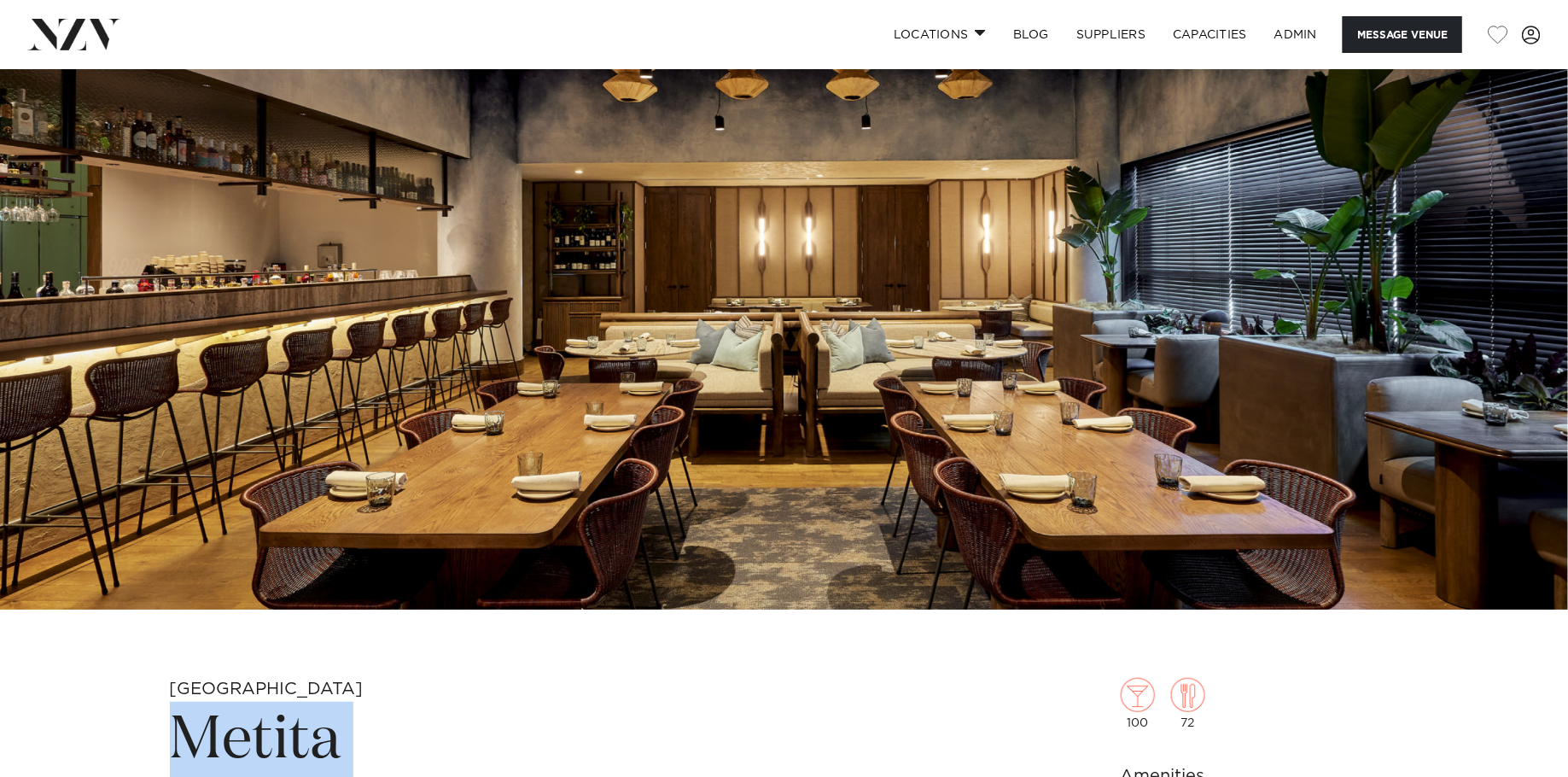
click at [550, 268] on img at bounding box center [784, 242] width 1568 height 735
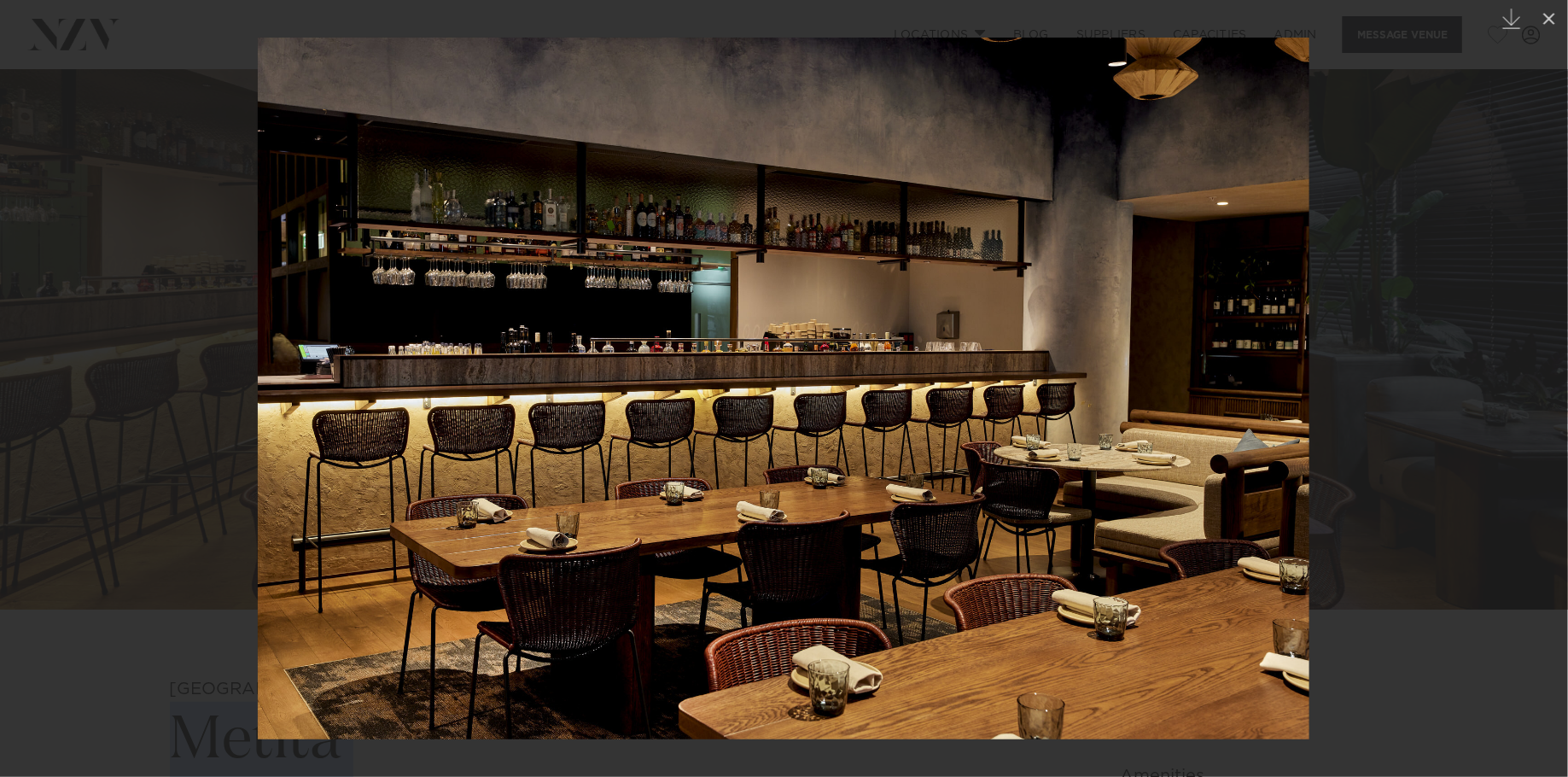
click at [138, 149] on div at bounding box center [784, 388] width 1568 height 777
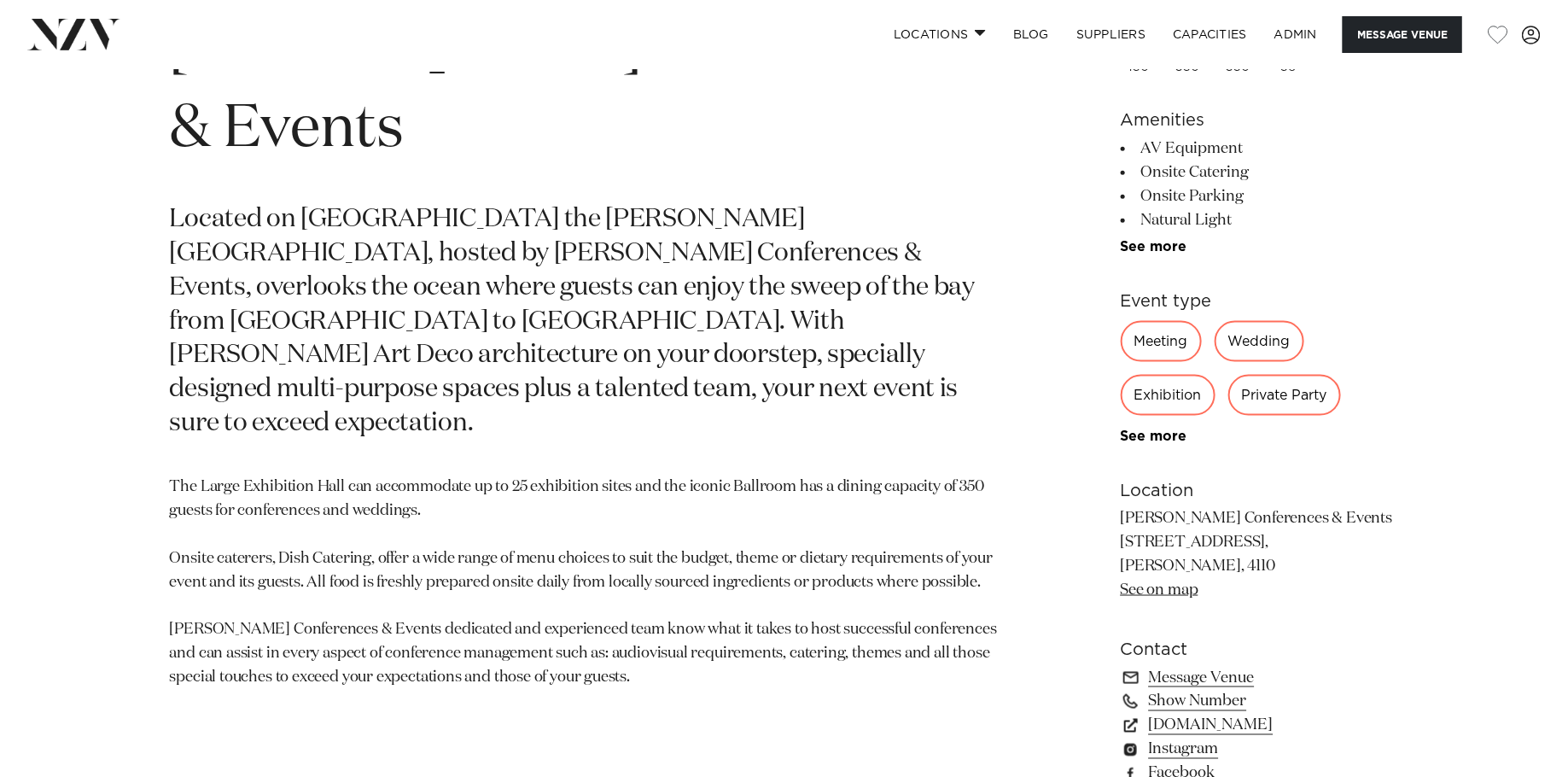
click at [649, 583] on section "Hawke's Bay Napier Conferences & Events Located on Marine Parade the Napier War…" at bounding box center [584, 422] width 829 height 867
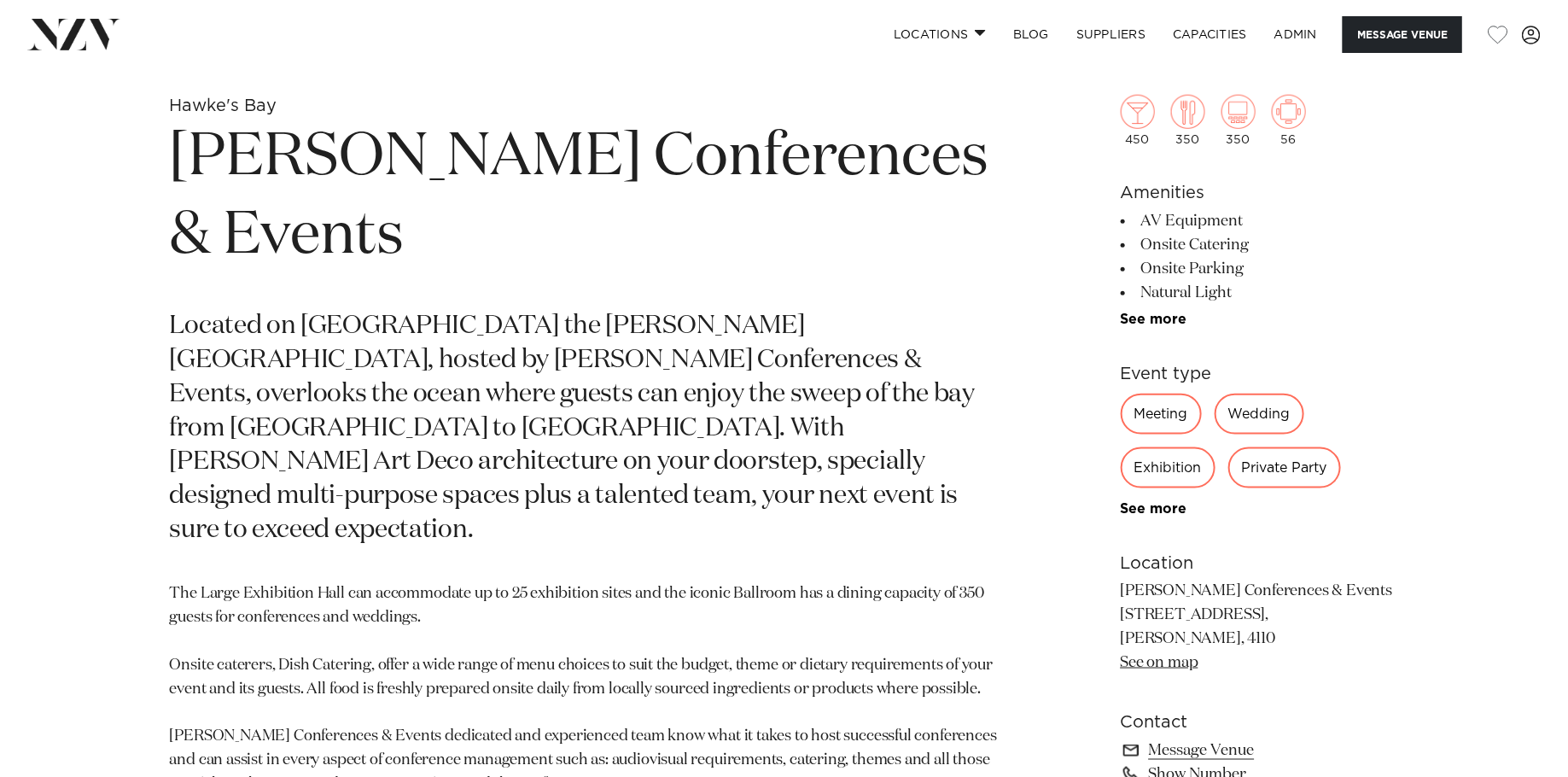
scroll to position [779, 0]
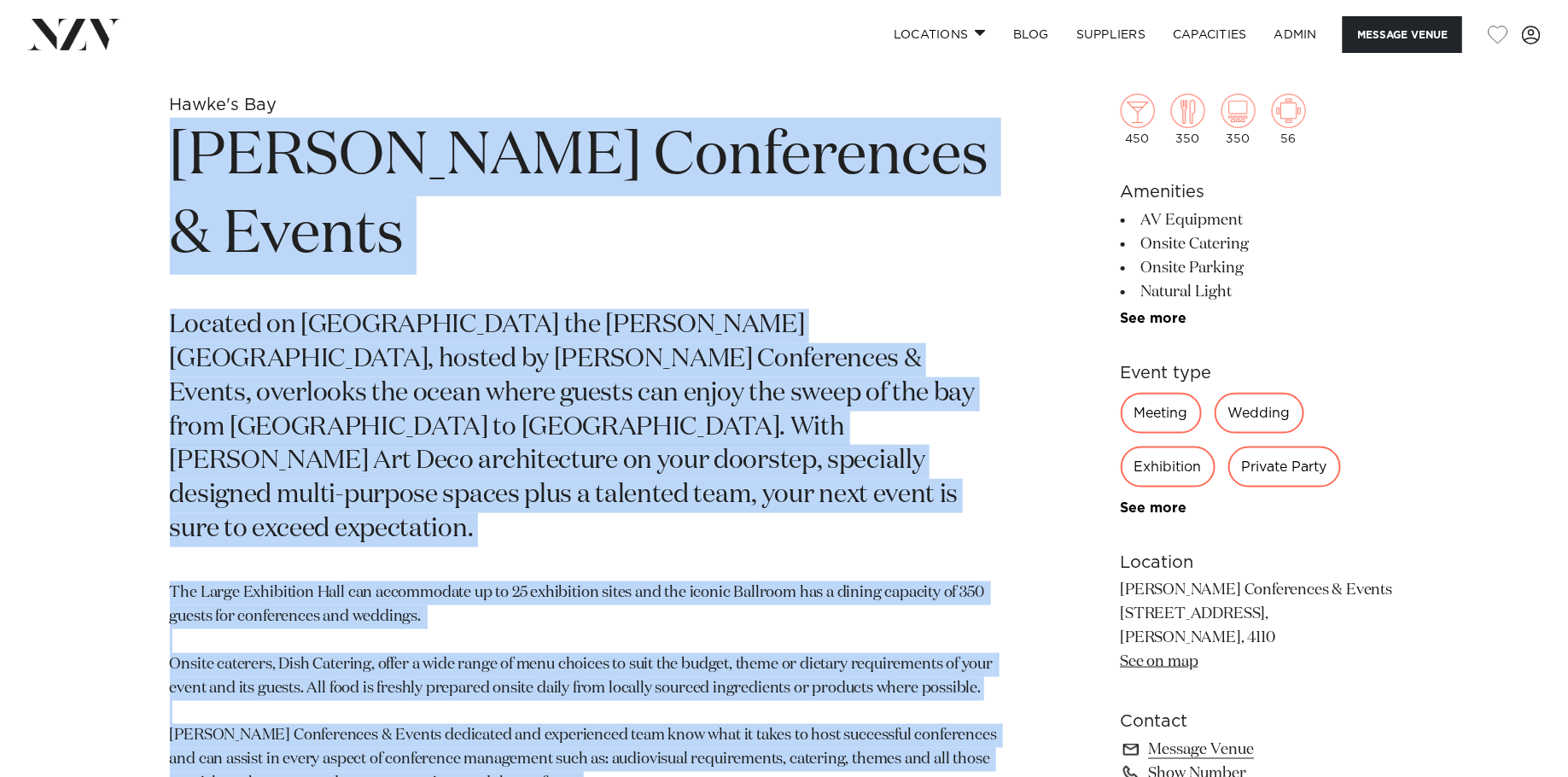
drag, startPoint x: 622, startPoint y: 676, endPoint x: 94, endPoint y: 180, distance: 724.4
click at [94, 180] on div "Hawke's Bay Napier Conferences & Events Located on Marine Parade the Napier War…" at bounding box center [784, 527] width 1453 height 867
copy section "Napier Conferences & Events Located on Marine Parade the Napier War Memorial Ce…"
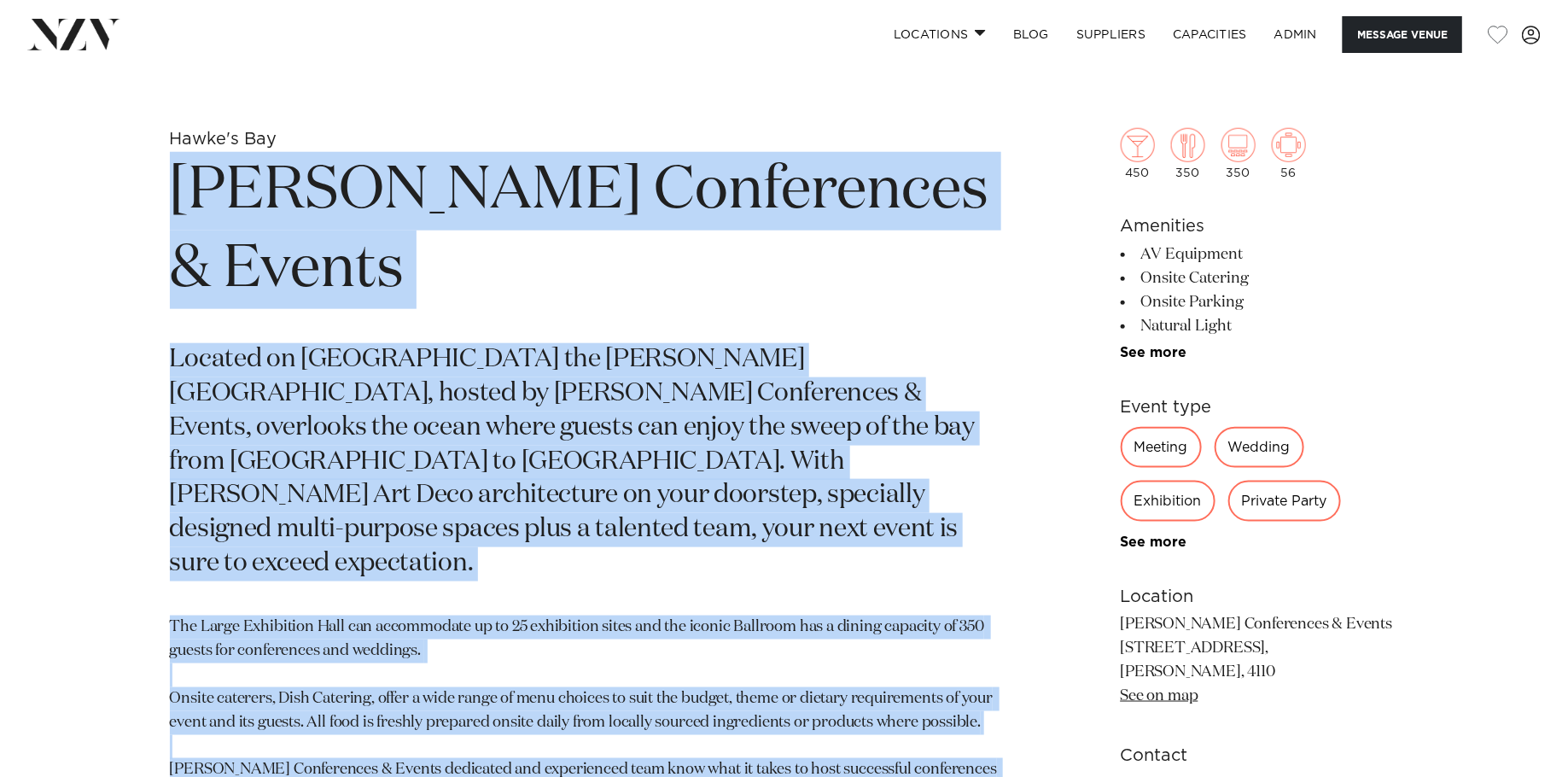
scroll to position [769, 0]
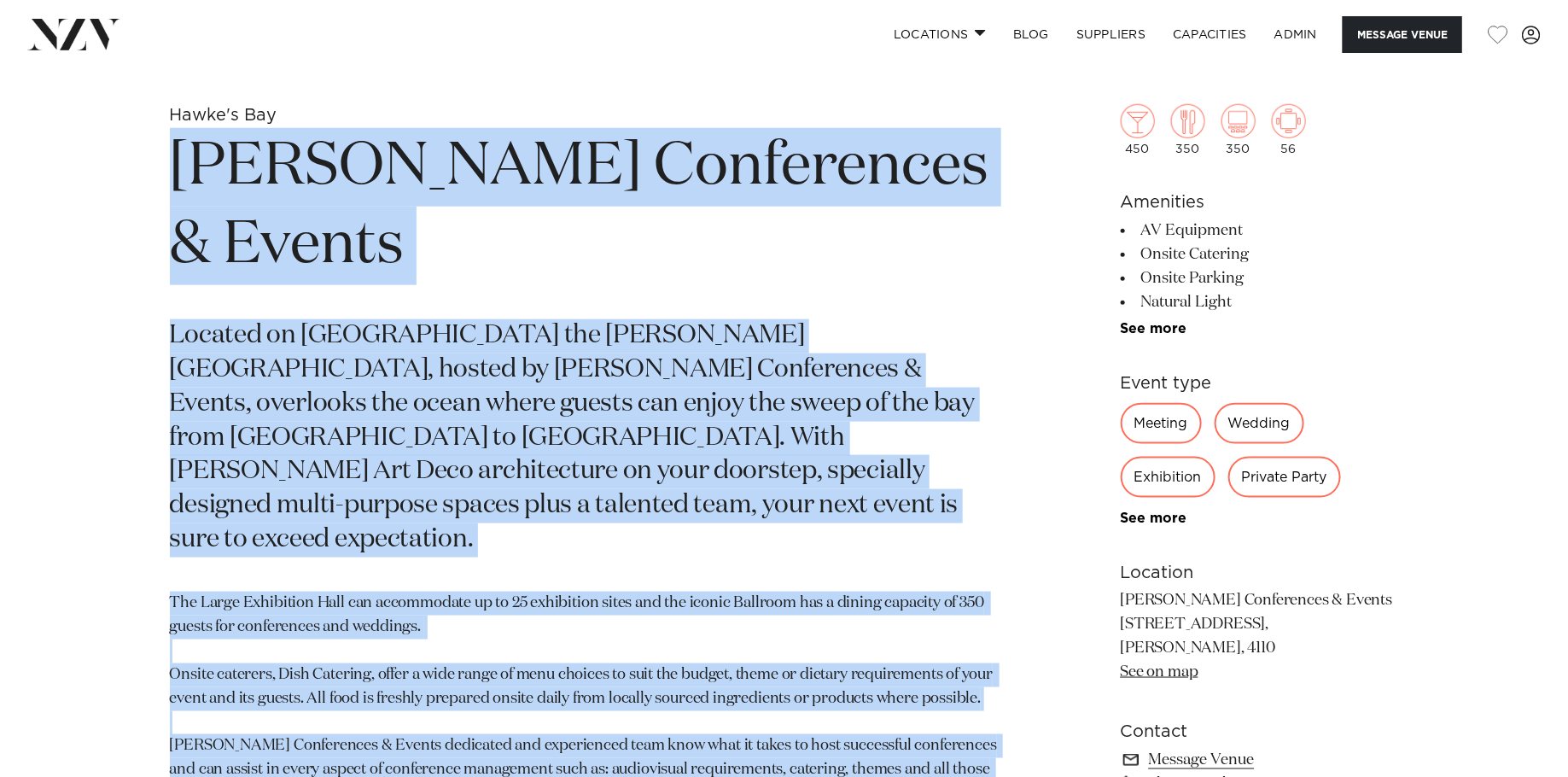
click at [670, 239] on section "Hawke's Bay Napier Conferences & Events Located on Marine Parade the Napier War…" at bounding box center [584, 538] width 829 height 867
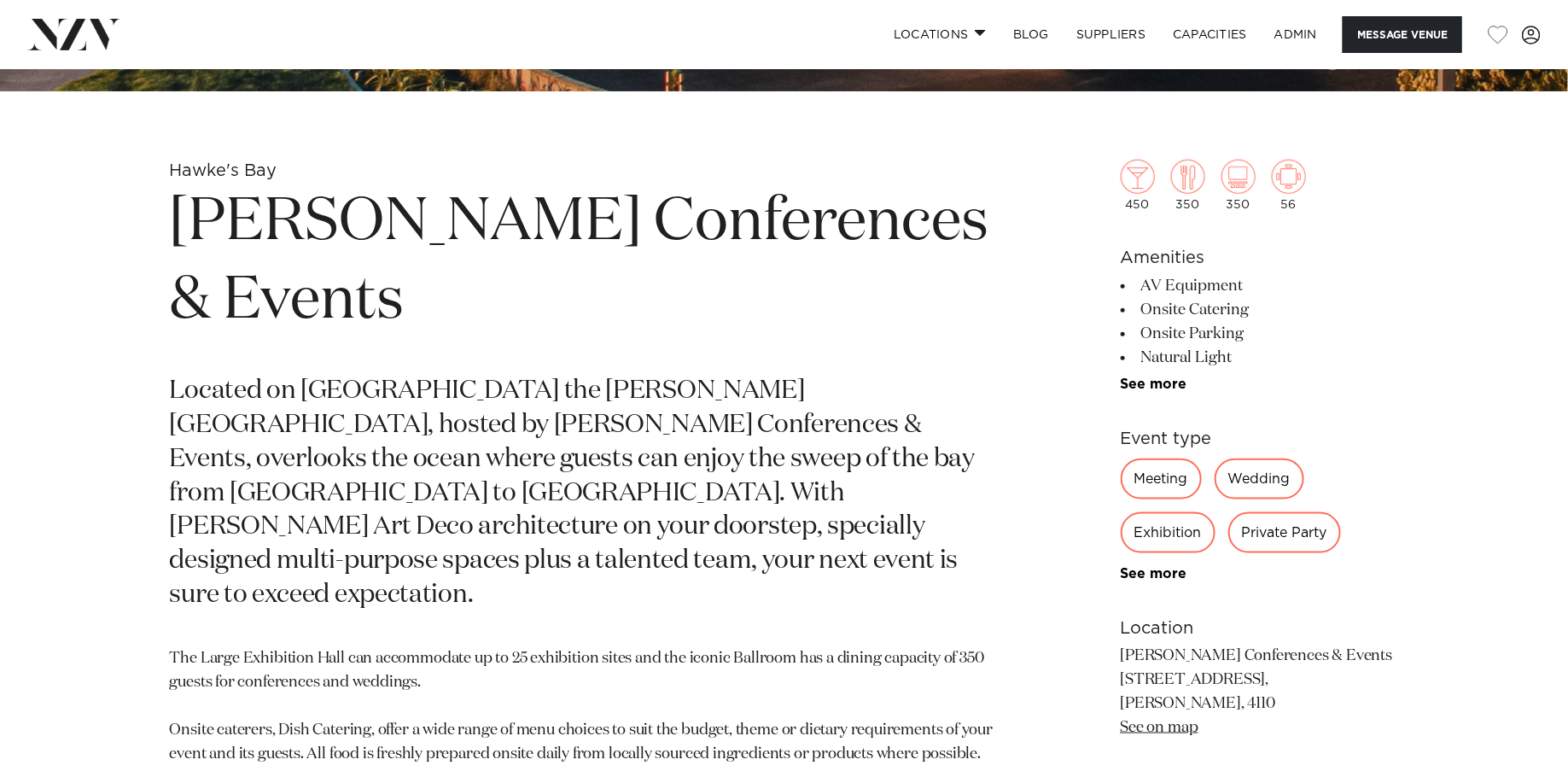
scroll to position [692, 0]
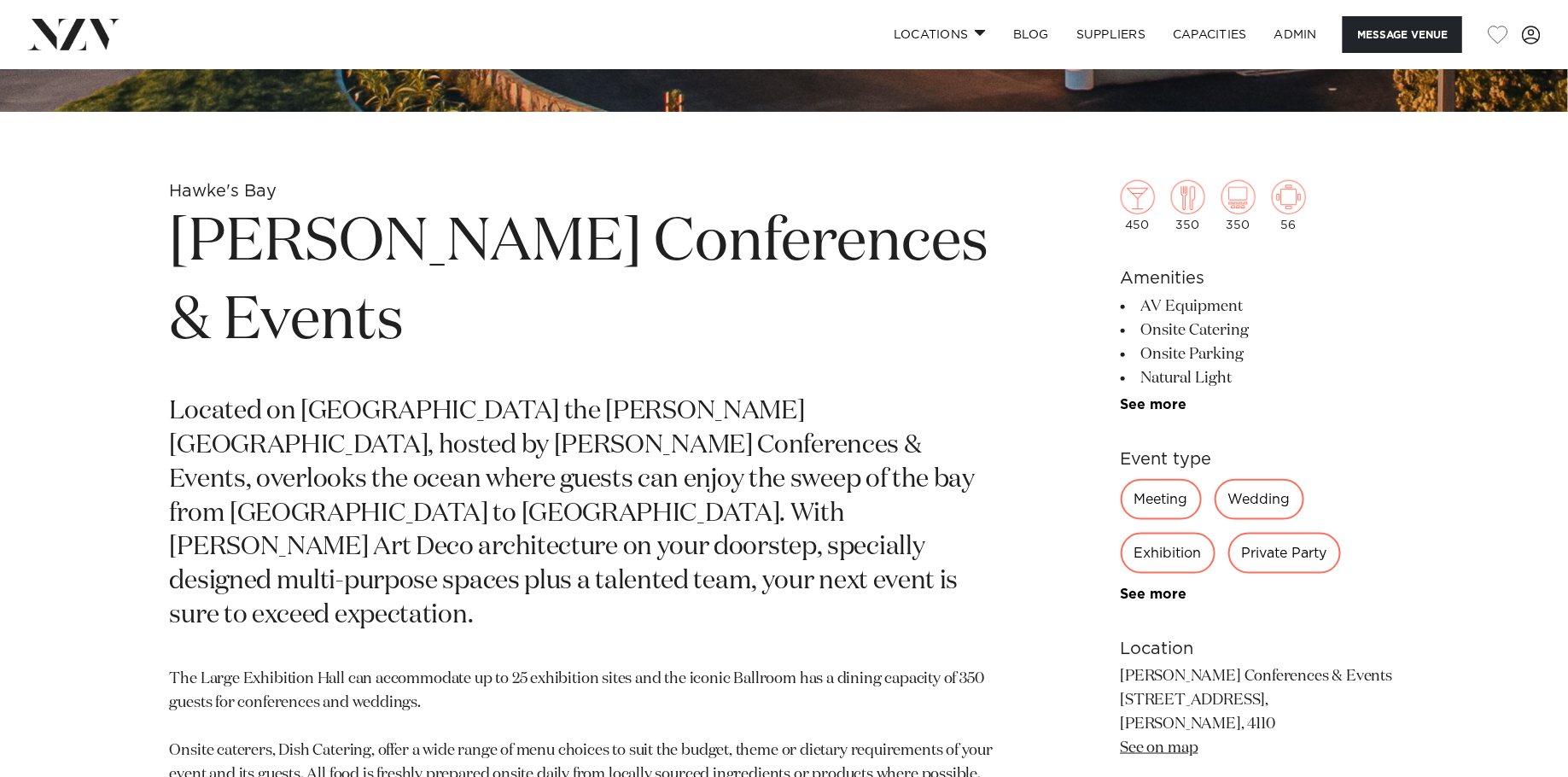
click at [697, 234] on h1 "Napier Conferences & Events" at bounding box center [584, 283] width 829 height 157
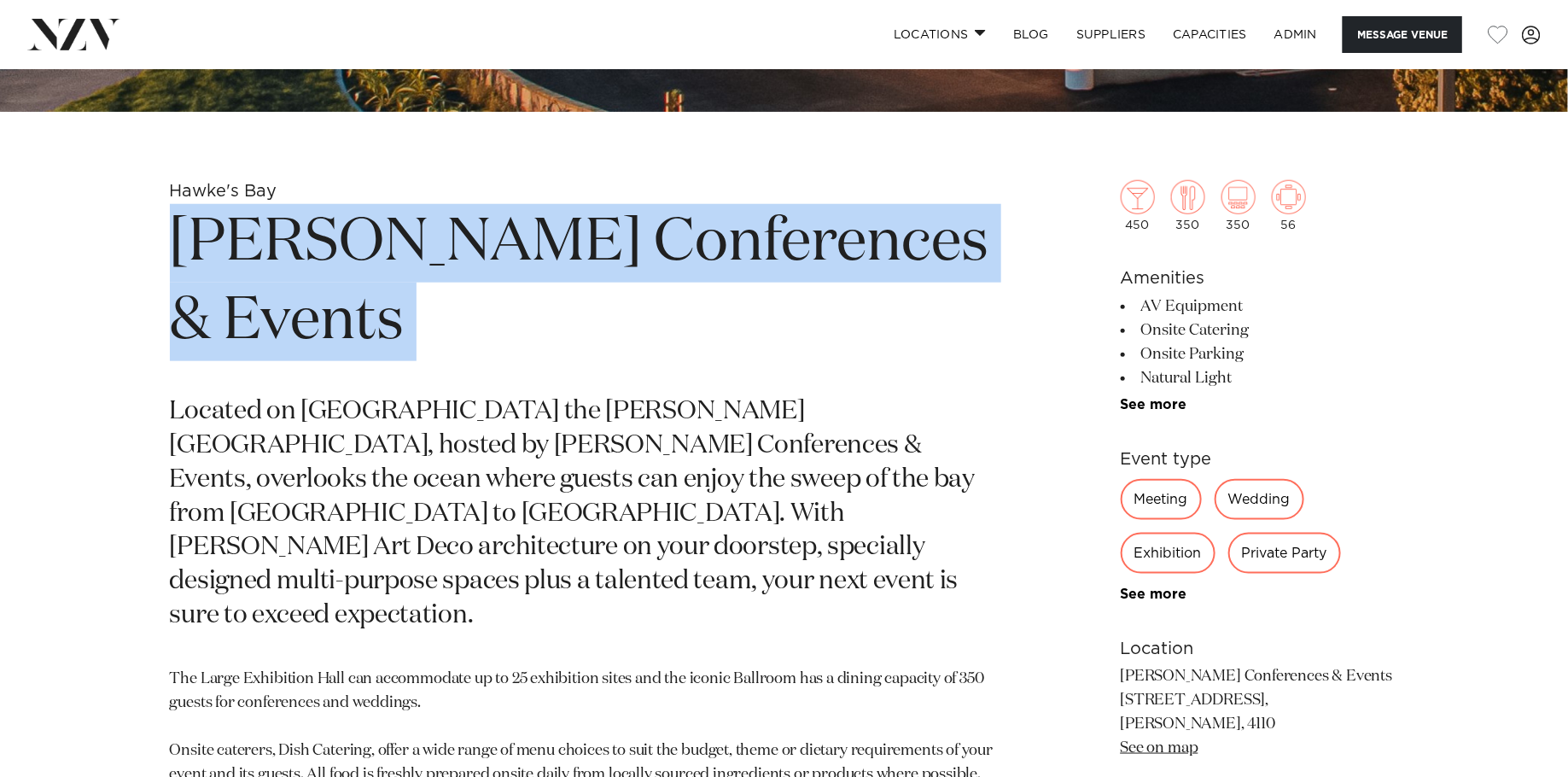
click at [697, 234] on h1 "Napier Conferences & Events" at bounding box center [584, 283] width 829 height 157
copy section "Napier Conferences & Events"
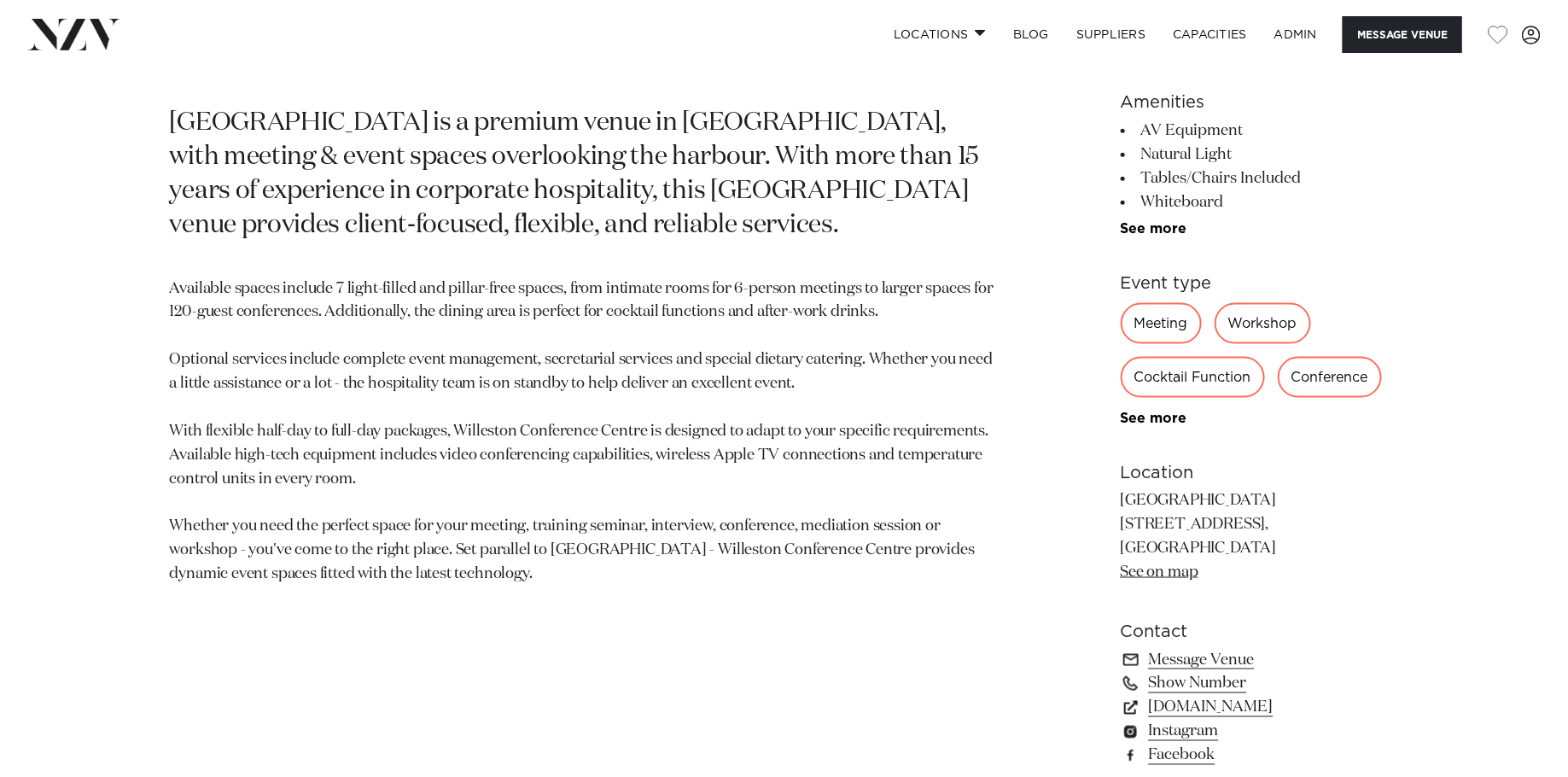
click at [500, 591] on section "Wellington Willeston Conference Centre [GEOGRAPHIC_DATA] is a premium venue in …" at bounding box center [584, 424] width 829 height 910
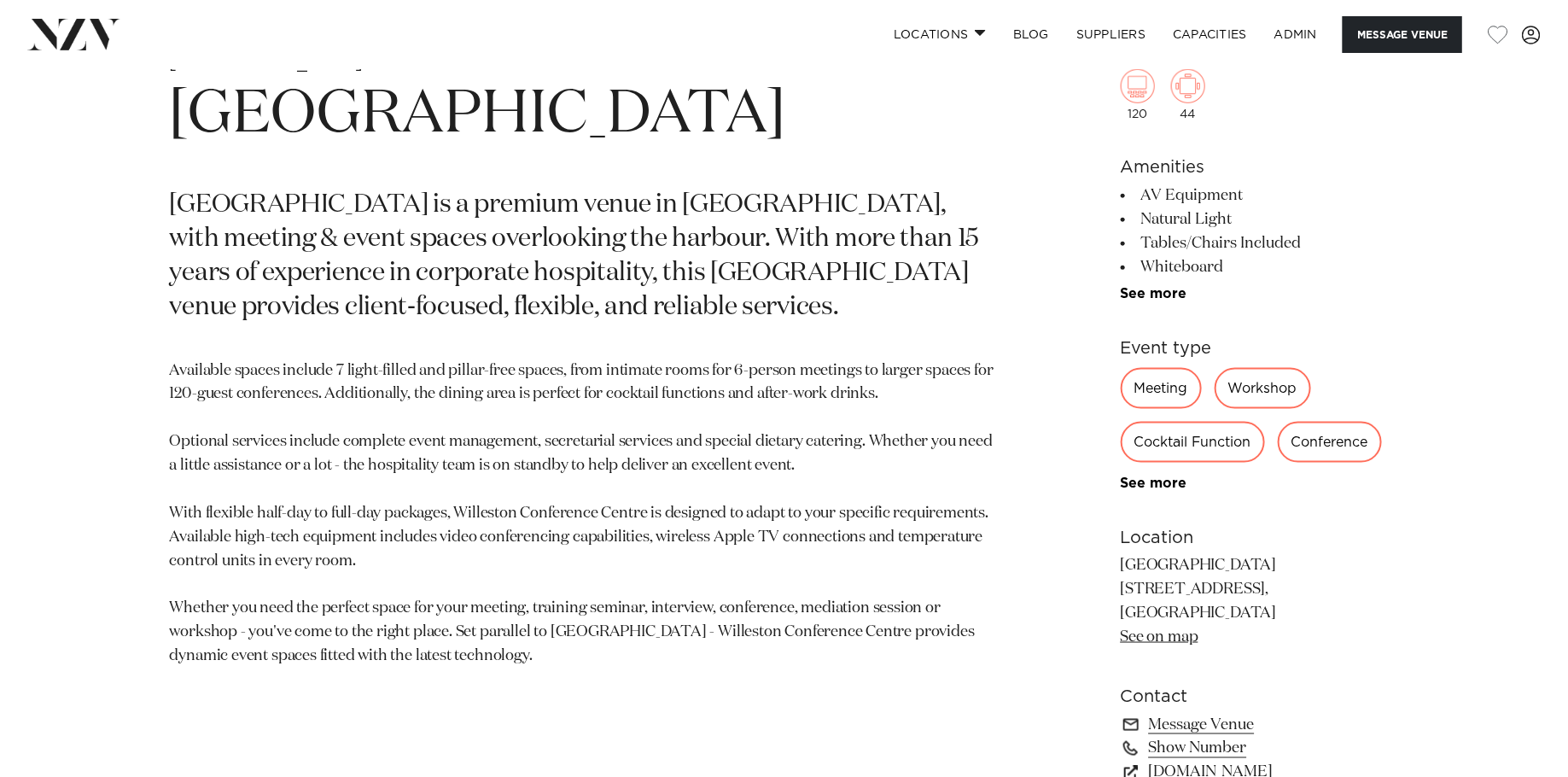
drag, startPoint x: 424, startPoint y: 589, endPoint x: 139, endPoint y: 124, distance: 545.4
click at [139, 124] on div "Wellington Willeston Conference Centre [GEOGRAPHIC_DATA] is a premium venue in …" at bounding box center [784, 506] width 1453 height 910
copy section "Loremipsu Dolorsitam Consec Adipiscin Elitseddoe Tempor in u laboree dolor ma A…"
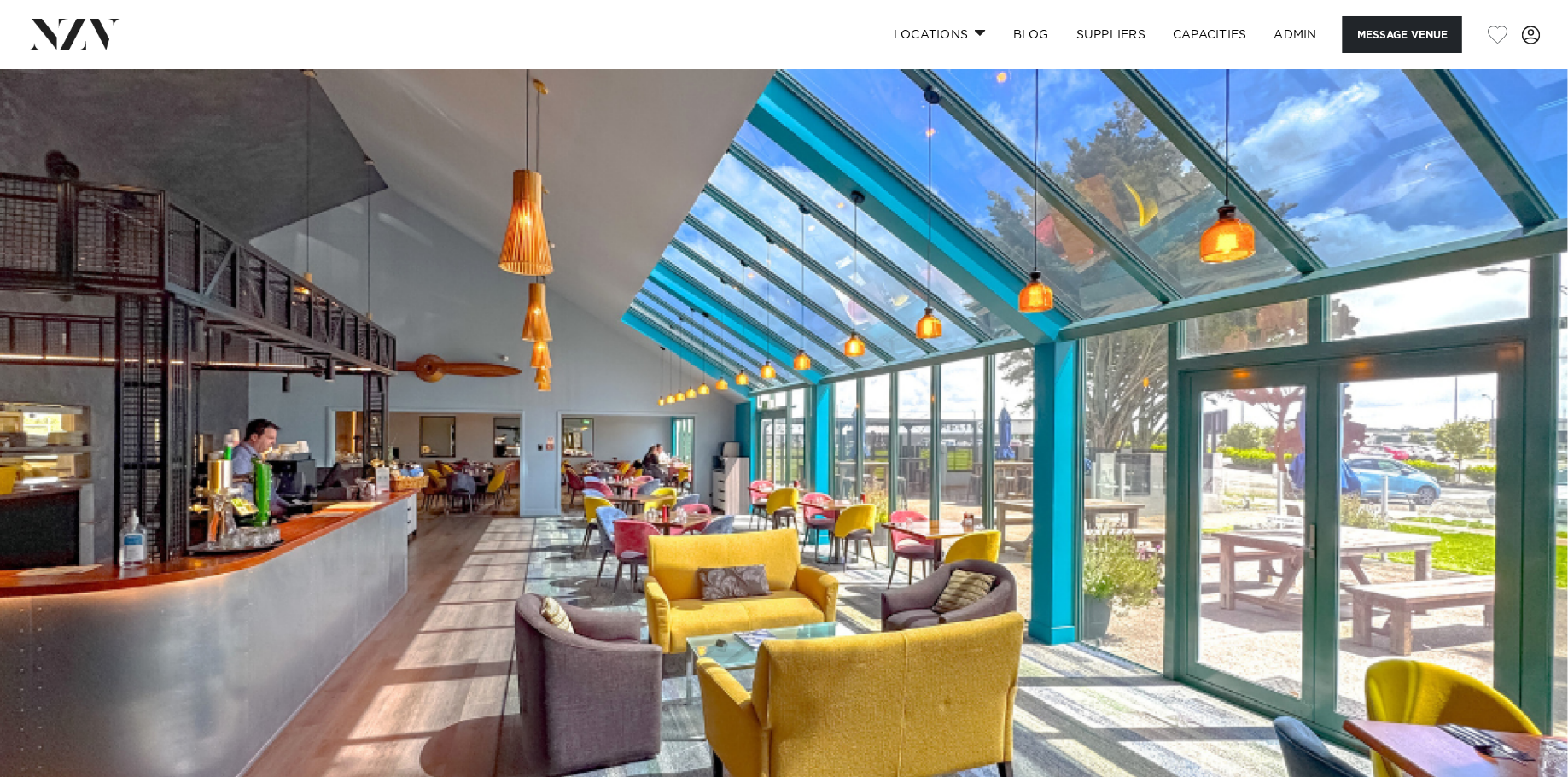
click at [844, 158] on img at bounding box center [784, 436] width 1568 height 735
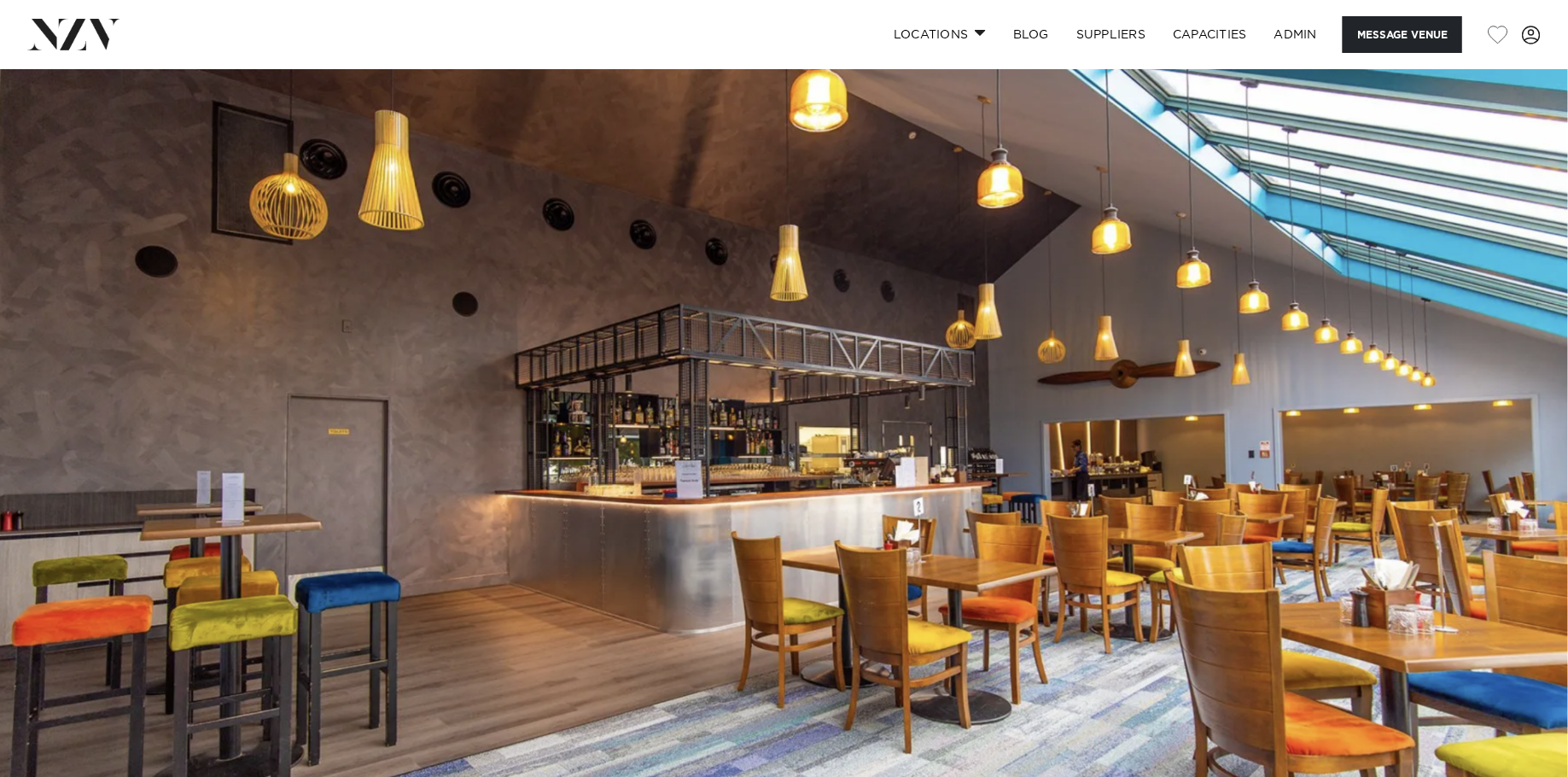
click at [622, 270] on img at bounding box center [784, 436] width 1568 height 735
